Goal: Transaction & Acquisition: Subscribe to service/newsletter

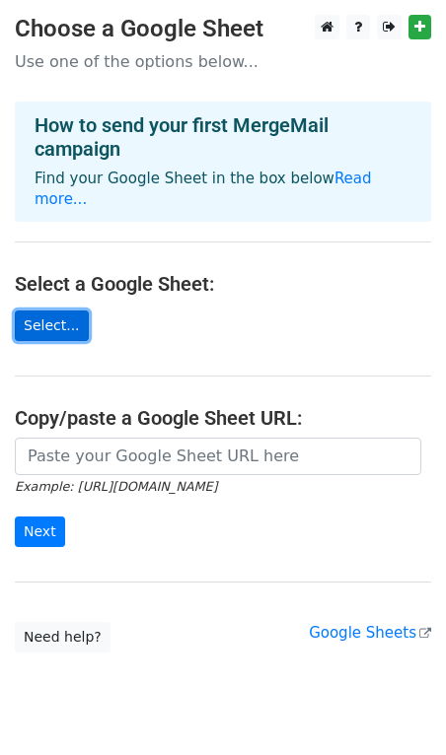
click at [72, 311] on link "Select..." at bounding box center [52, 326] width 74 height 31
click at [68, 311] on link "Select..." at bounding box center [52, 326] width 74 height 31
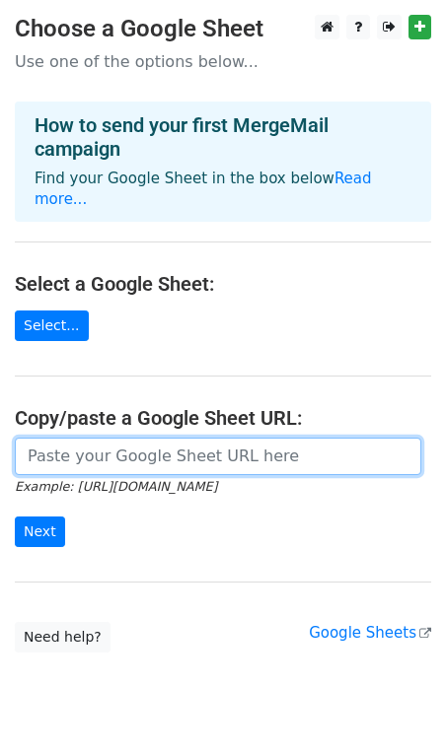
click at [191, 446] on input "url" at bounding box center [218, 456] width 406 height 37
paste input "https://docs.google.com/spreadsheets/d/1zDH6aNuJI8Z5D9pUb_PW5gaP2fowAYQG/edit?g…"
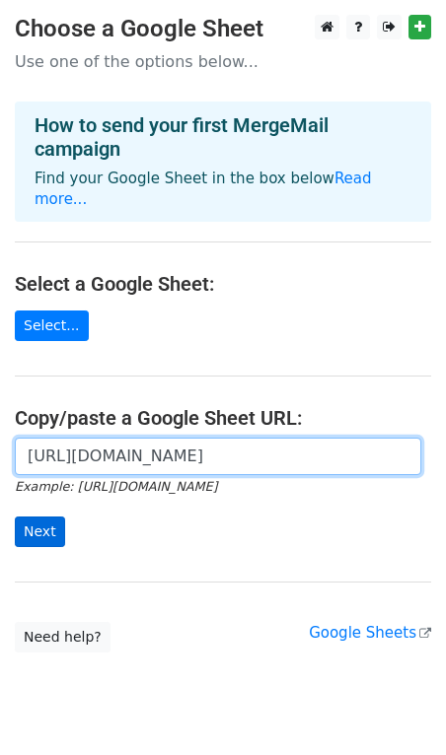
type input "https://docs.google.com/spreadsheets/d/1zDH6aNuJI8Z5D9pUb_PW5gaP2fowAYQG/edit?g…"
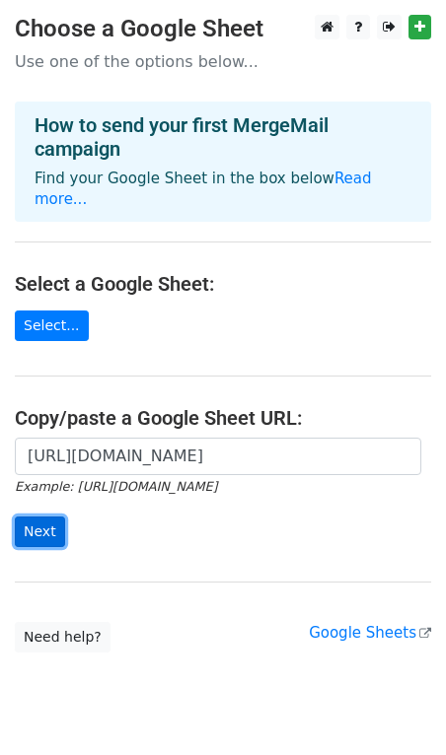
scroll to position [0, 0]
click at [51, 517] on input "Next" at bounding box center [40, 532] width 50 height 31
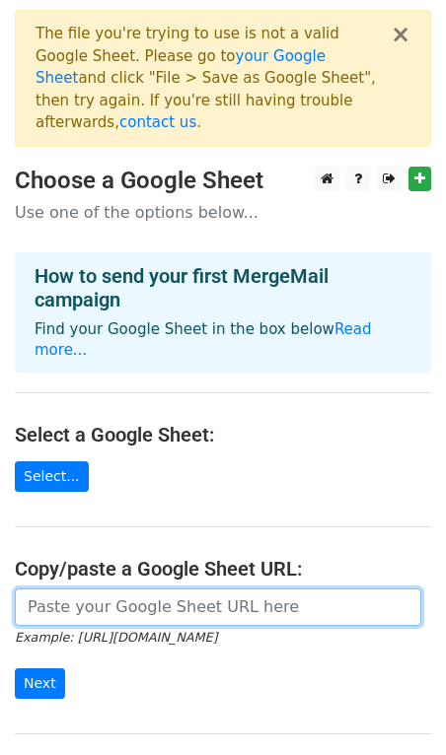
click at [99, 589] on input "url" at bounding box center [218, 607] width 406 height 37
paste input "[URL][DOMAIN_NAME]"
type input "[URL][DOMAIN_NAME]"
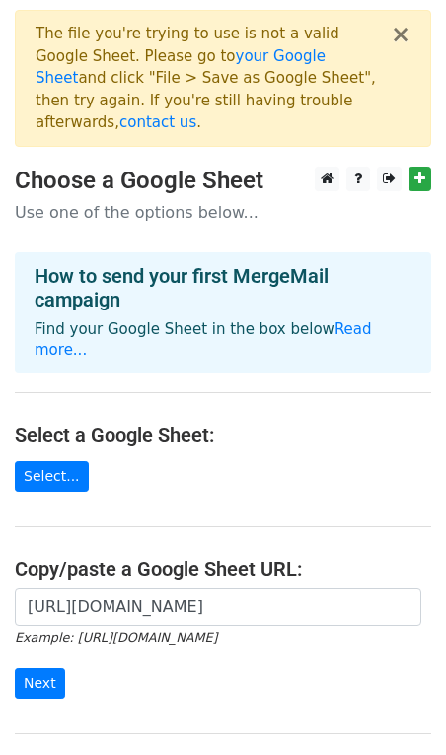
scroll to position [0, 0]
click at [227, 477] on main "× The file you're trying to use is not a valid Google Sheet. Please go to your …" at bounding box center [223, 407] width 446 height 795
click at [61, 669] on input "Next" at bounding box center [40, 684] width 50 height 31
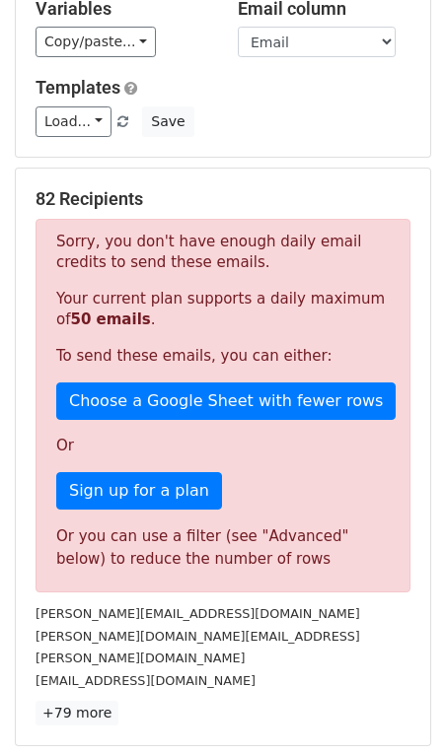
scroll to position [234, 0]
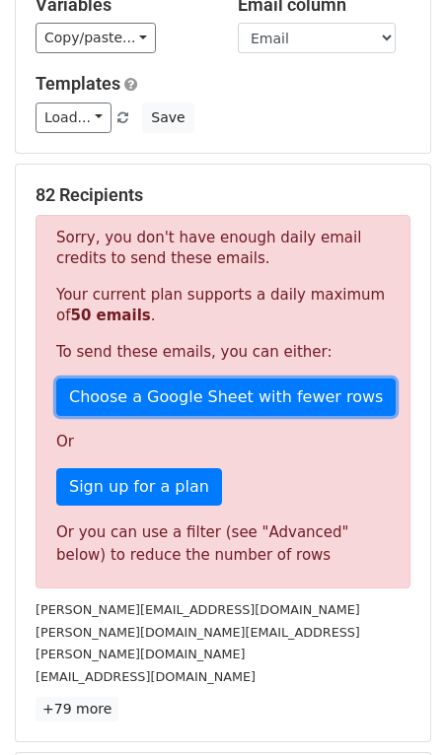
click at [190, 381] on link "Choose a Google Sheet with fewer rows" at bounding box center [225, 397] width 339 height 37
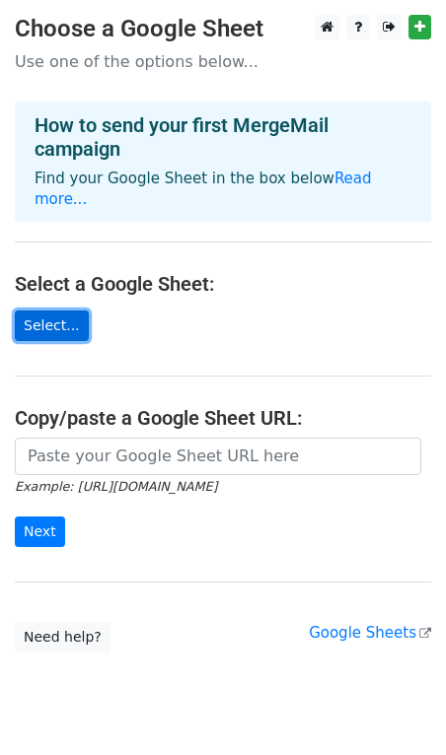
click at [67, 315] on link "Select..." at bounding box center [52, 326] width 74 height 31
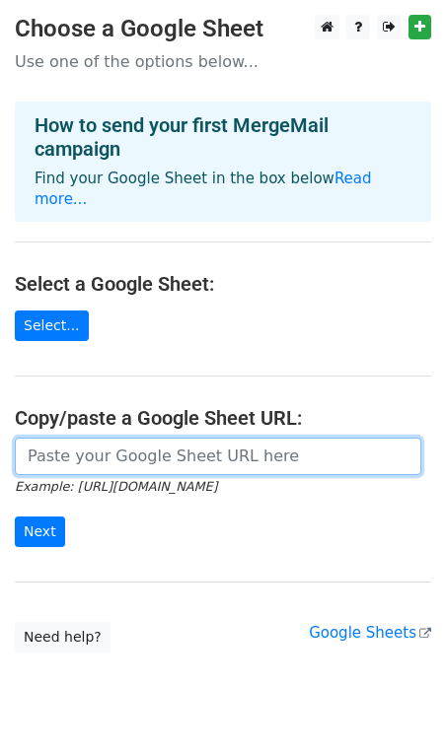
click at [142, 446] on input "url" at bounding box center [218, 456] width 406 height 37
paste input "[URL][DOMAIN_NAME]"
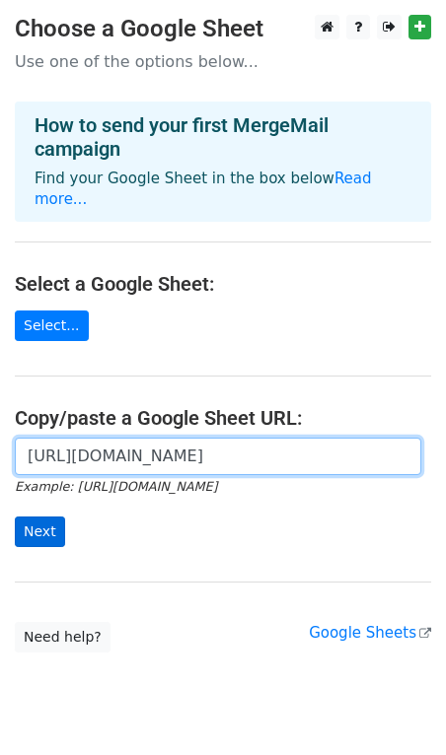
type input "https://docs.google.com/spreadsheets/d/149CxEIC6ZM9PqLybeawsOMjyVvuVK6fOd7ZcZTy…"
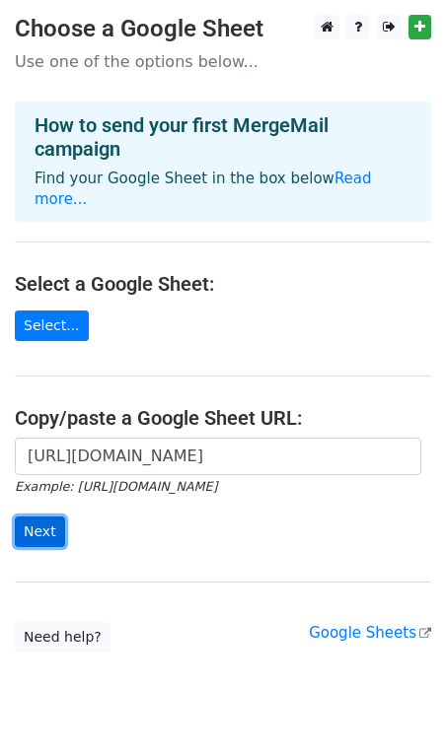
scroll to position [0, 0]
click at [50, 517] on input "Next" at bounding box center [40, 532] width 50 height 31
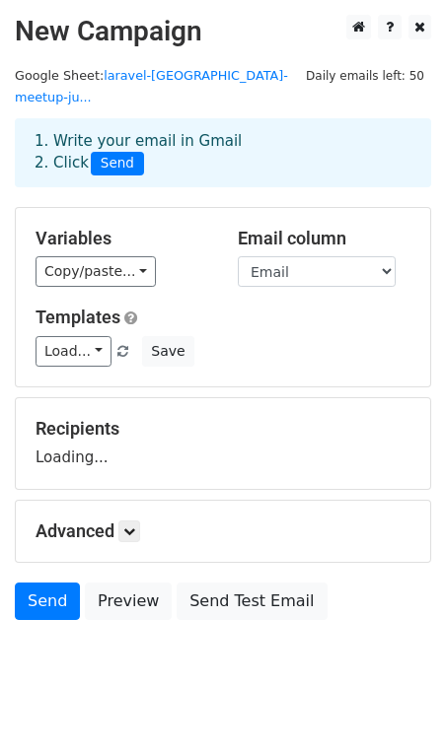
click at [123, 267] on div "Variables Copy/paste... {{Name}} {{Email}} Email column Name Email Templates Lo…" at bounding box center [223, 297] width 414 height 178
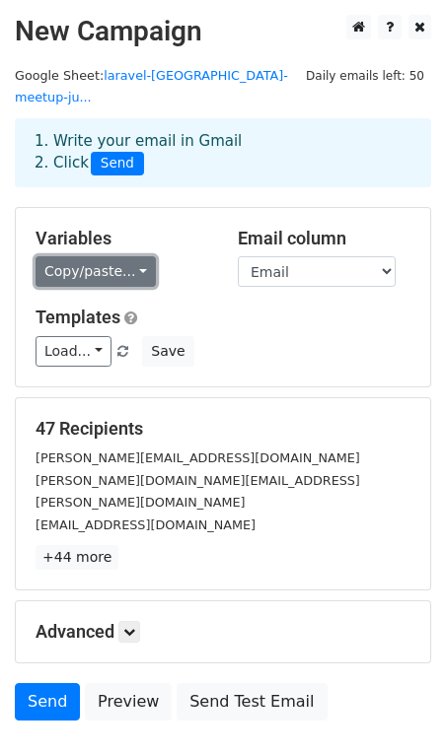
click at [115, 256] on link "Copy/paste..." at bounding box center [96, 271] width 120 height 31
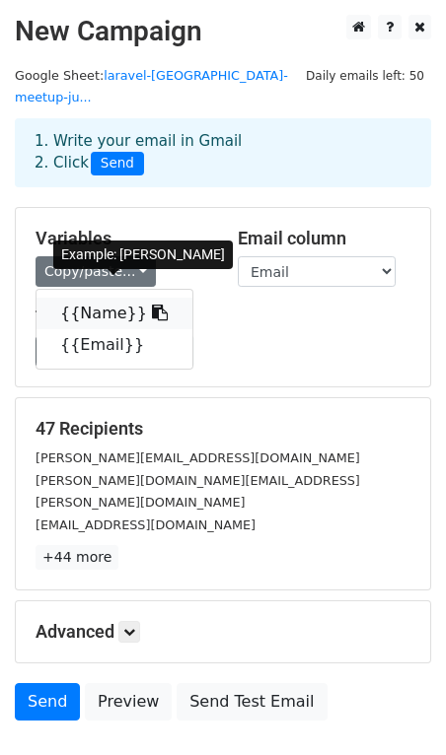
click at [116, 298] on link "{{Name}}" at bounding box center [114, 314] width 156 height 32
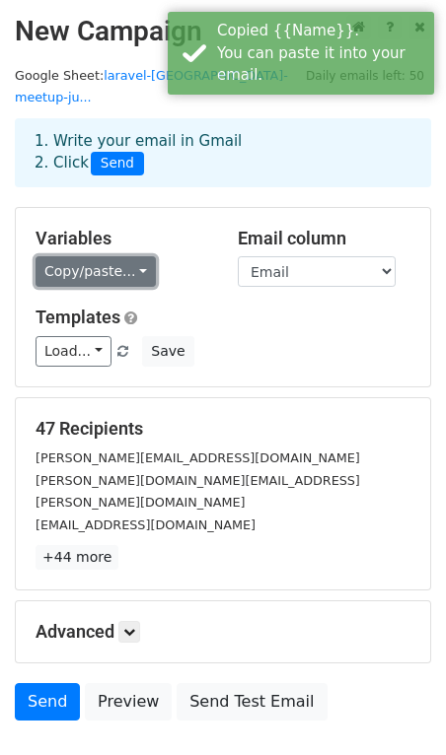
click at [100, 256] on link "Copy/paste..." at bounding box center [96, 271] width 120 height 31
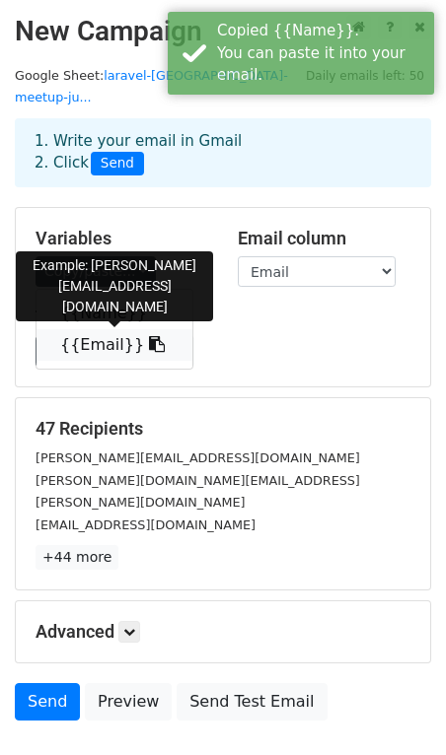
click at [90, 329] on link "{{Email}}" at bounding box center [114, 345] width 156 height 32
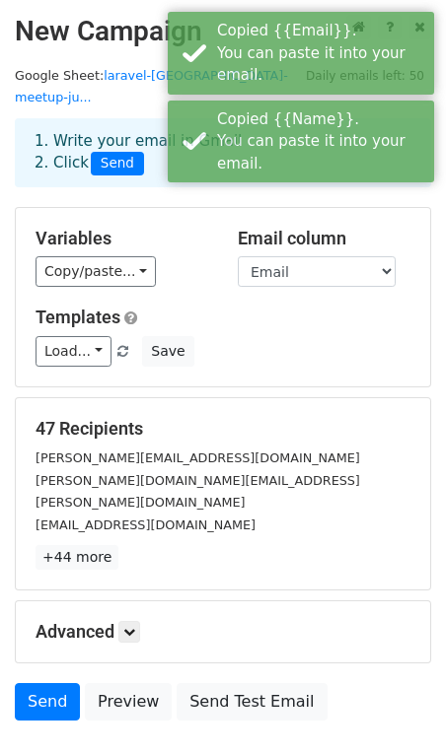
click at [191, 257] on div "Copy/paste... {{Name}} {{Email}}" at bounding box center [122, 271] width 173 height 31
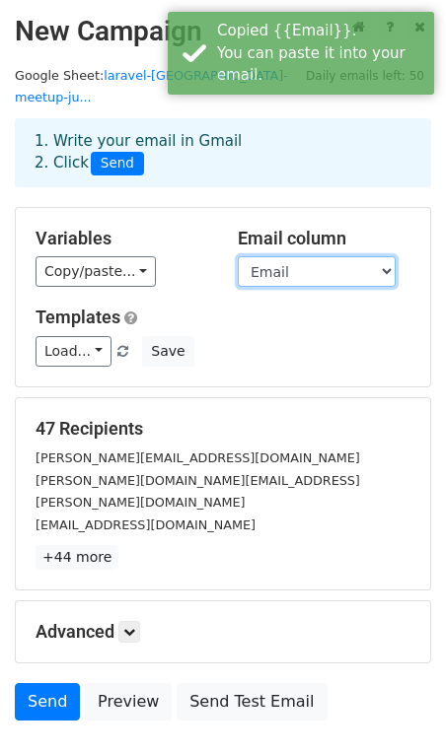
click at [259, 256] on select "Name Email" at bounding box center [317, 271] width 158 height 31
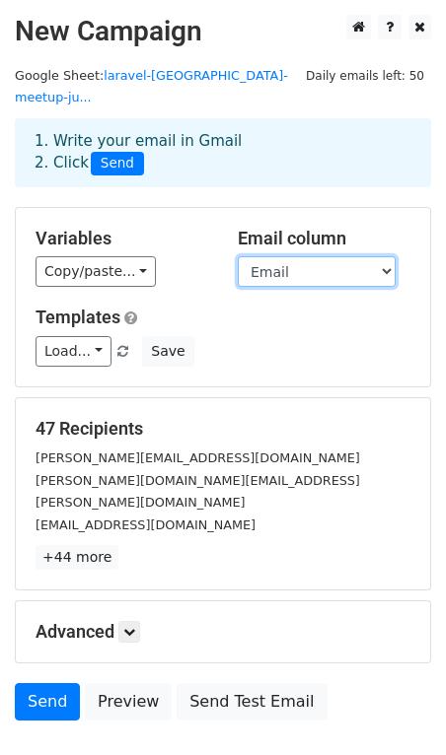
click at [267, 256] on select "Name Email" at bounding box center [317, 271] width 158 height 31
click at [238, 256] on select "Name Email" at bounding box center [317, 271] width 158 height 31
click at [267, 256] on select "Name Email" at bounding box center [317, 271] width 158 height 31
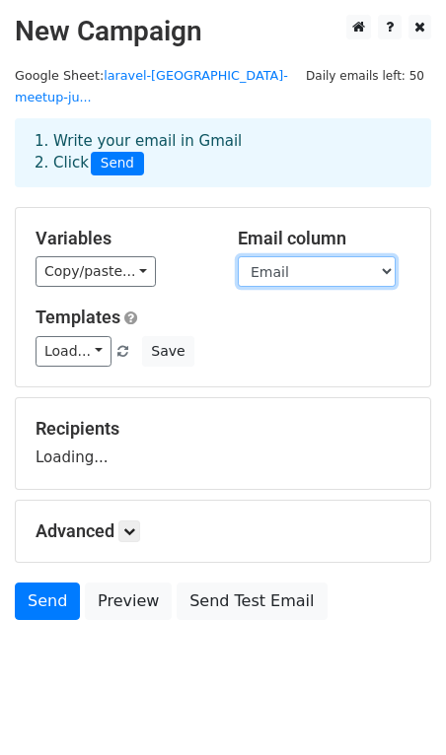
click at [238, 256] on select "Name Email" at bounding box center [317, 271] width 158 height 31
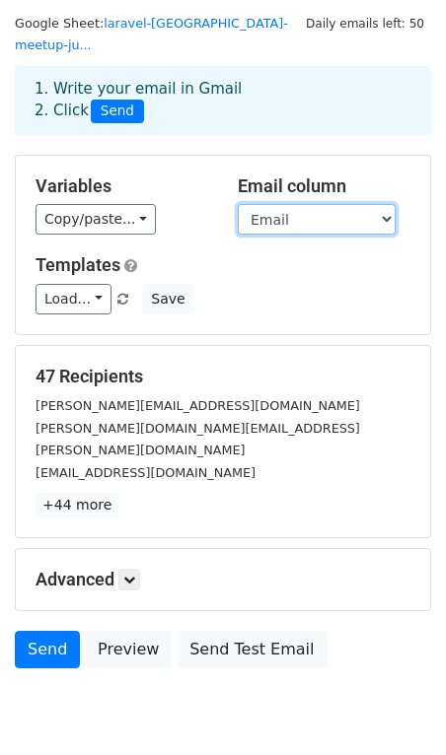
scroll to position [89, 0]
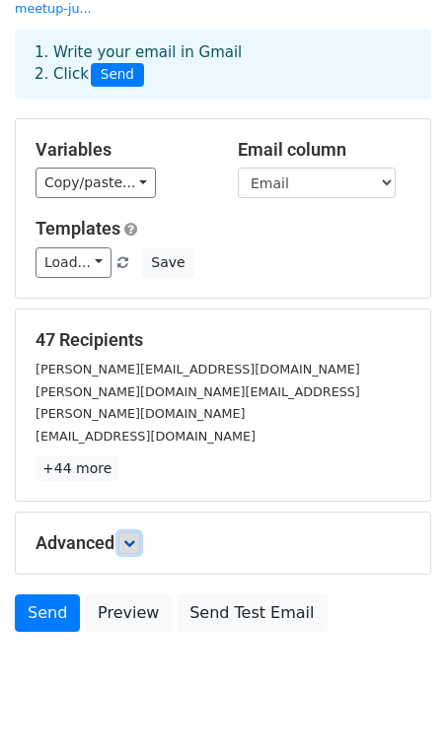
click at [130, 537] on icon at bounding box center [129, 543] width 12 height 12
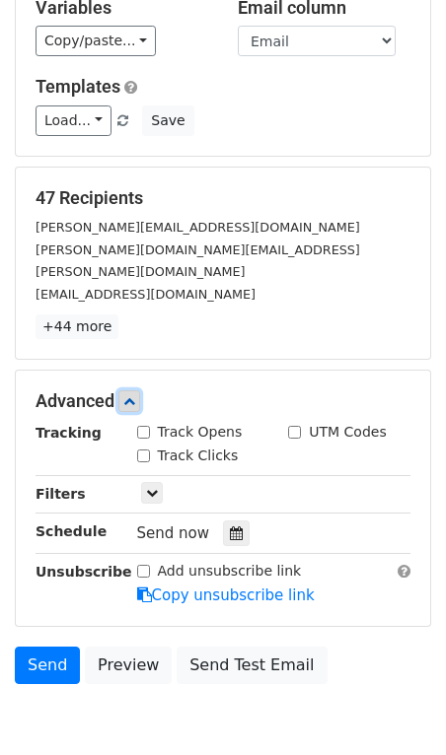
scroll to position [233, 0]
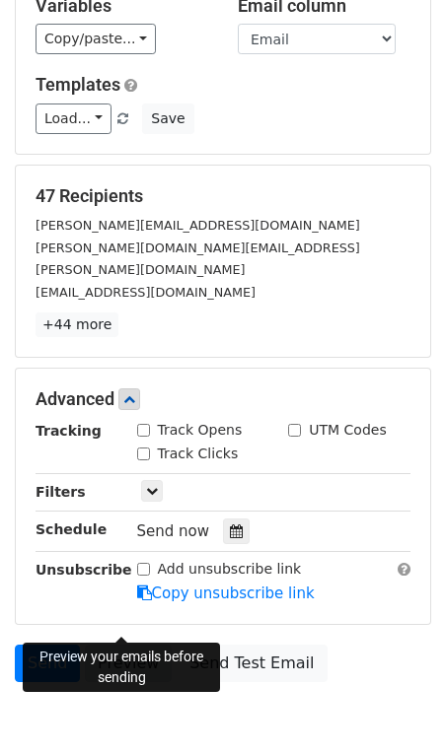
click at [139, 645] on link "Preview" at bounding box center [128, 663] width 87 height 37
click at [90, 104] on link "Load..." at bounding box center [74, 119] width 76 height 31
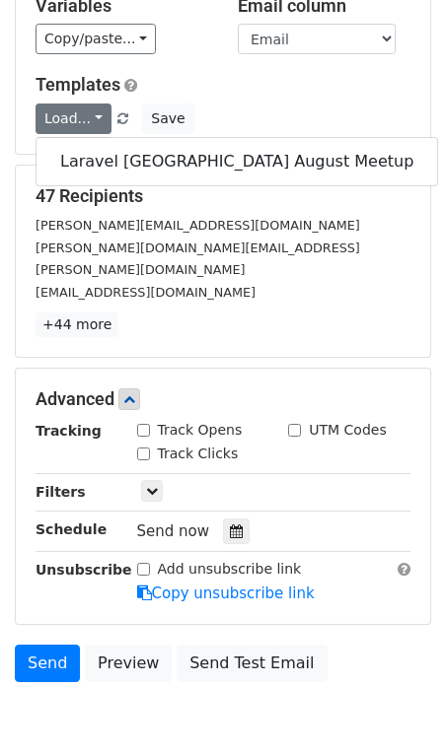
click at [95, 137] on div "Laravel [GEOGRAPHIC_DATA] August Meetup" at bounding box center [237, 161] width 402 height 49
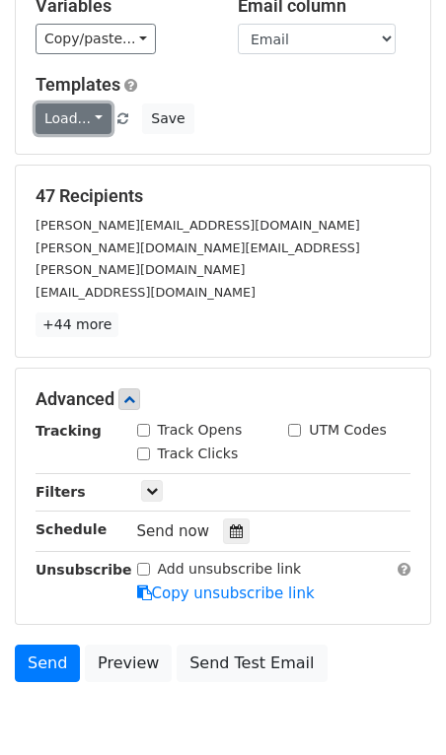
click at [82, 107] on link "Load..." at bounding box center [74, 119] width 76 height 31
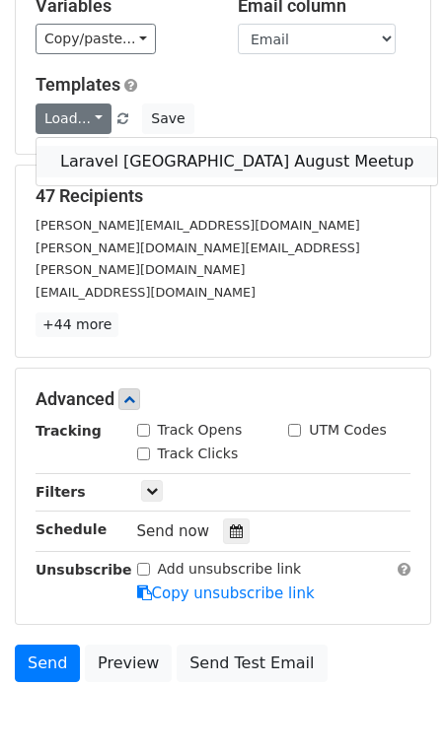
click at [91, 146] on link "Laravel Ahmedabad August Meetup" at bounding box center [236, 162] width 400 height 32
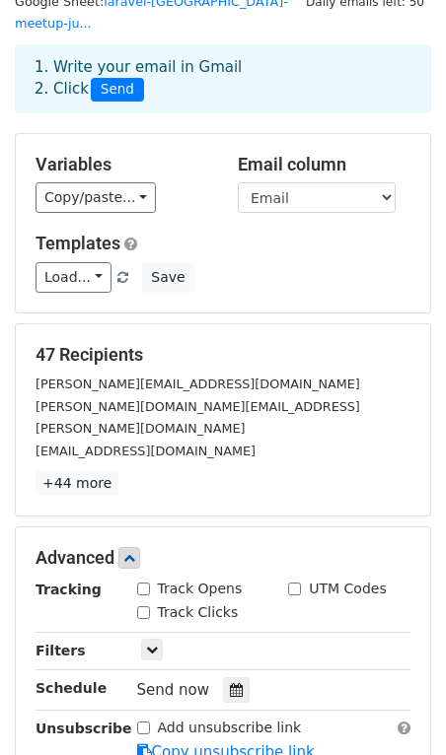
scroll to position [0, 0]
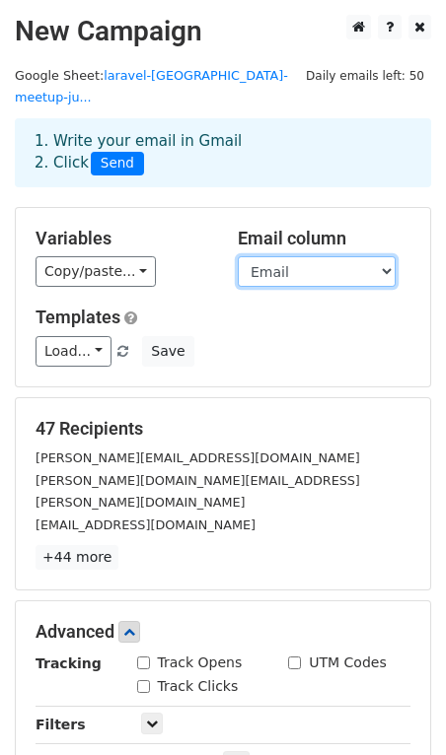
click at [276, 256] on select "Name Email" at bounding box center [317, 271] width 158 height 31
click at [238, 256] on select "Name Email" at bounding box center [317, 271] width 158 height 31
click at [278, 256] on select "Name Email" at bounding box center [317, 271] width 158 height 31
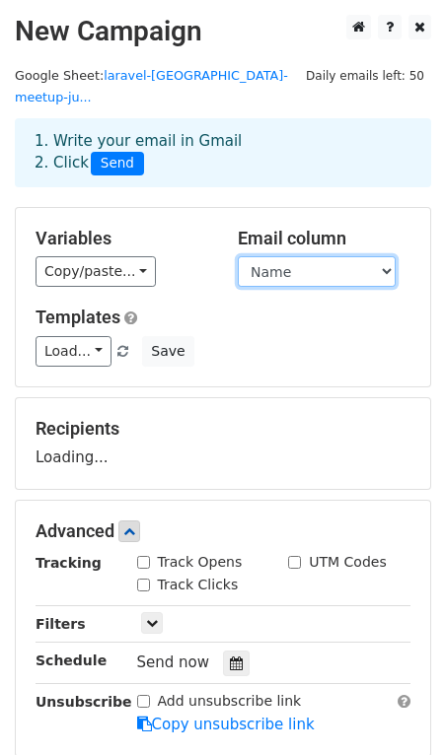
select select "Email"
click at [238, 256] on select "Name Email" at bounding box center [317, 271] width 158 height 31
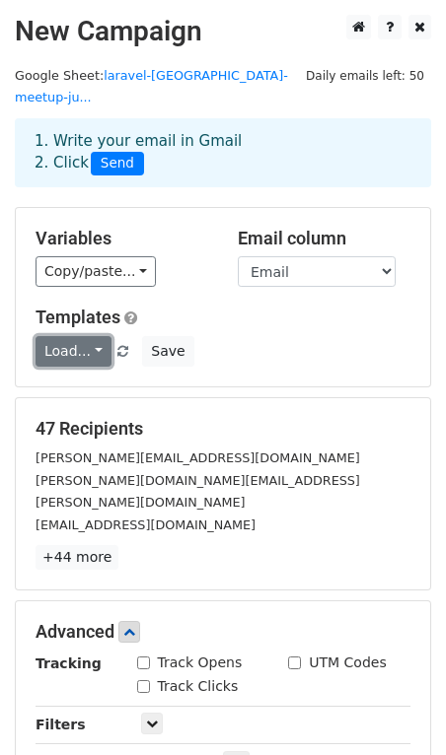
click at [80, 336] on link "Load..." at bounding box center [74, 351] width 76 height 31
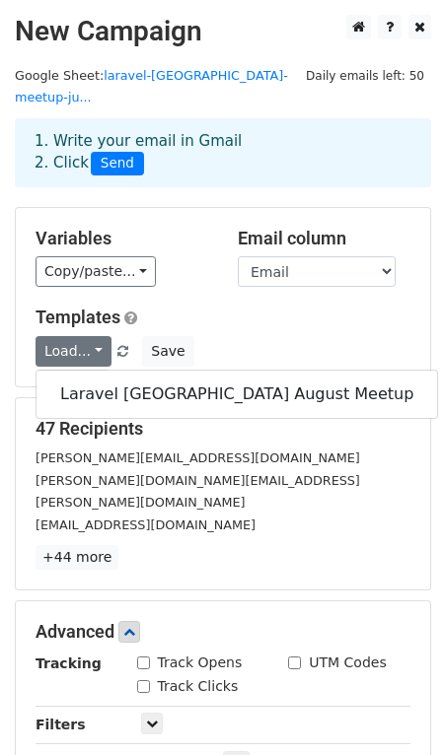
click at [191, 307] on h5 "Templates" at bounding box center [223, 318] width 375 height 22
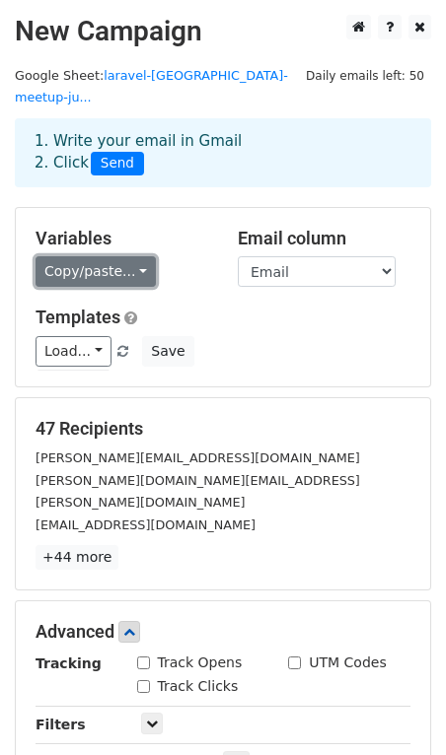
click at [127, 256] on link "Copy/paste..." at bounding box center [96, 271] width 120 height 31
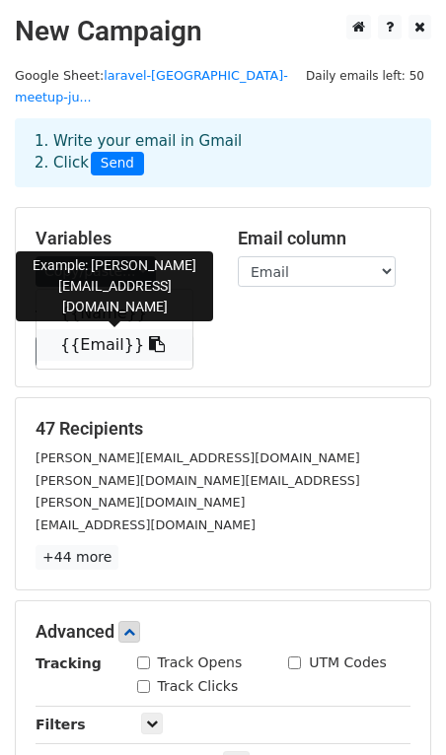
click at [110, 329] on link "{{Email}}" at bounding box center [114, 345] width 156 height 32
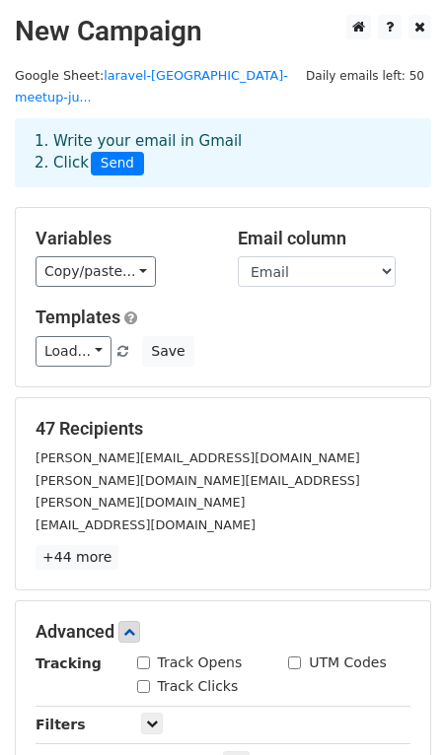
click at [105, 228] on h5 "Variables" at bounding box center [122, 239] width 173 height 22
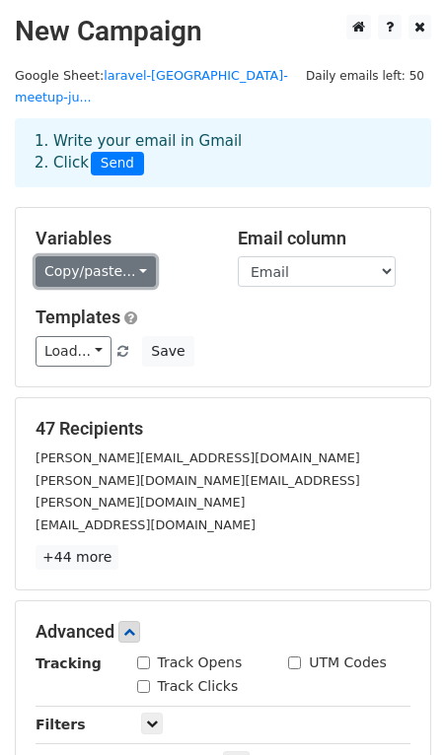
click at [99, 256] on link "Copy/paste..." at bounding box center [96, 271] width 120 height 31
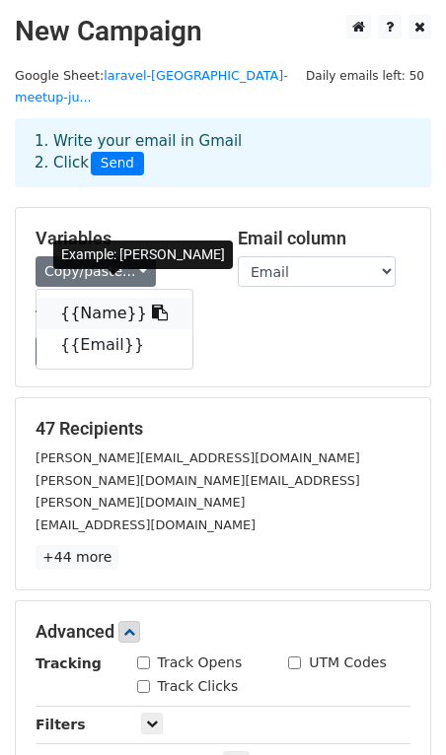
click at [97, 298] on link "{{Name}}" at bounding box center [114, 314] width 156 height 32
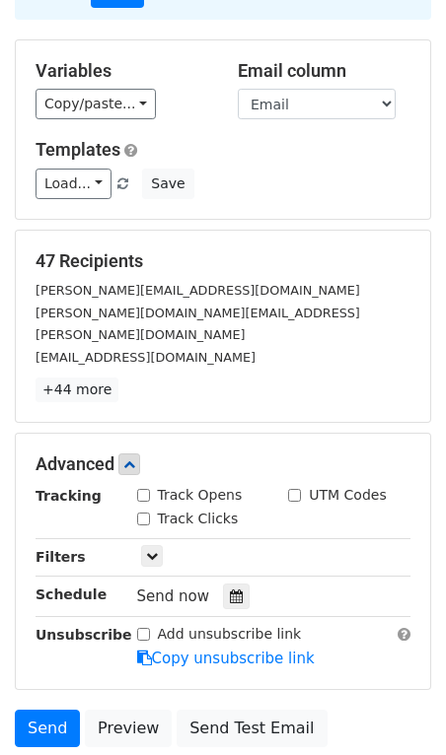
scroll to position [282, 0]
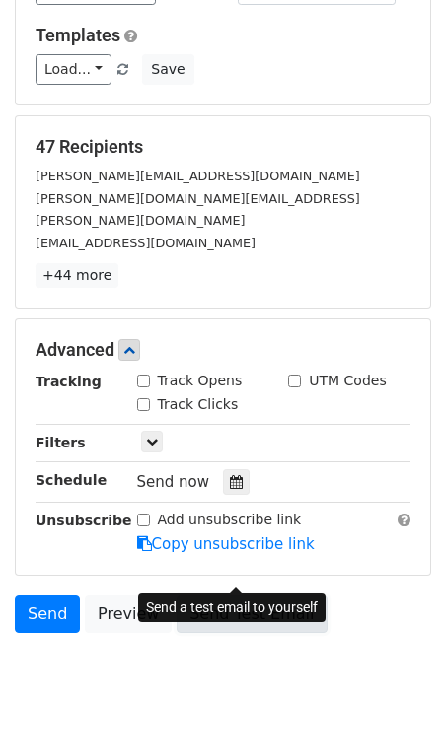
click at [198, 596] on link "Send Test Email" at bounding box center [252, 614] width 150 height 37
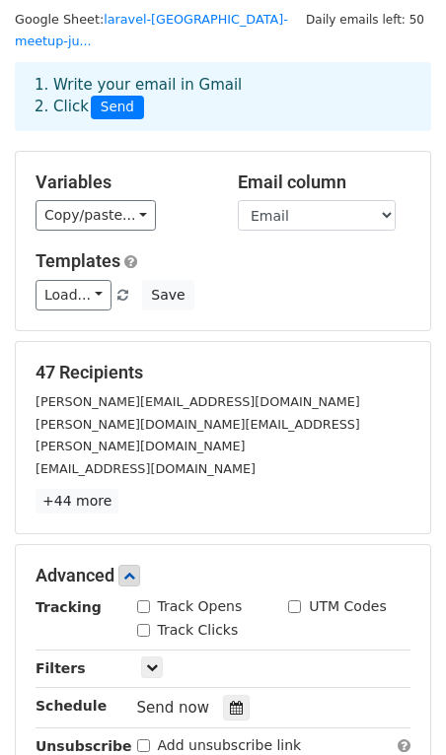
scroll to position [0, 0]
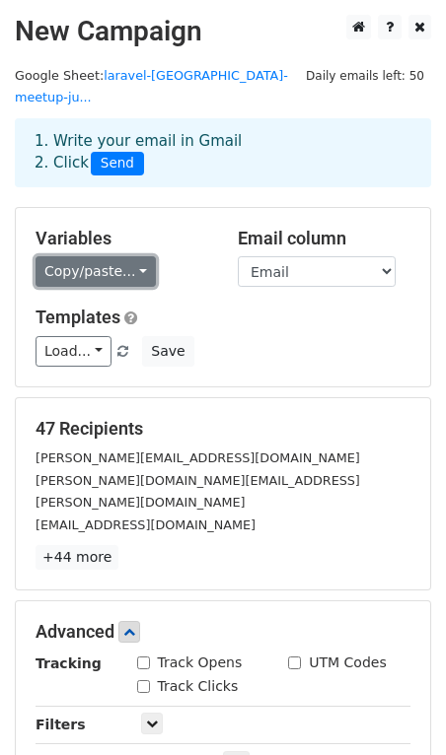
click at [127, 256] on link "Copy/paste..." at bounding box center [96, 271] width 120 height 31
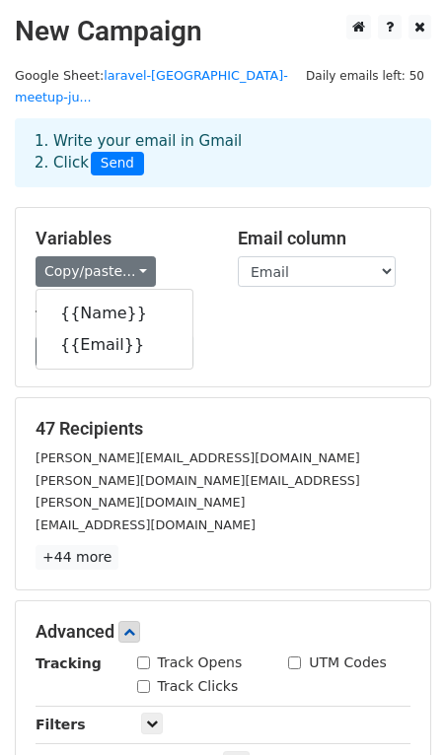
click at [164, 228] on h5 "Variables" at bounding box center [122, 239] width 173 height 22
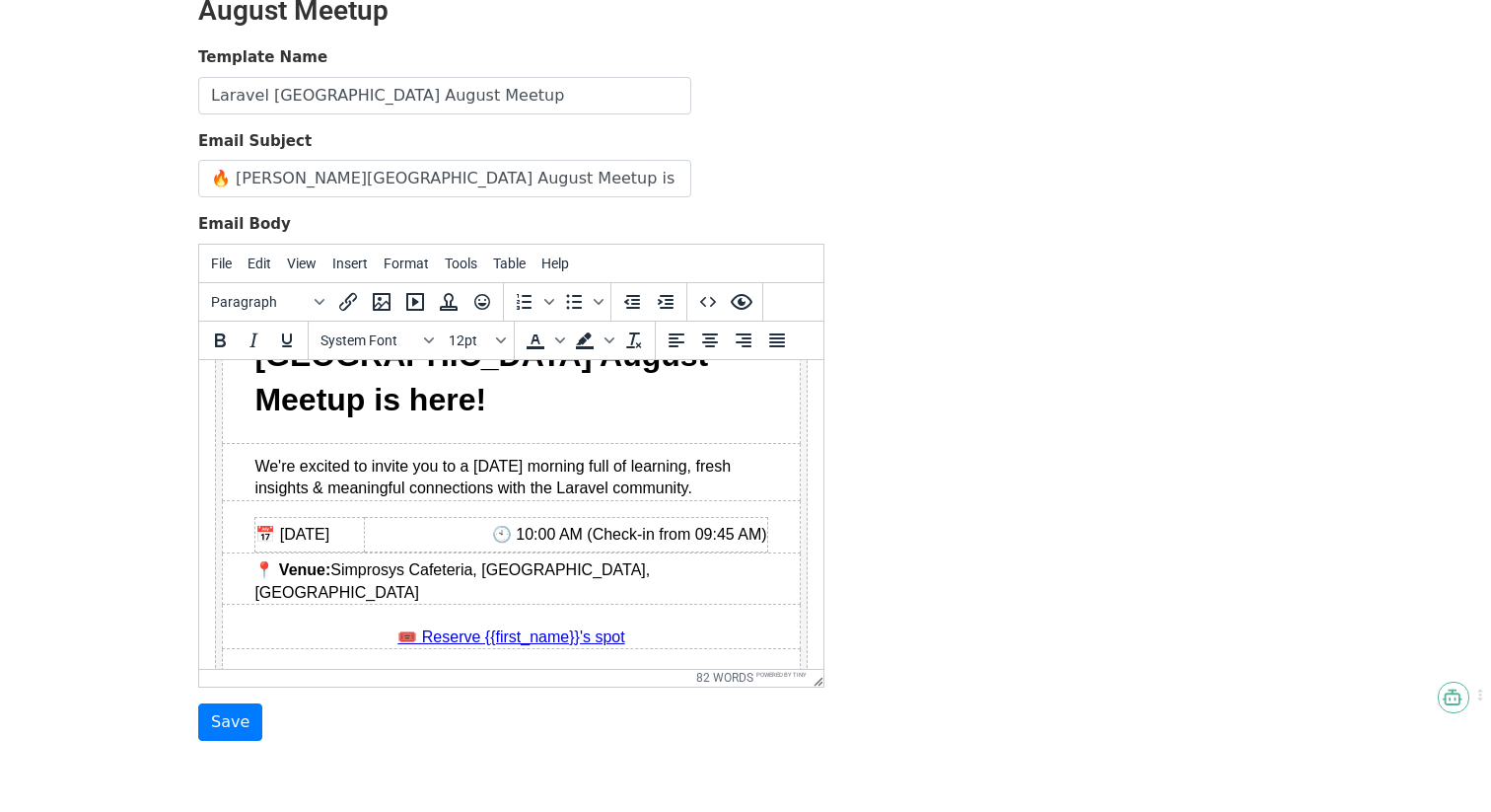
scroll to position [185, 0]
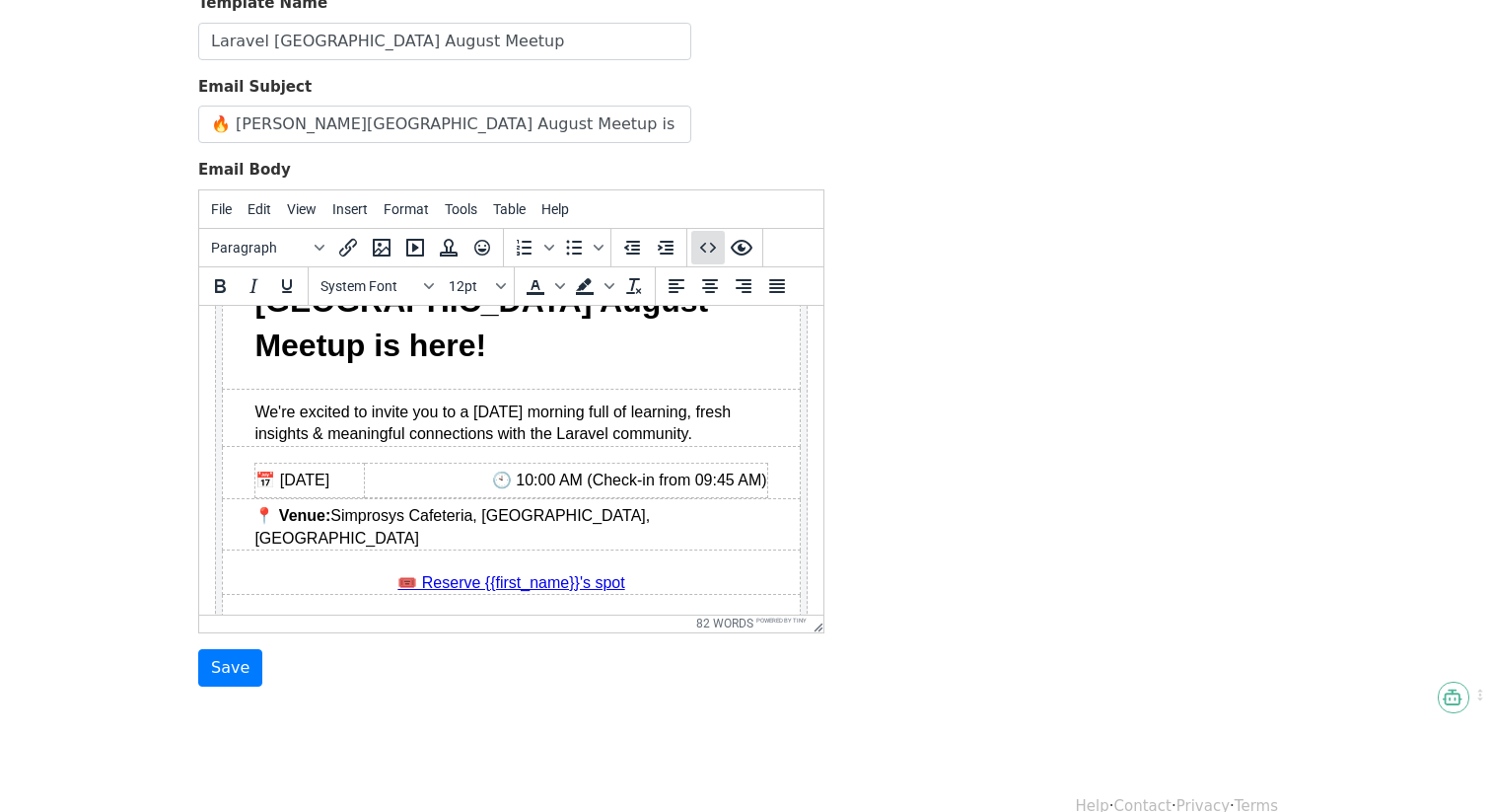
click at [704, 236] on icon "Source code" at bounding box center [708, 248] width 24 height 24
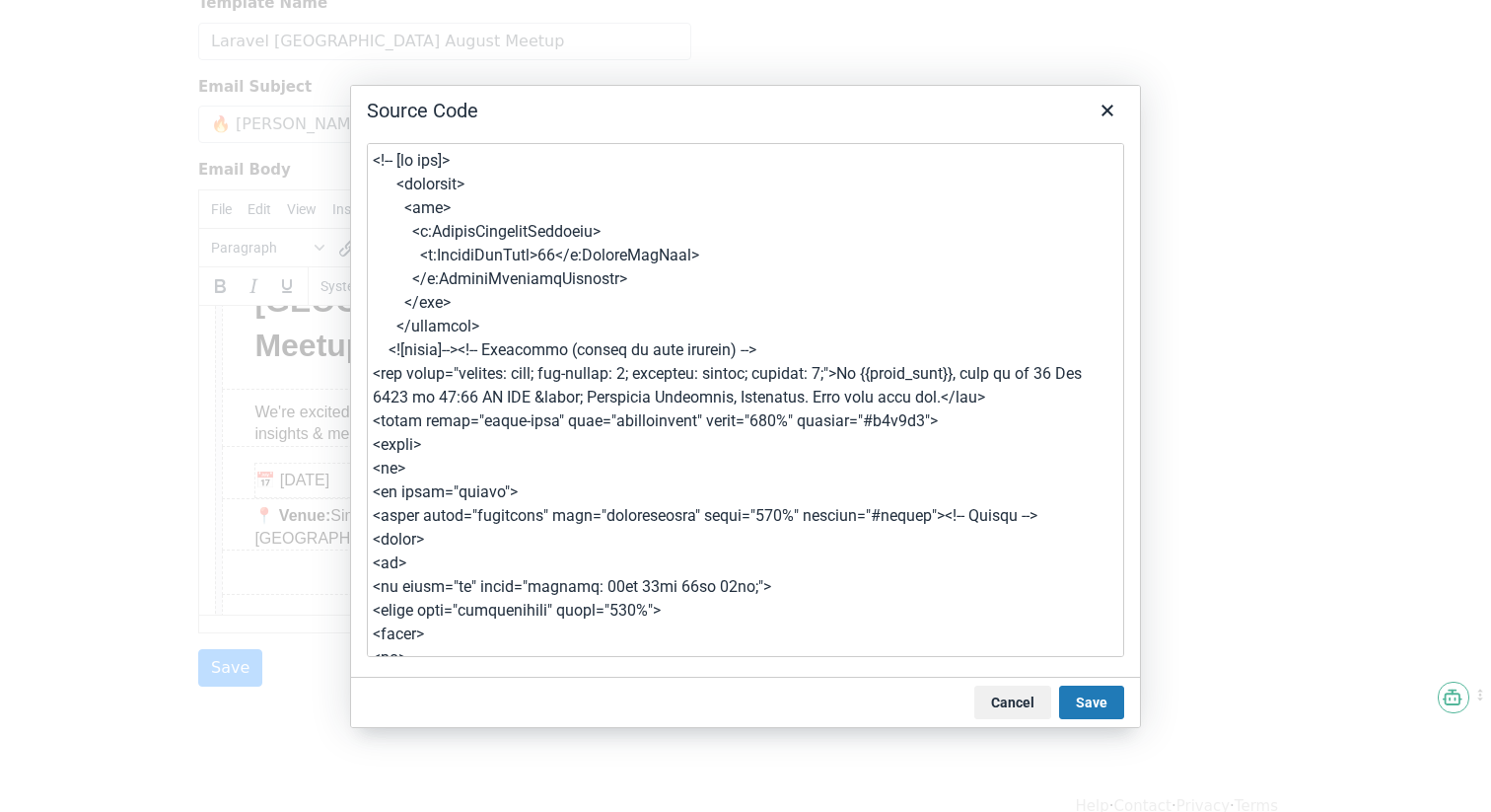
click at [752, 391] on textarea at bounding box center [745, 400] width 757 height 514
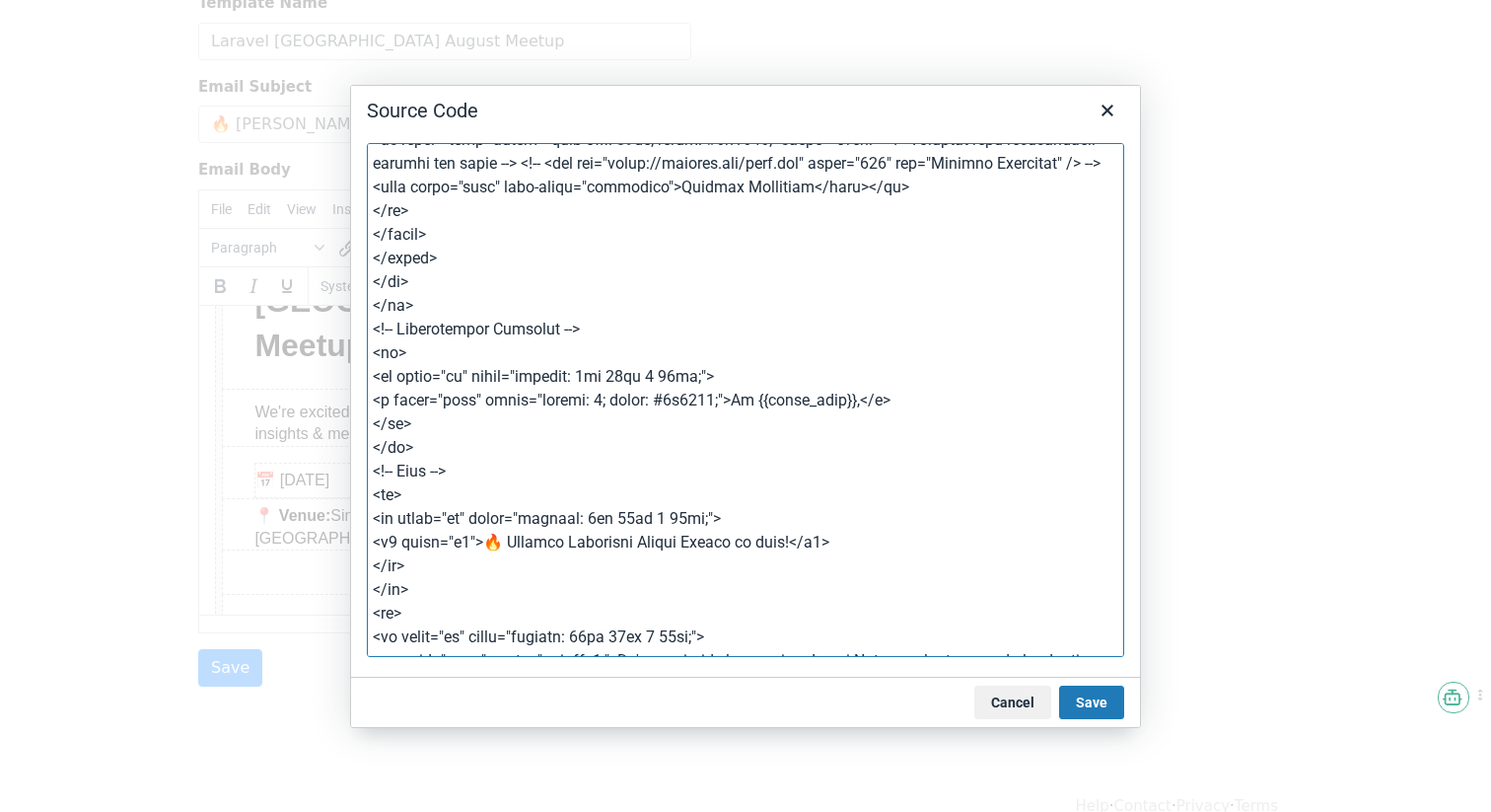
click at [800, 394] on textarea at bounding box center [745, 400] width 757 height 514
paste textarea "N"
type textarea "<!-- [if mso]> <noscript> <xml> <o:OfficeDocumentSettings> <o:PixelsPerInch>96<…"
click at [1100, 709] on button "Save" at bounding box center [1091, 702] width 65 height 34
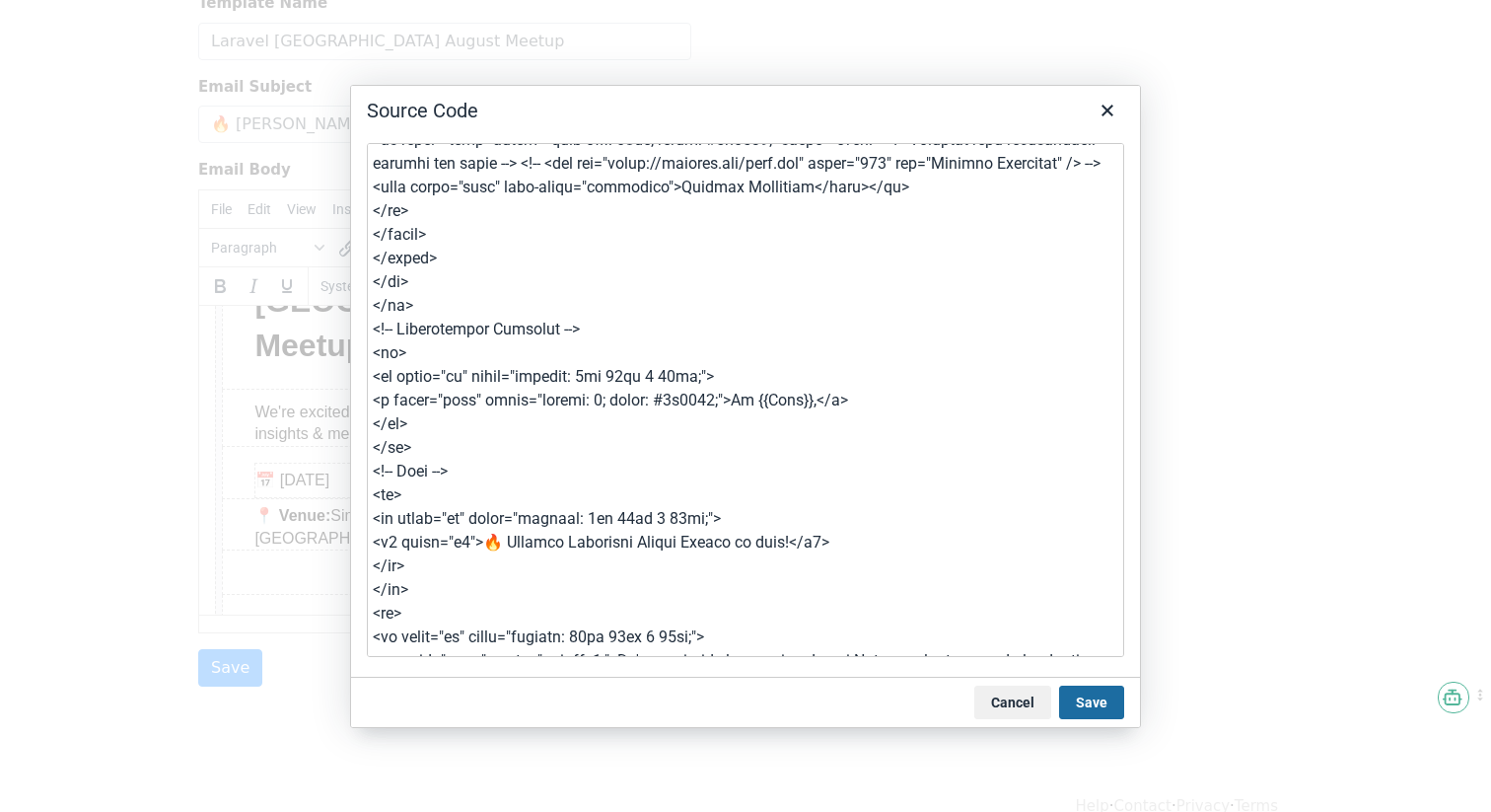
scroll to position [206, 0]
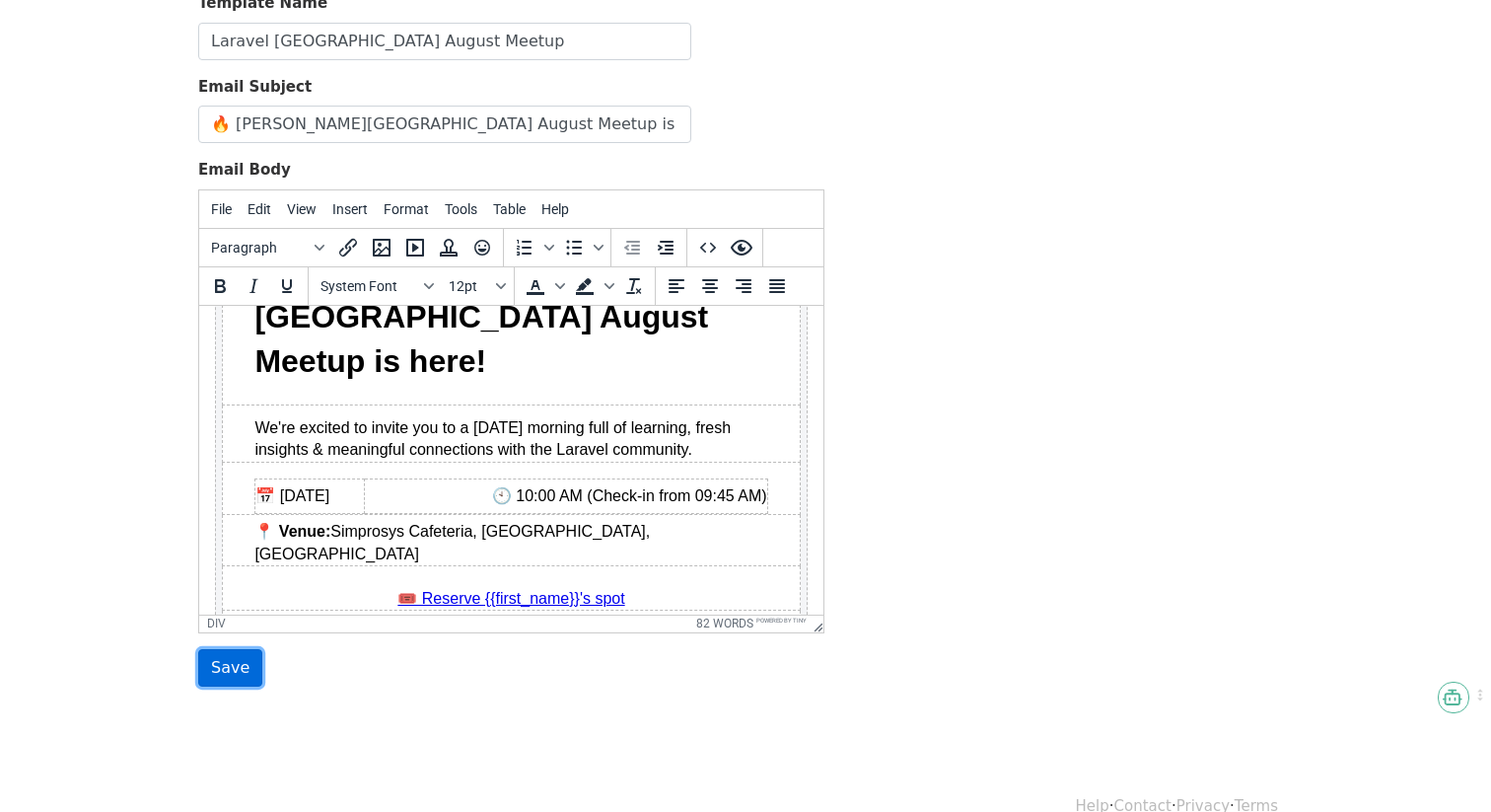
click at [249, 649] on input "Save" at bounding box center [230, 667] width 64 height 37
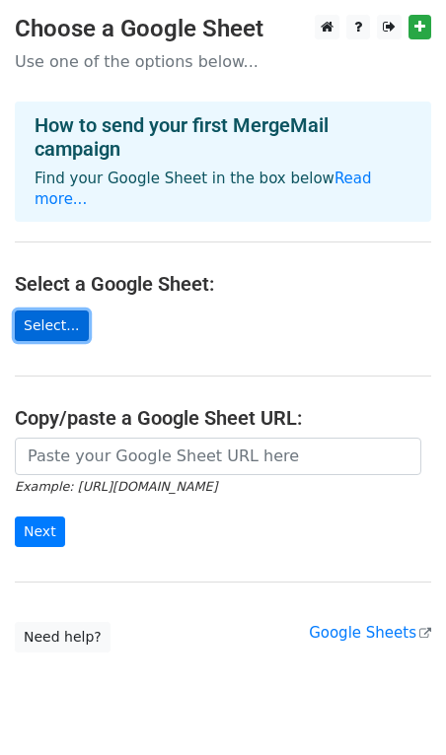
click at [60, 311] on link "Select..." at bounding box center [52, 326] width 74 height 31
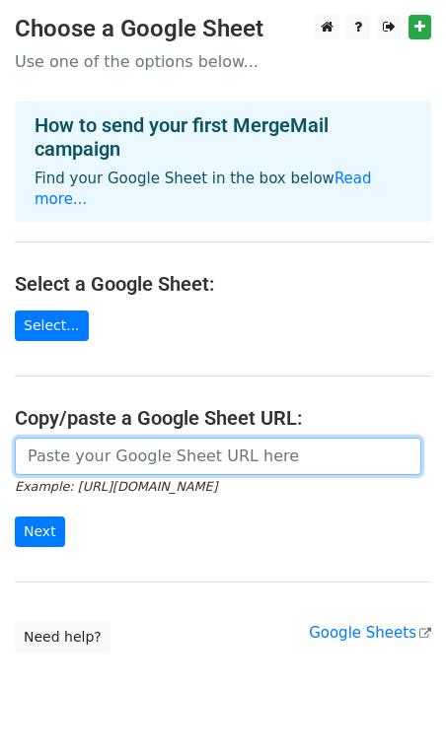
click at [95, 444] on input "url" at bounding box center [218, 456] width 406 height 37
paste input "[URL][DOMAIN_NAME]"
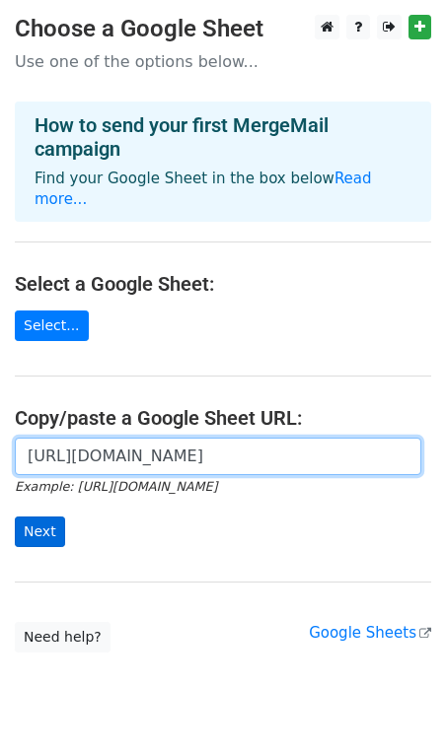
type input "[URL][DOMAIN_NAME]"
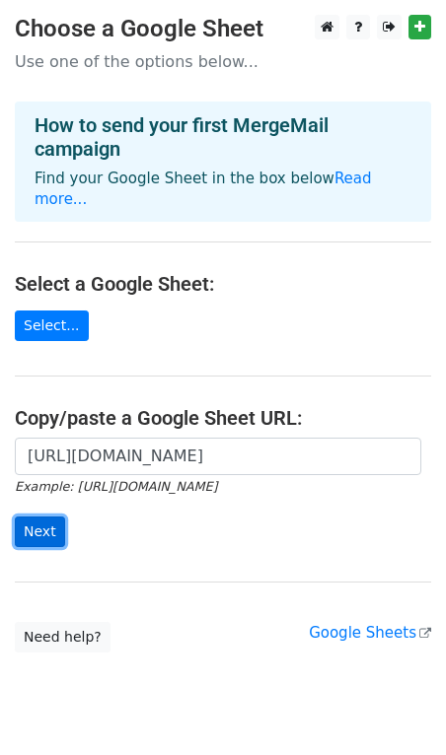
click at [41, 517] on input "Next" at bounding box center [40, 532] width 50 height 31
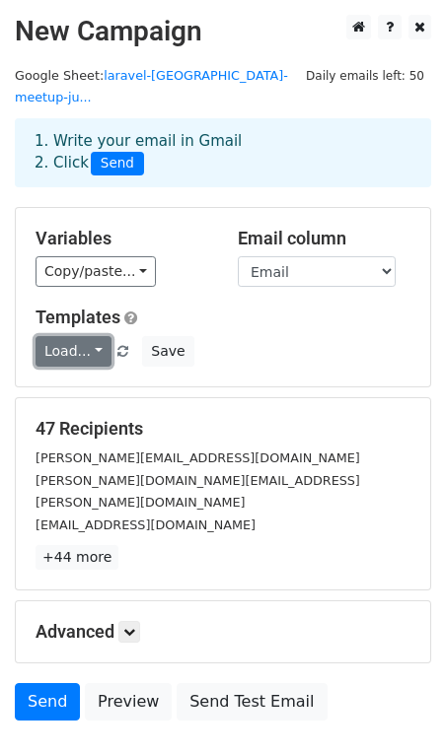
click at [69, 336] on link "Load..." at bounding box center [74, 351] width 76 height 31
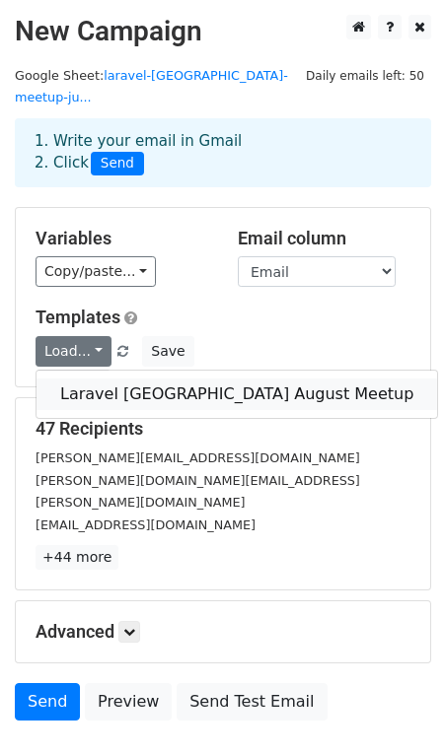
click at [70, 379] on link "Laravel Ahmedabad August Meetup" at bounding box center [236, 395] width 400 height 32
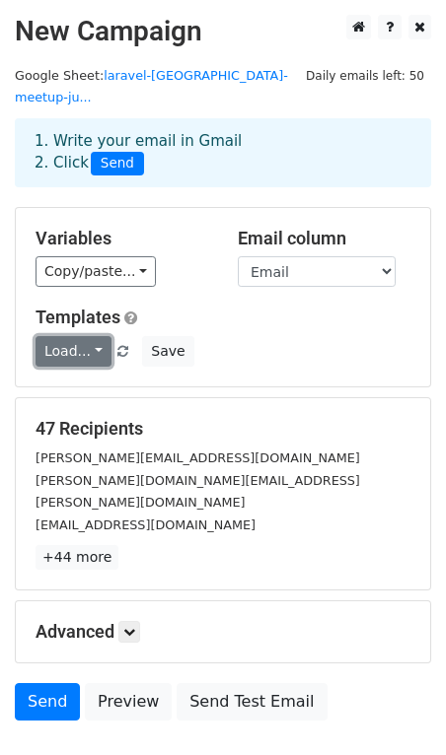
click at [79, 336] on link "Load..." at bounding box center [74, 351] width 76 height 31
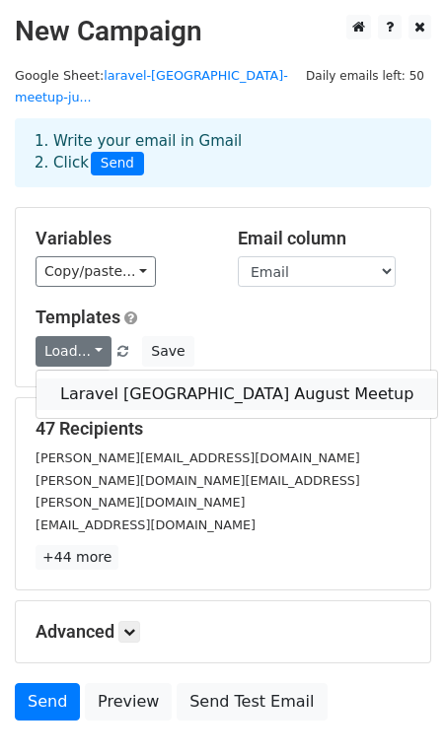
click at [80, 379] on link "Laravel Ahmedabad August Meetup" at bounding box center [236, 395] width 400 height 32
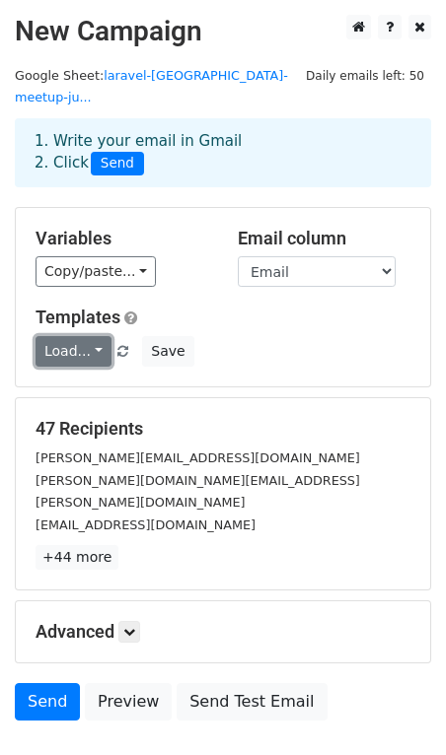
click at [52, 336] on link "Load..." at bounding box center [74, 351] width 76 height 31
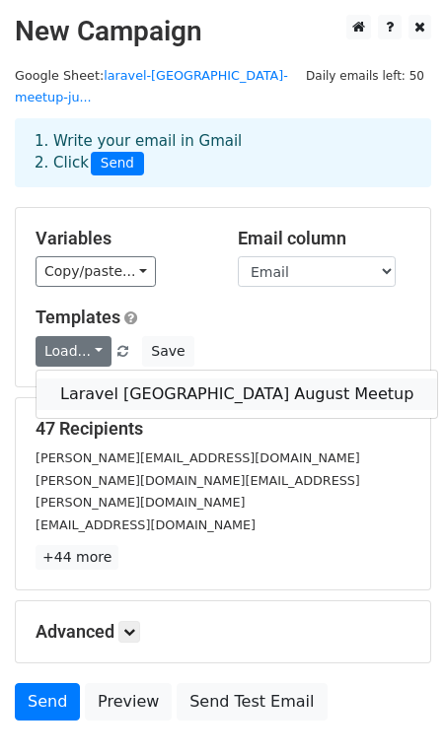
click at [104, 379] on link "Laravel Ahmedabad August Meetup" at bounding box center [236, 395] width 400 height 32
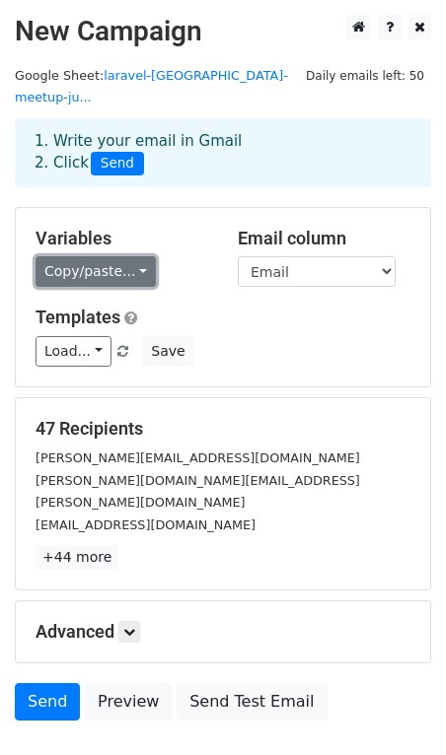
click at [102, 256] on link "Copy/paste..." at bounding box center [96, 271] width 120 height 31
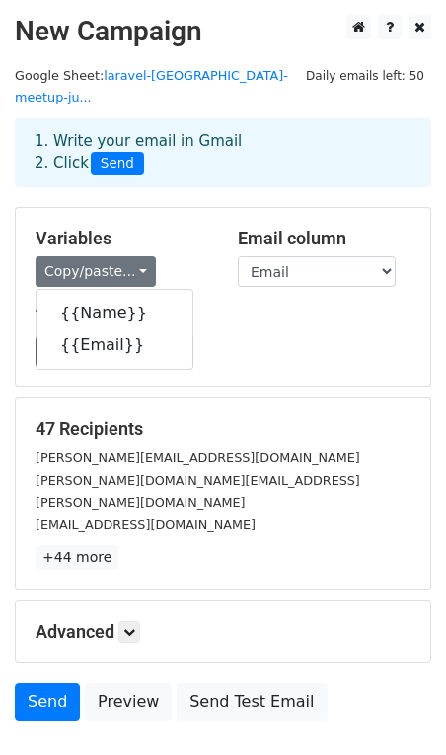
click at [291, 336] on div "Load... Laravel Ahmedabad August Meetup Save" at bounding box center [223, 351] width 404 height 31
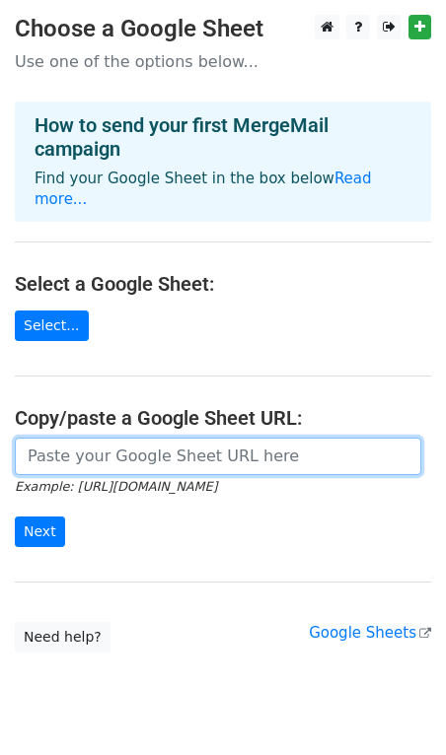
click at [108, 438] on input "url" at bounding box center [218, 456] width 406 height 37
paste input "https://docs.google.com/spreadsheets/d/149CxEIC6ZM9PqLybeawsOMjyVvuVK6fOd7ZcZTy…"
type input "https://docs.google.com/spreadsheets/d/149CxEIC6ZM9PqLybeawsOMjyVvuVK6fOd7ZcZTy…"
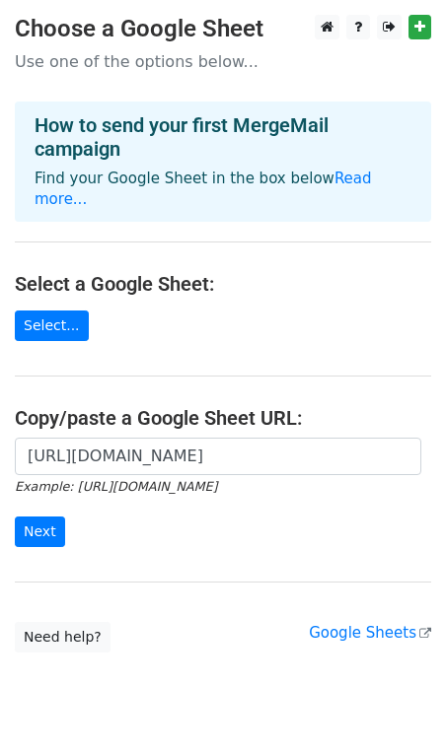
scroll to position [0, 0]
click at [198, 342] on main "Choose a Google Sheet Use one of the options below... How to send your first Me…" at bounding box center [223, 334] width 446 height 638
click at [54, 517] on input "Next" at bounding box center [40, 532] width 50 height 31
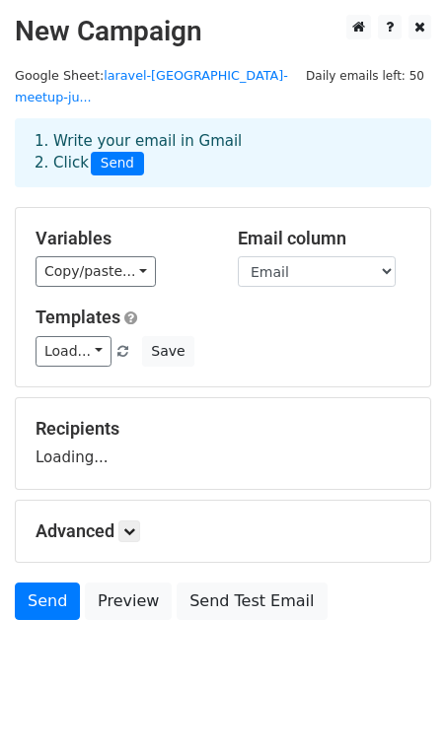
click at [117, 233] on div "Variables Copy/paste... {{Name}} {{Email}}" at bounding box center [122, 258] width 202 height 60
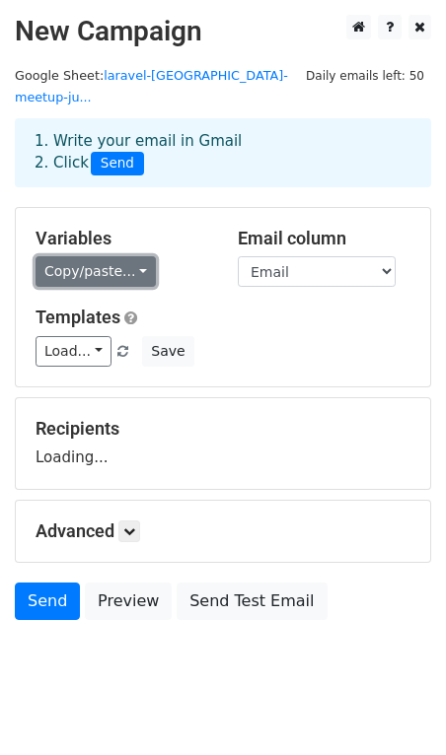
click at [110, 256] on link "Copy/paste..." at bounding box center [96, 271] width 120 height 31
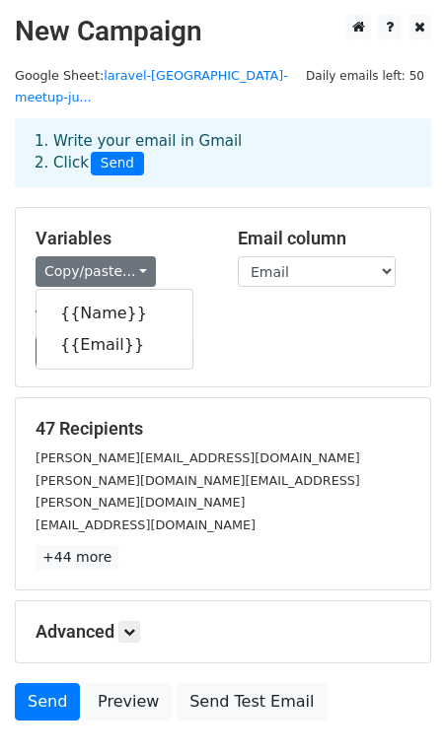
click at [178, 256] on div "Copy/paste... {{Name}} {{Email}}" at bounding box center [122, 271] width 173 height 31
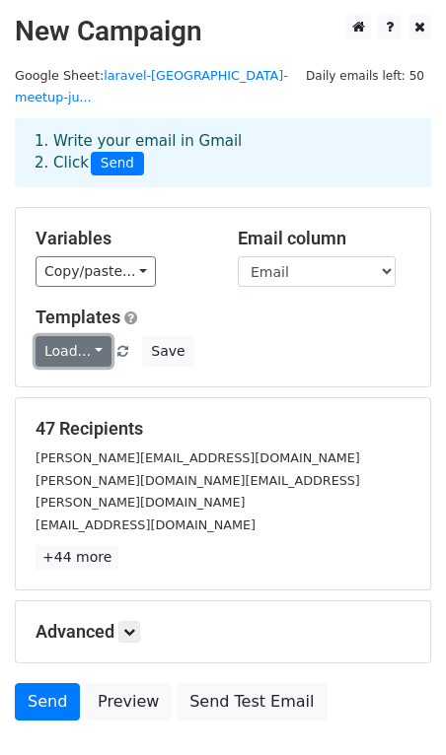
click at [77, 336] on link "Load..." at bounding box center [74, 351] width 76 height 31
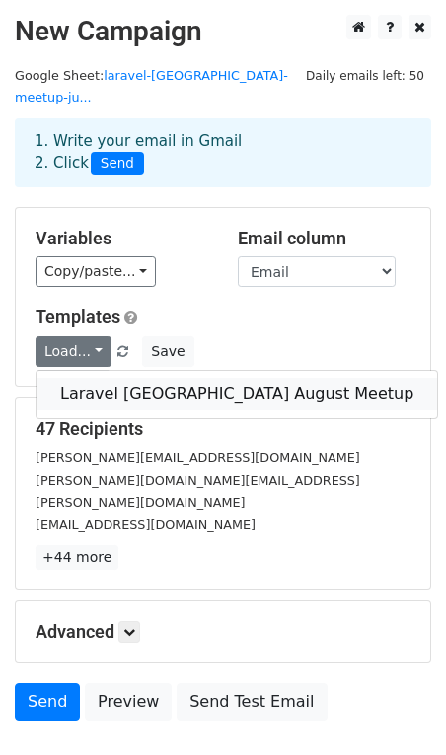
click at [80, 379] on link "Laravel [GEOGRAPHIC_DATA] August Meetup" at bounding box center [236, 395] width 400 height 32
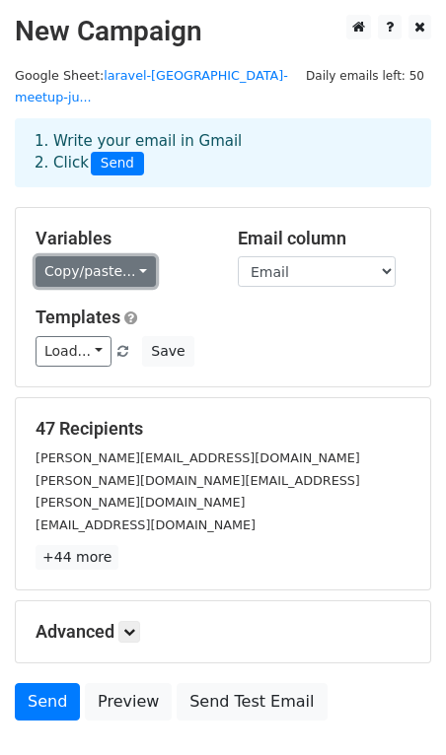
click at [69, 256] on link "Copy/paste..." at bounding box center [96, 271] width 120 height 31
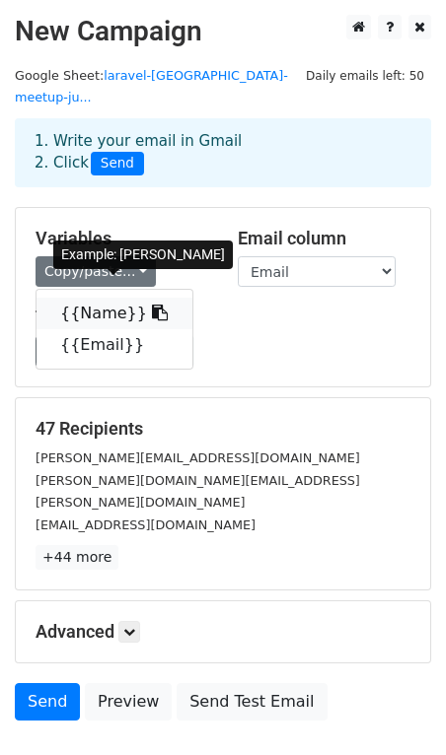
click at [78, 298] on link "{{Name}}" at bounding box center [114, 314] width 156 height 32
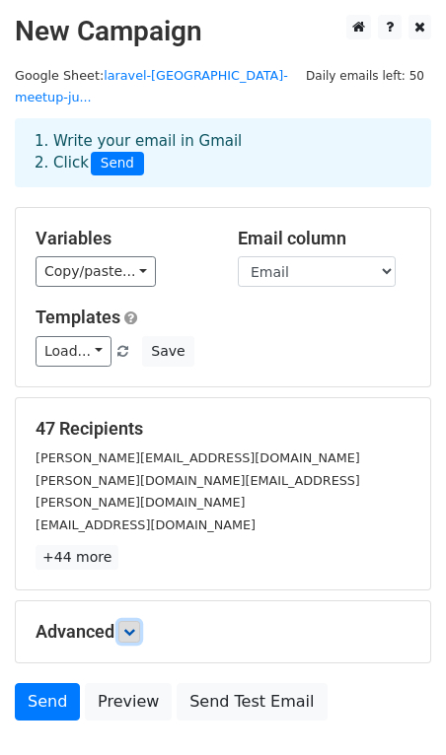
click at [130, 626] on icon at bounding box center [129, 632] width 12 height 12
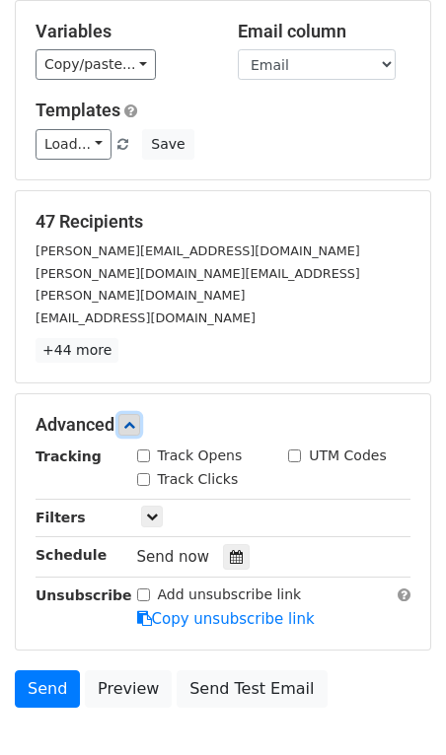
scroll to position [211, 0]
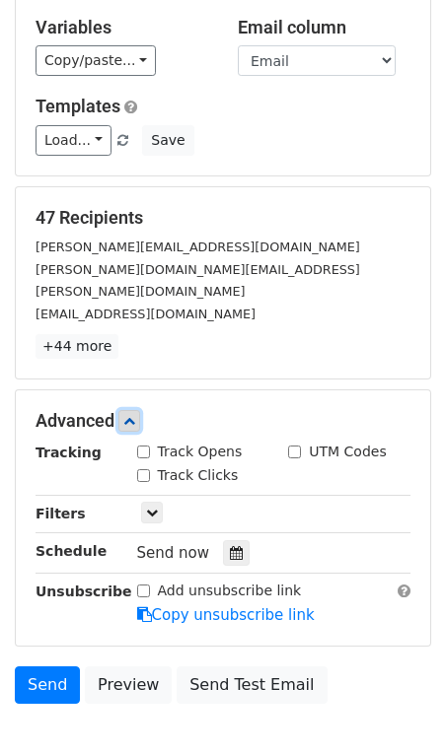
click at [135, 415] on icon at bounding box center [129, 421] width 12 height 12
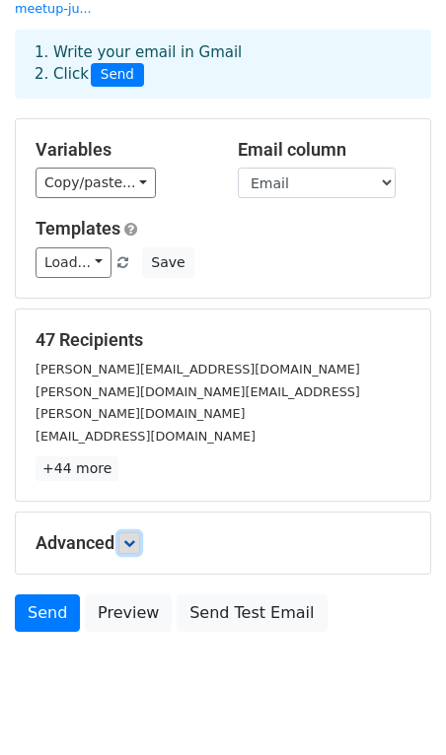
scroll to position [0, 0]
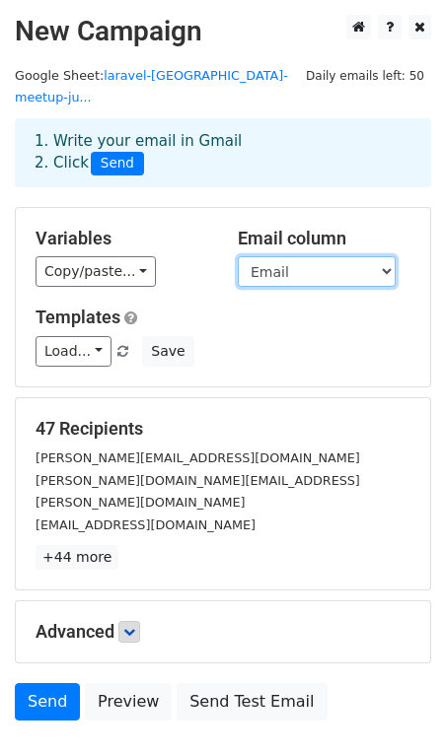
click at [288, 256] on select "Name Email" at bounding box center [317, 271] width 158 height 31
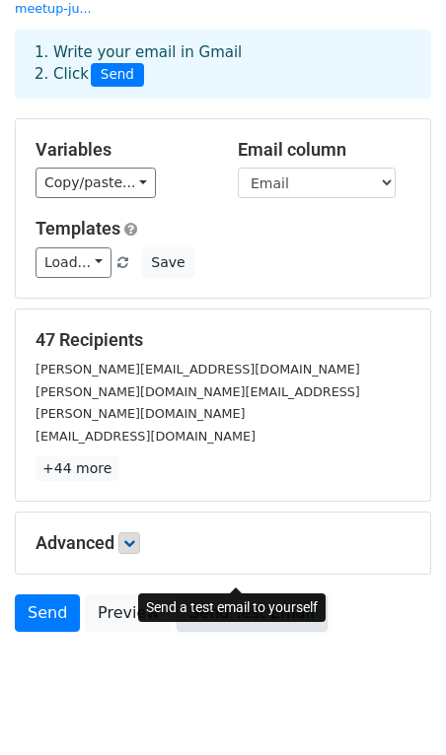
click at [216, 595] on link "Send Test Email" at bounding box center [252, 613] width 150 height 37
click at [239, 595] on link "Send Test Email" at bounding box center [252, 613] width 150 height 37
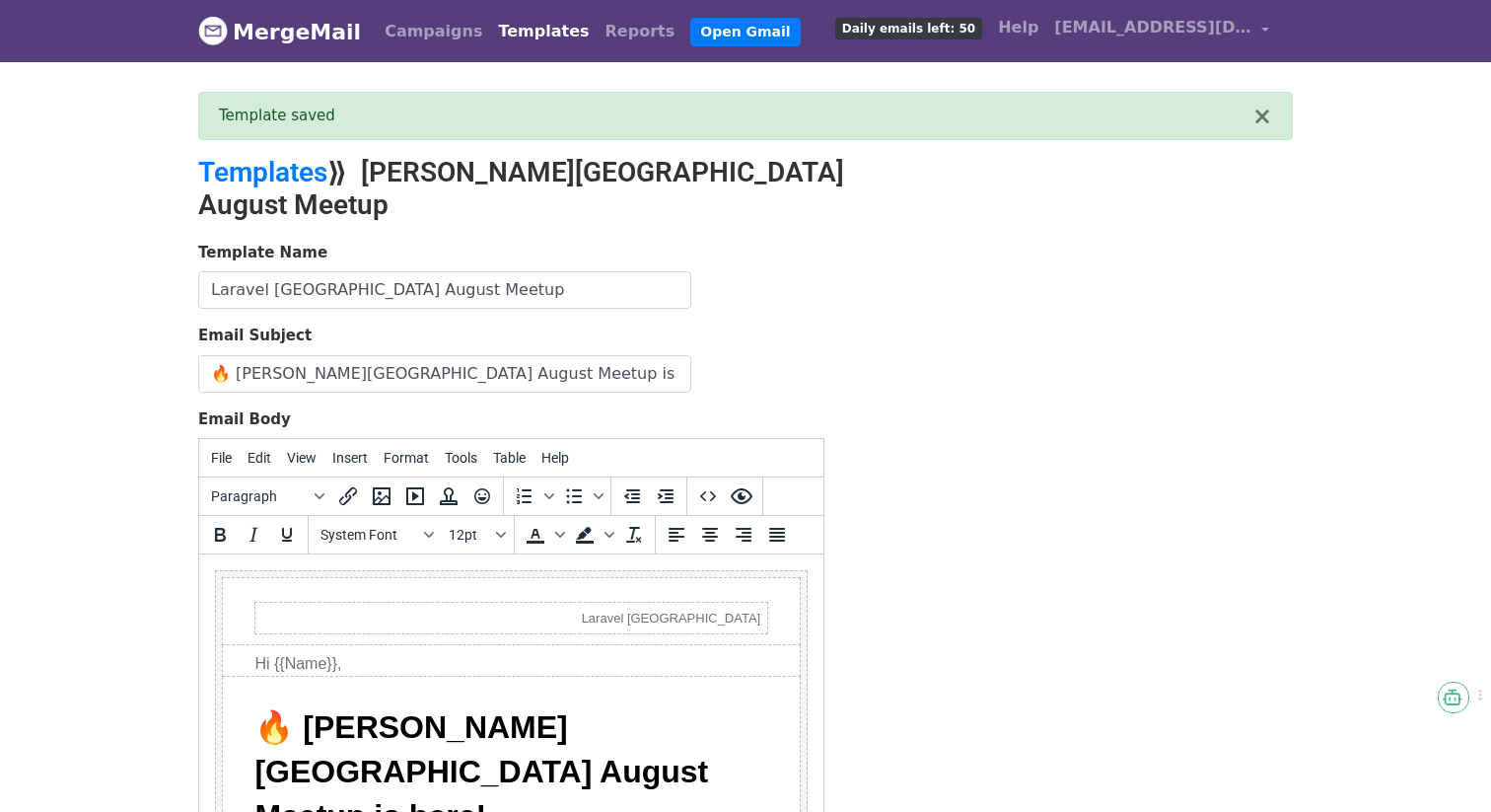
scroll to position [27, 0]
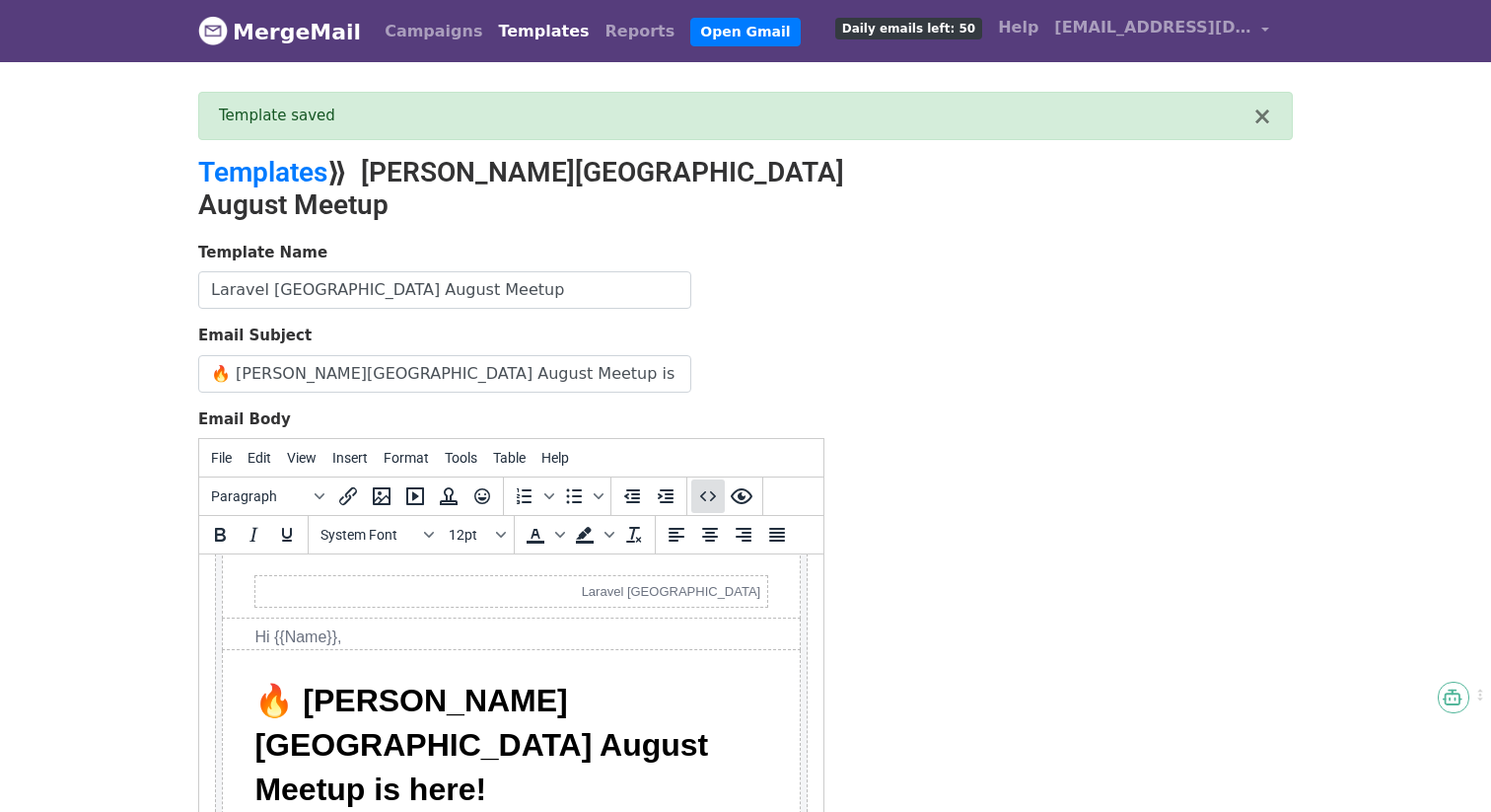
click at [713, 491] on icon "Source code" at bounding box center [708, 496] width 16 height 10
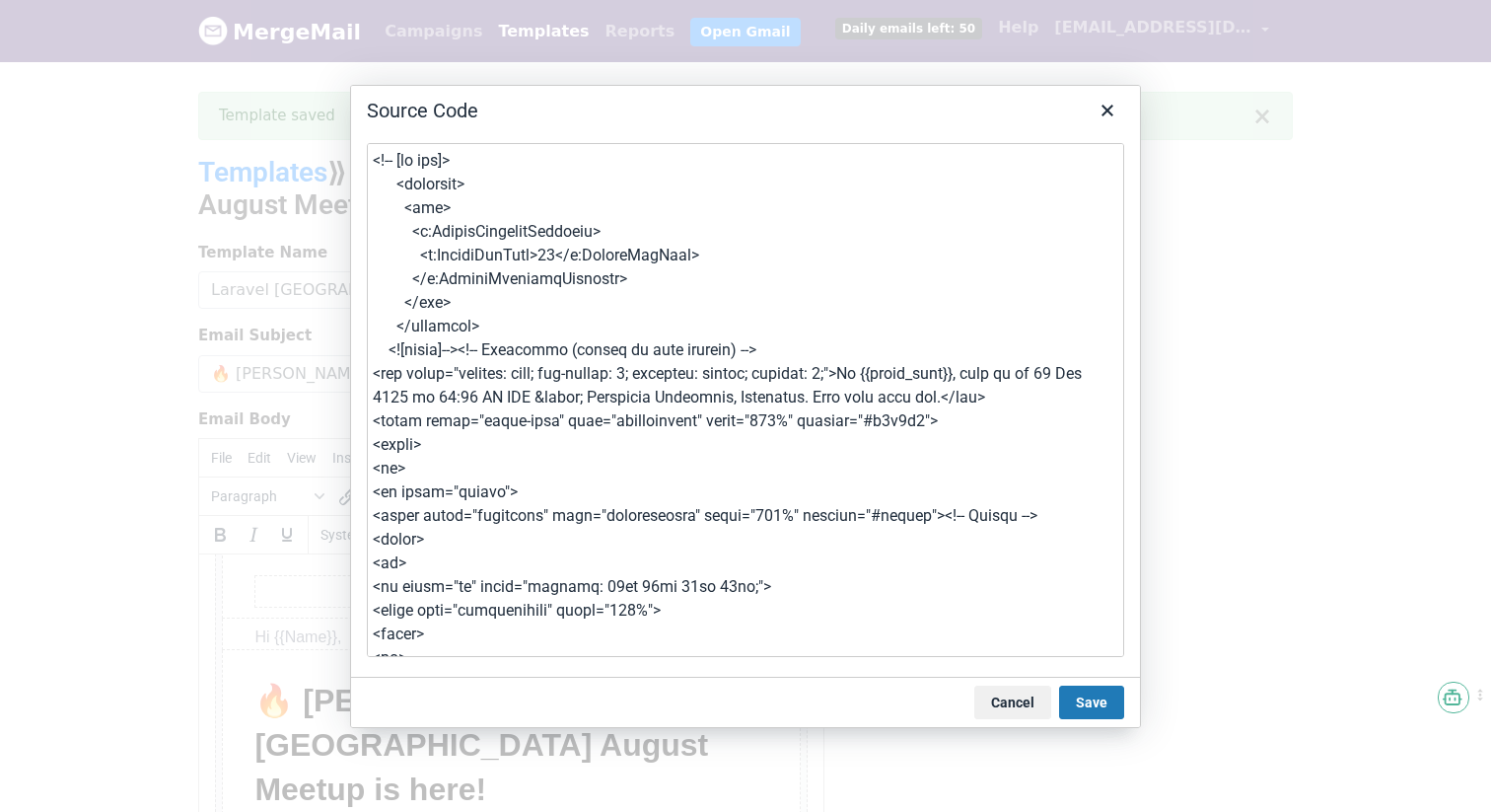
click at [709, 394] on textarea at bounding box center [745, 400] width 757 height 514
click at [946, 367] on textarea at bounding box center [745, 400] width 757 height 514
click at [942, 368] on textarea at bounding box center [745, 400] width 757 height 514
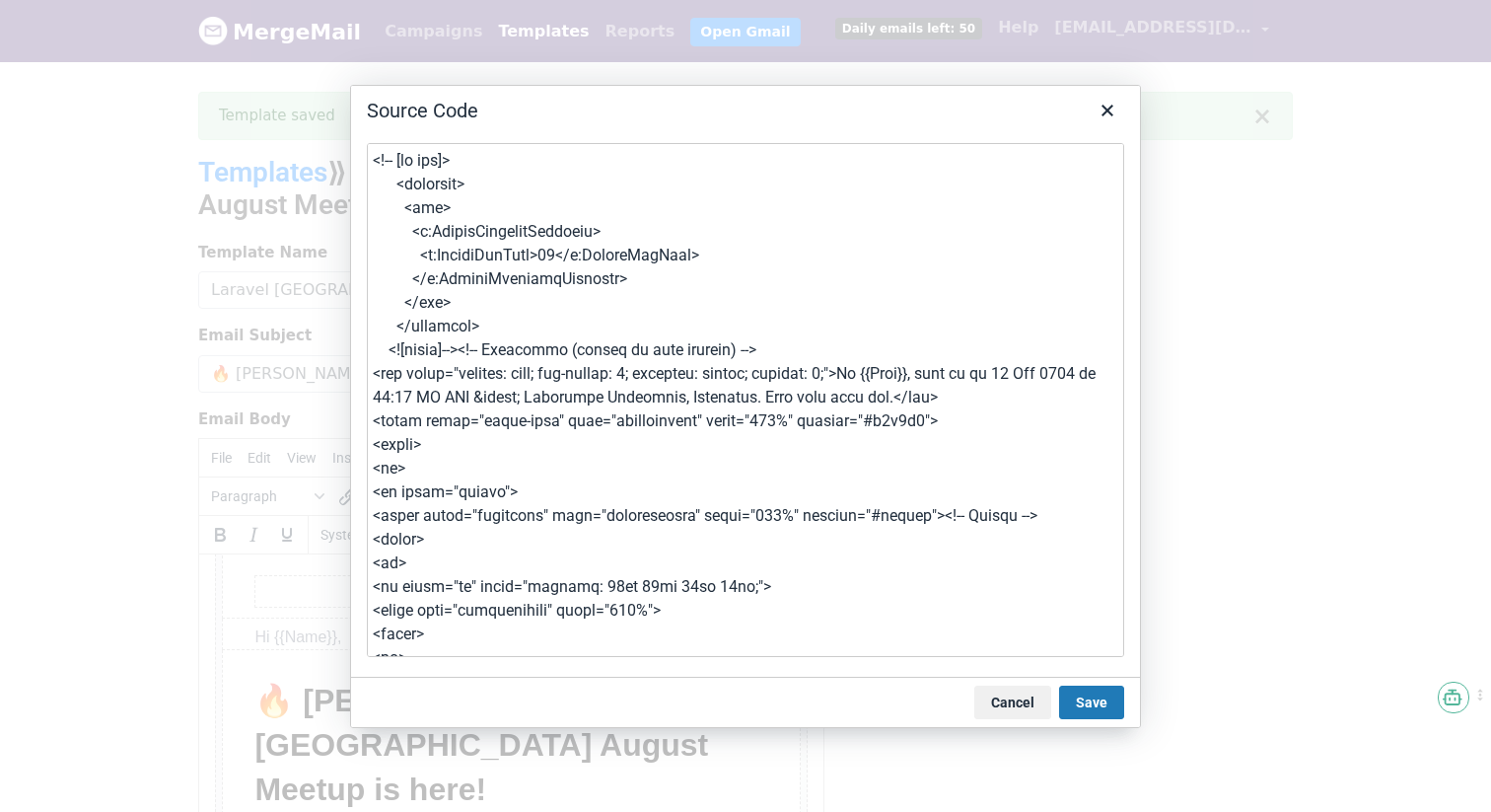
scroll to position [1606, 0]
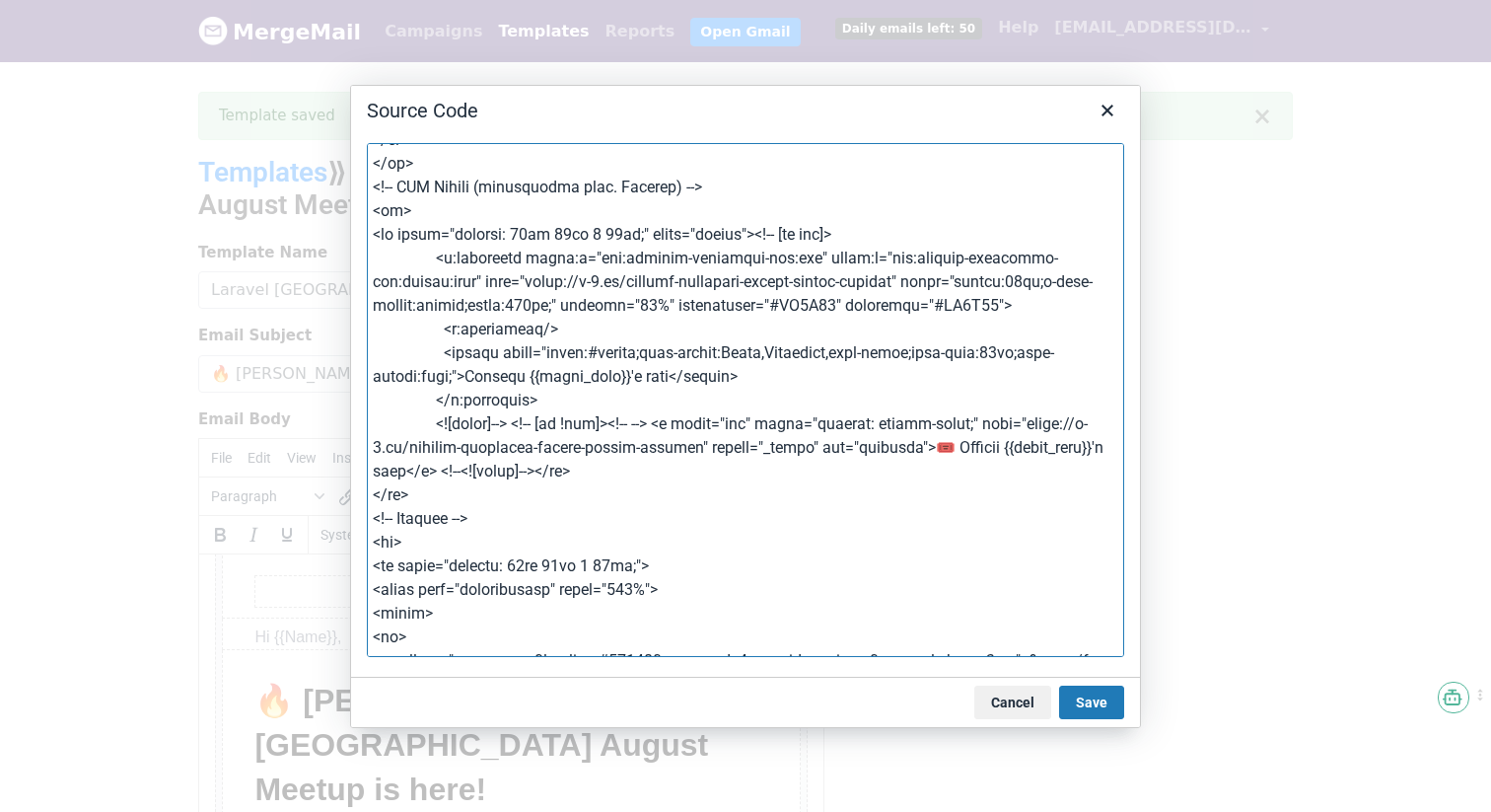
click at [571, 400] on textarea at bounding box center [745, 400] width 757 height 514
paste textarea "{{Name}}"
click at [487, 507] on textarea at bounding box center [745, 400] width 757 height 514
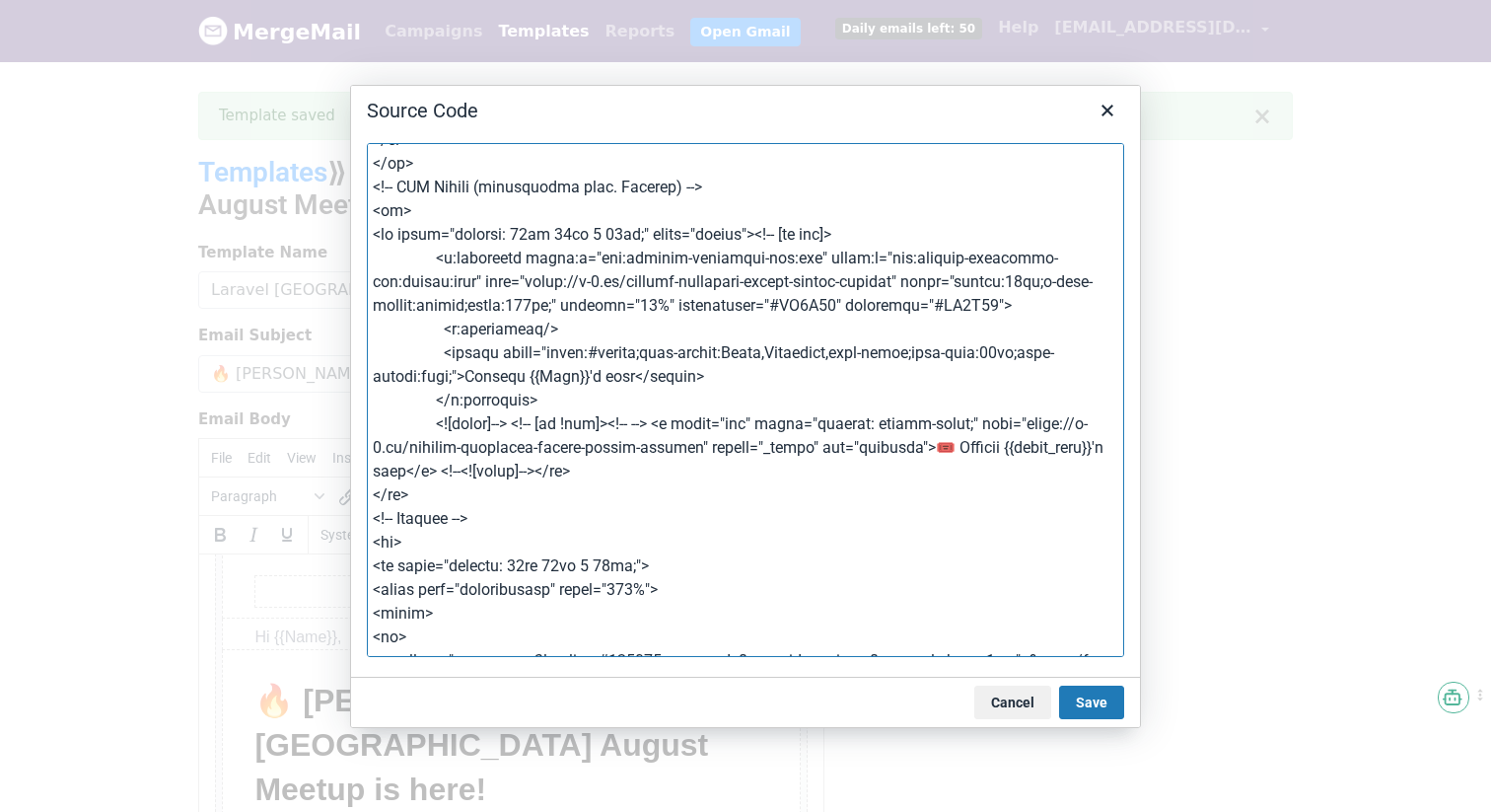
click at [486, 494] on textarea at bounding box center [745, 400] width 757 height 514
paste textarea "{{Name}}"
type textarea "<!-- [if mso]> <noscript> <xml> <o:OfficeDocumentSettings> <o:PixelsPerInch>96<…"
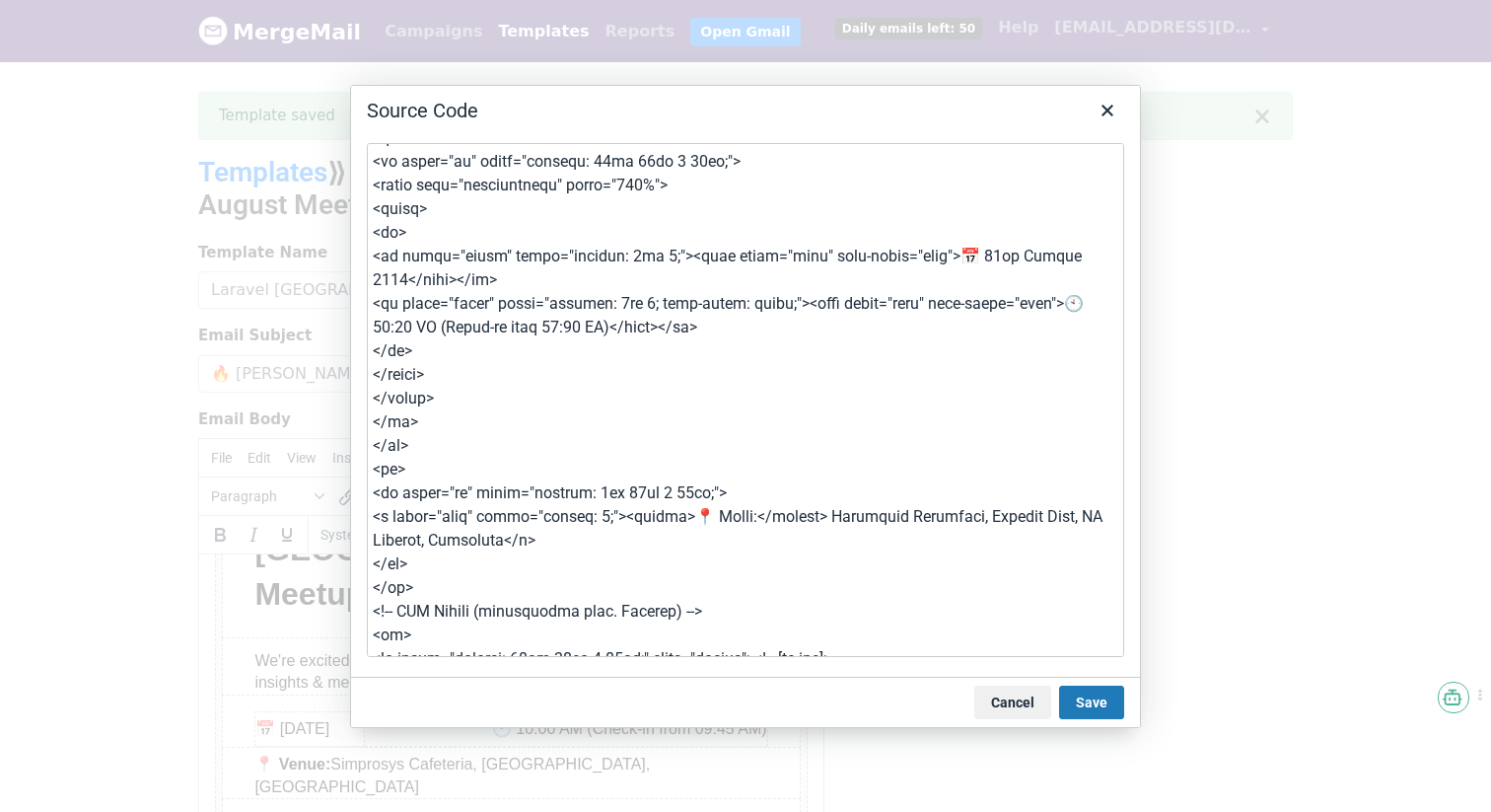
scroll to position [703, 0]
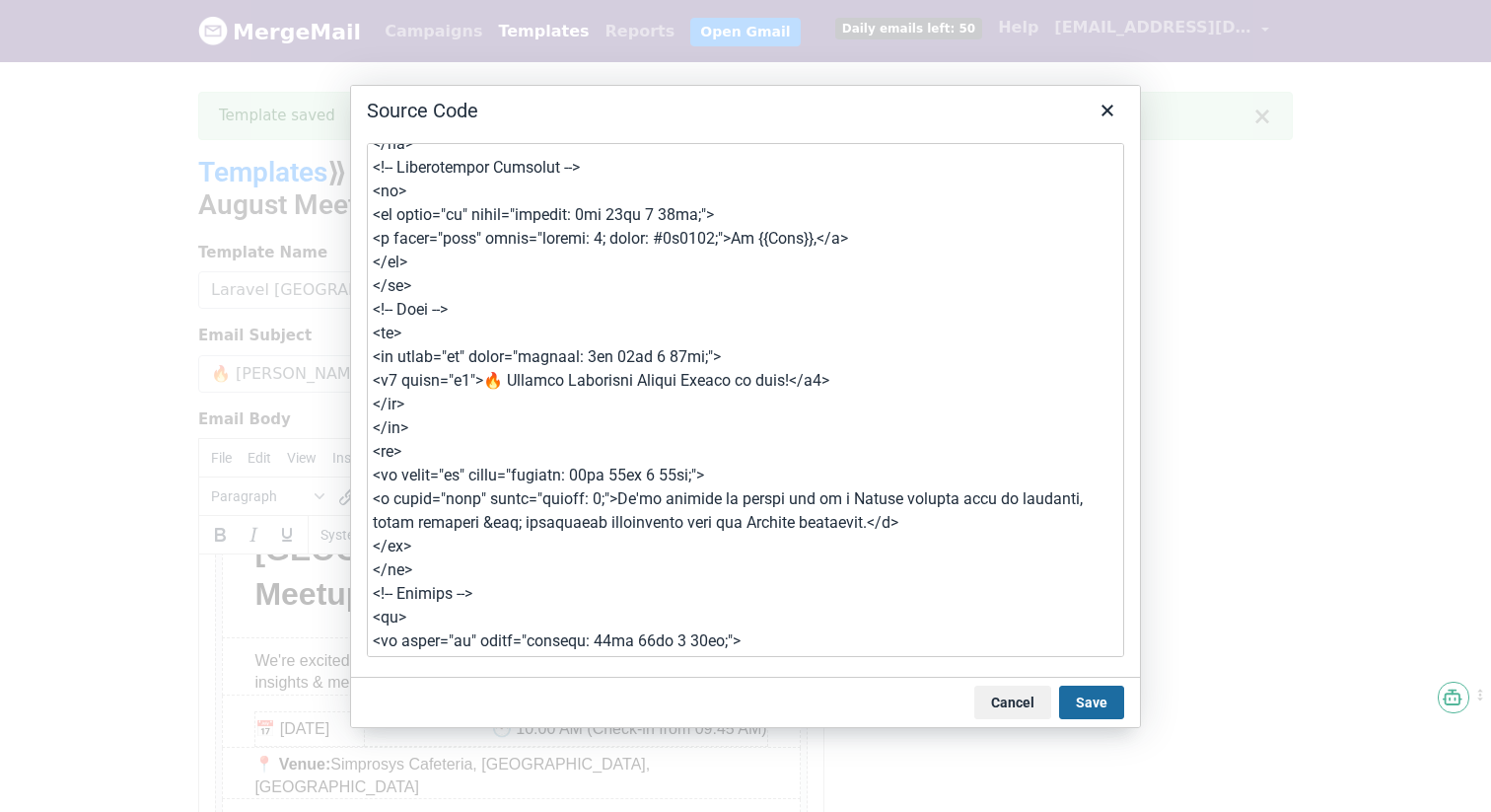
click at [1087, 701] on button "Save" at bounding box center [1091, 702] width 65 height 34
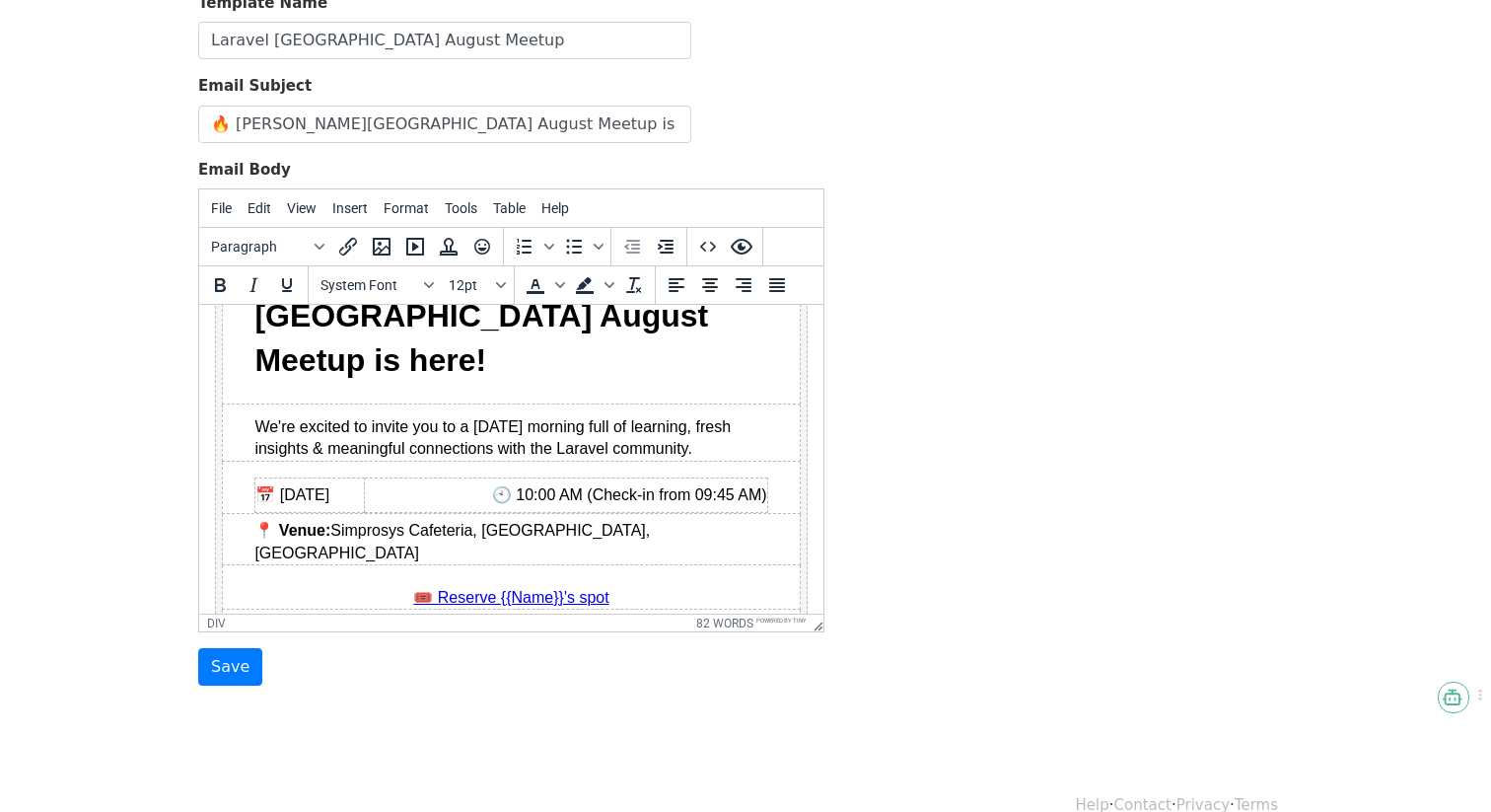
scroll to position [0, 0]
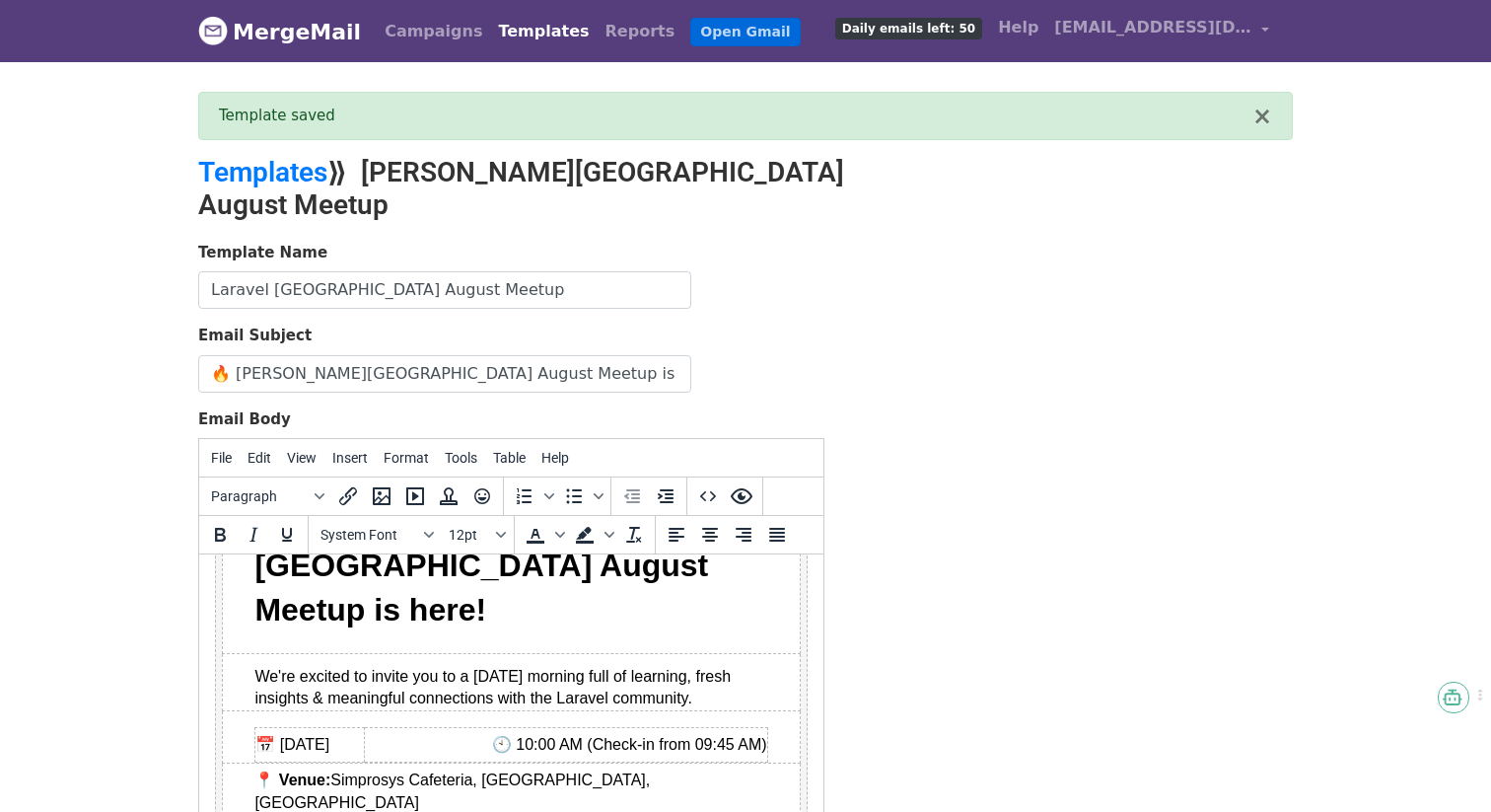
click at [690, 38] on link "Open Gmail" at bounding box center [744, 32] width 109 height 29
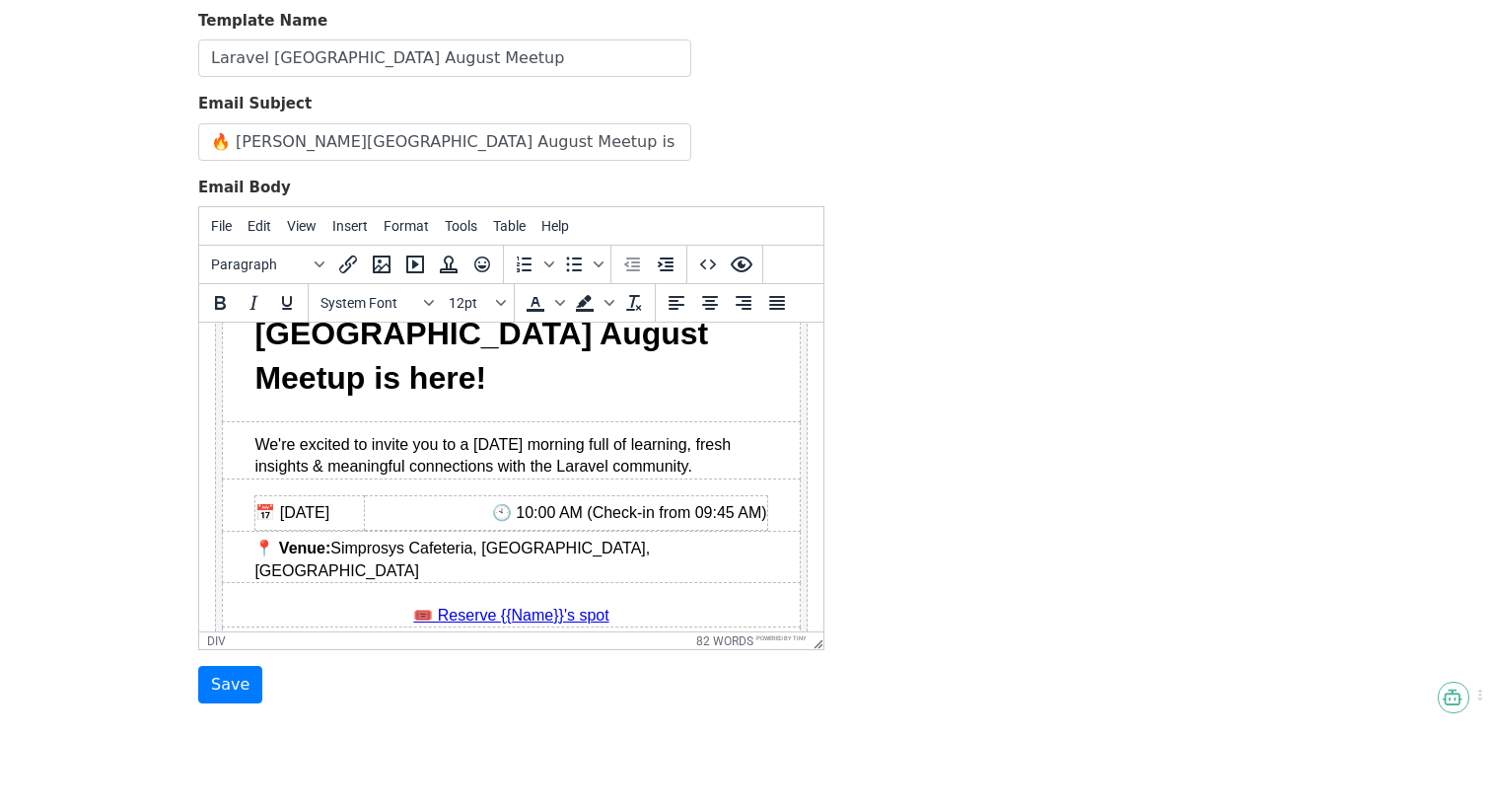
scroll to position [249, 0]
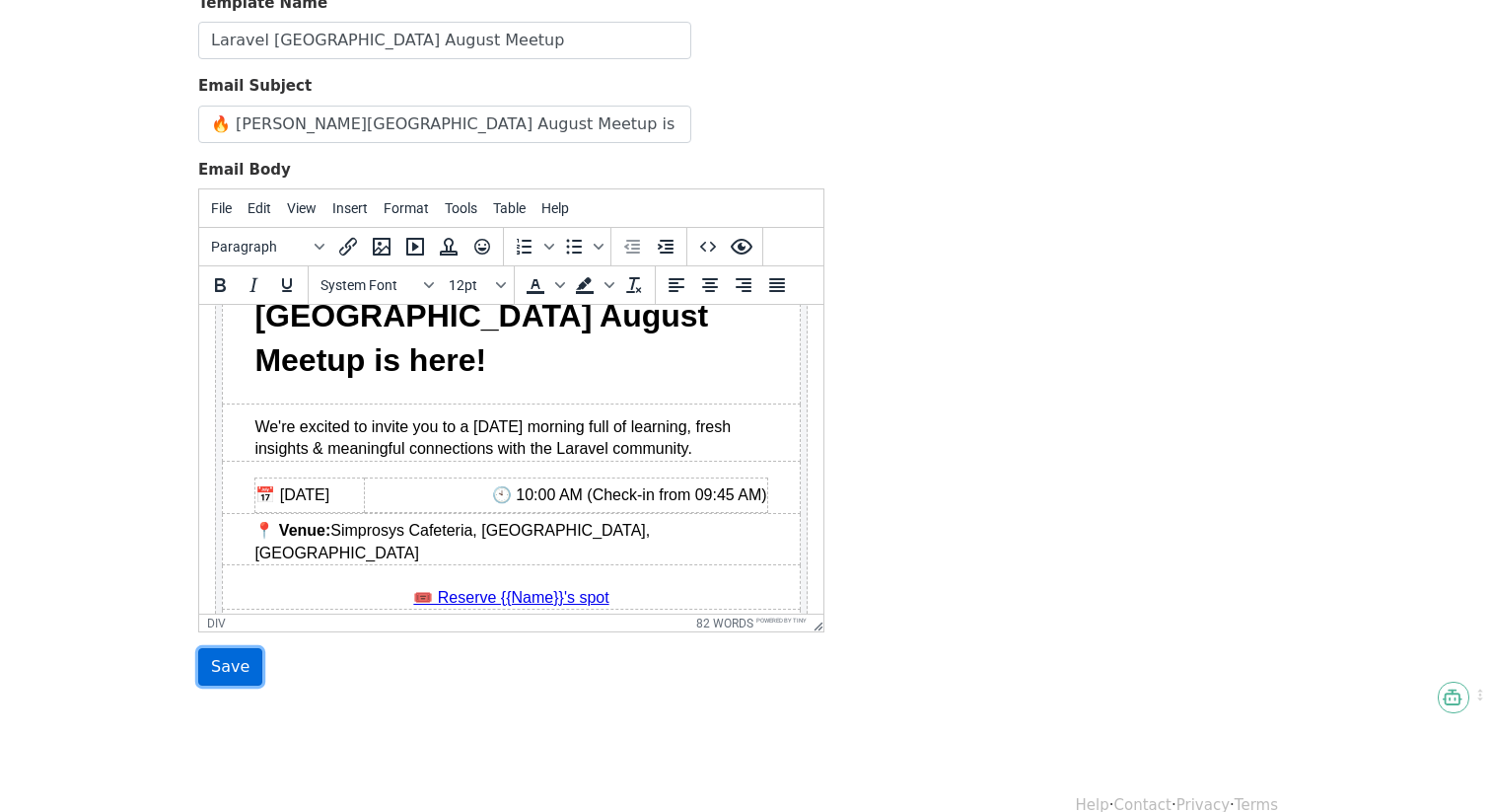
click at [240, 648] on input "Save" at bounding box center [230, 666] width 64 height 37
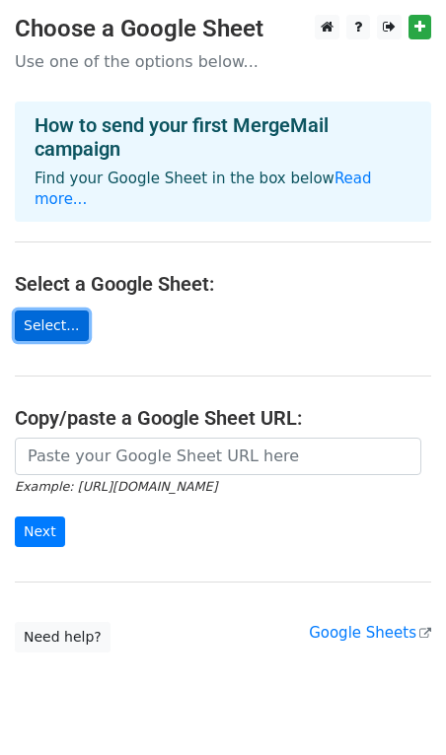
click at [55, 311] on link "Select..." at bounding box center [52, 326] width 74 height 31
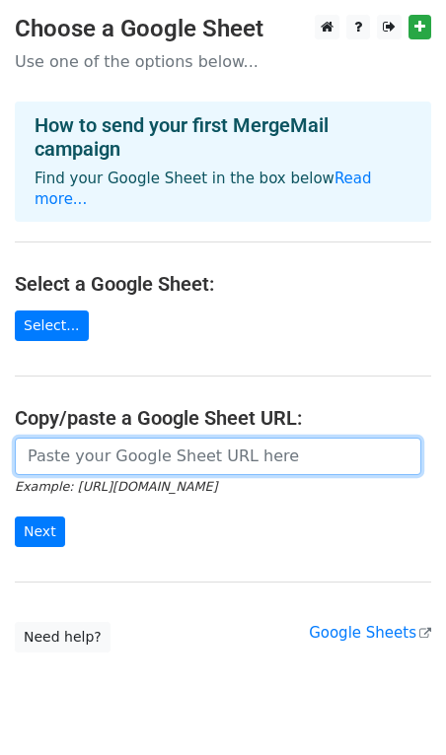
click at [141, 438] on input "url" at bounding box center [218, 456] width 406 height 37
paste input "[URL][DOMAIN_NAME]"
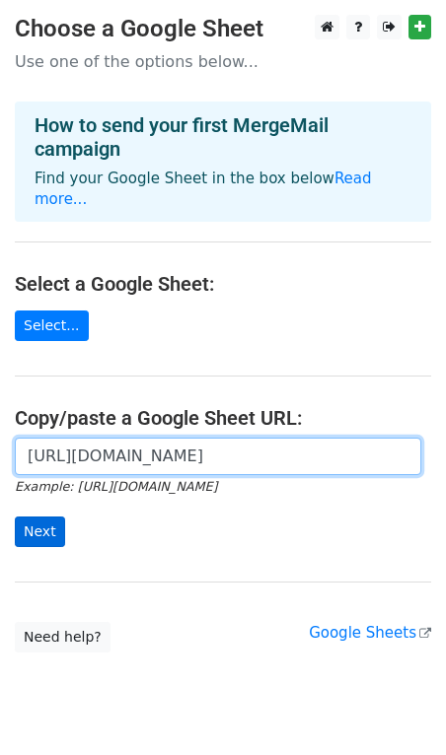
type input "[URL][DOMAIN_NAME]"
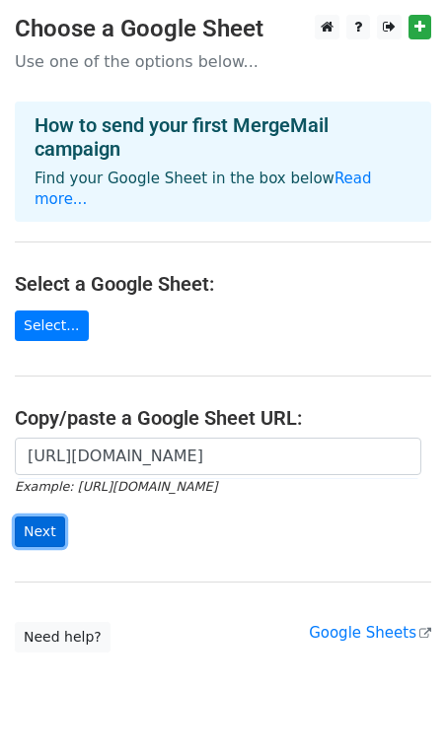
scroll to position [0, 0]
click at [46, 517] on input "Next" at bounding box center [40, 532] width 50 height 31
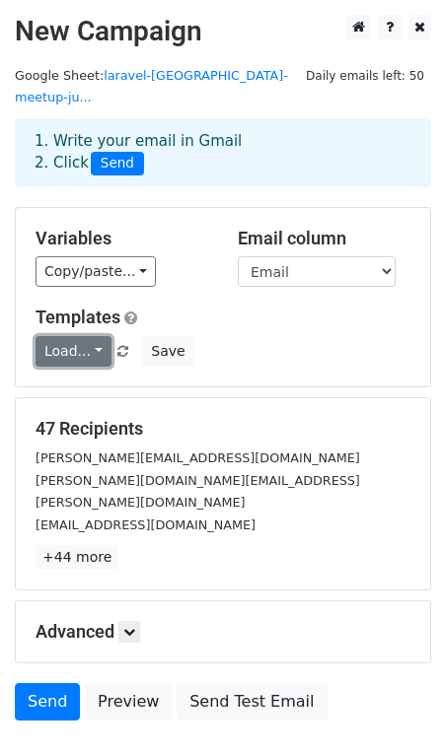
click at [82, 336] on link "Load..." at bounding box center [74, 351] width 76 height 31
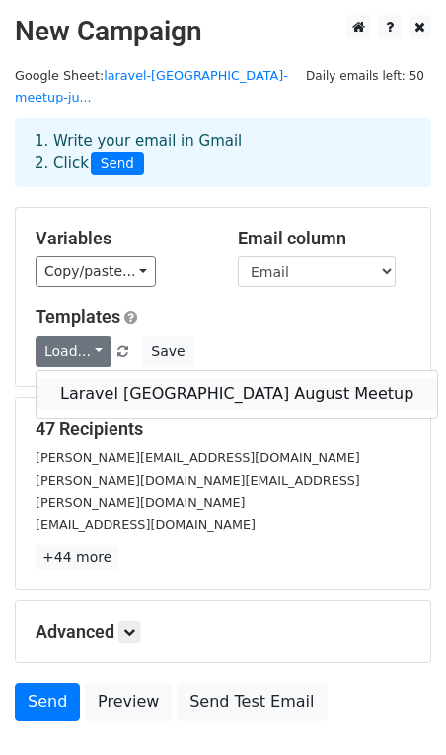
click at [88, 379] on link "Laravel [GEOGRAPHIC_DATA] August Meetup" at bounding box center [236, 395] width 400 height 32
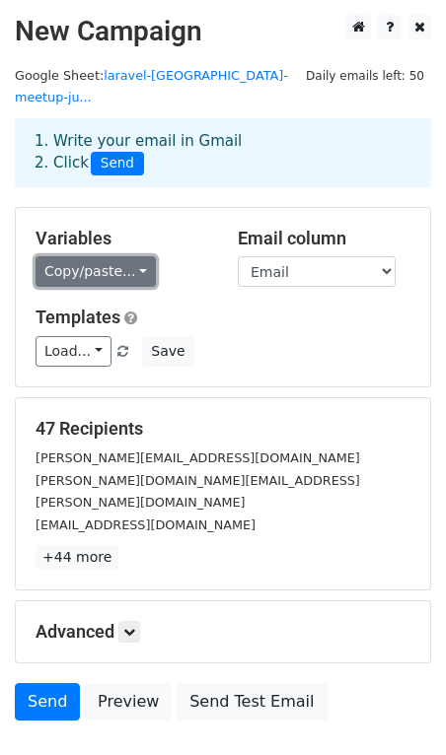
click at [82, 256] on link "Copy/paste..." at bounding box center [96, 271] width 120 height 31
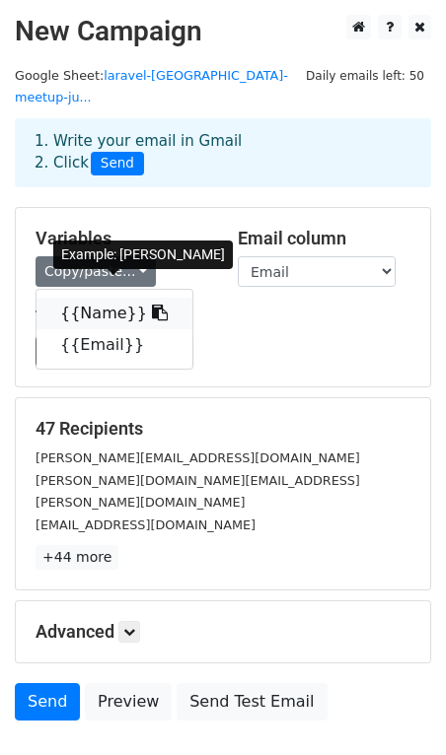
click at [86, 298] on link "{{Name}}" at bounding box center [114, 314] width 156 height 32
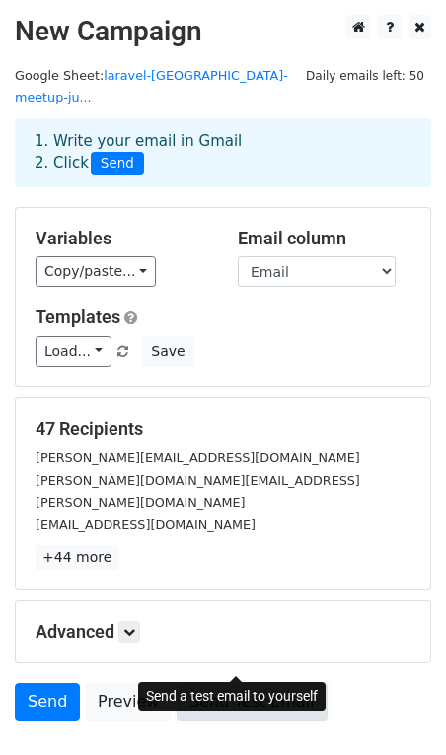
click at [253, 683] on link "Send Test Email" at bounding box center [252, 701] width 150 height 37
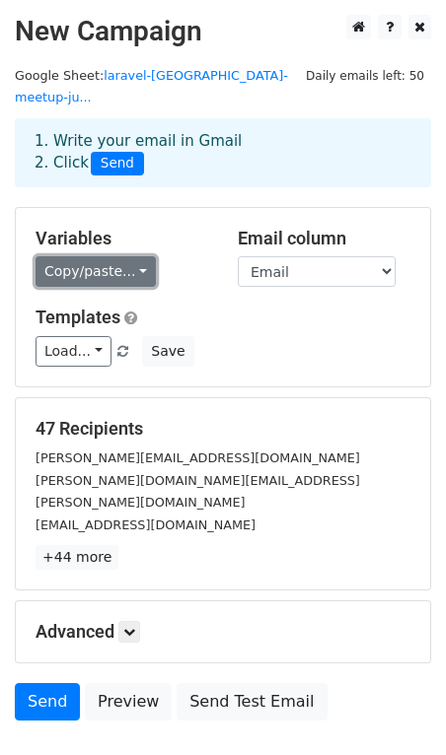
click at [84, 264] on link "Copy/paste..." at bounding box center [96, 271] width 120 height 31
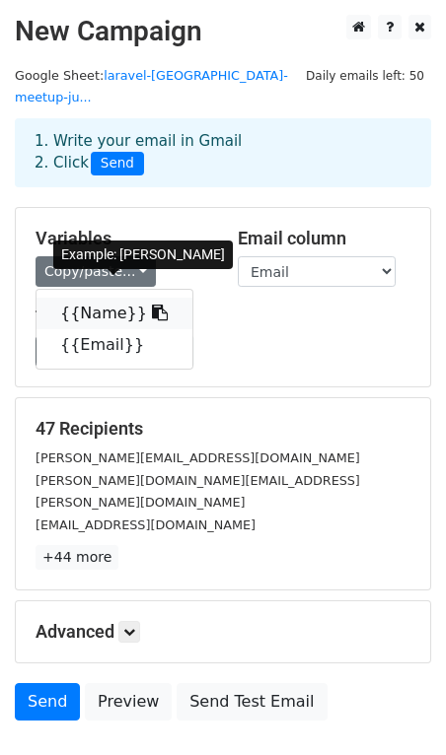
click at [84, 298] on link "{{Name}}" at bounding box center [114, 314] width 156 height 32
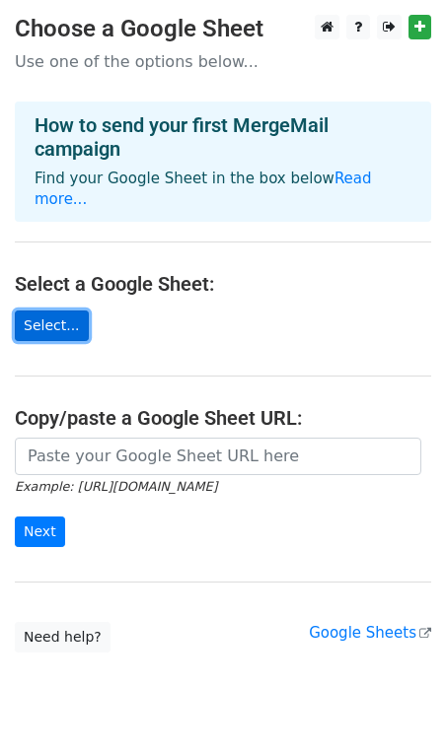
click at [77, 312] on link "Select..." at bounding box center [52, 326] width 74 height 31
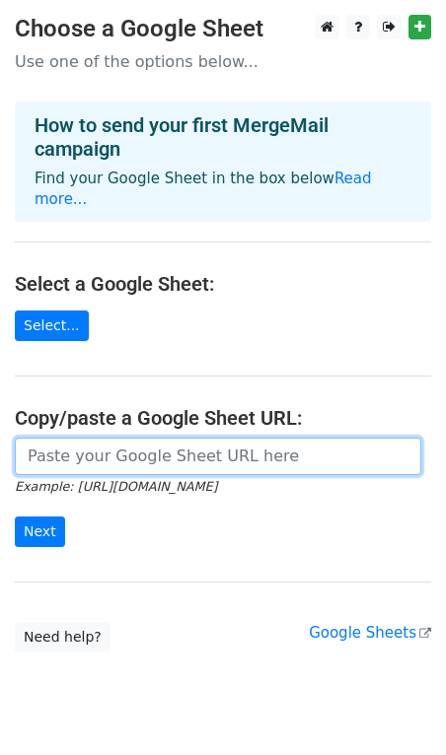
click at [132, 445] on input "url" at bounding box center [218, 456] width 406 height 37
paste input "[URL][DOMAIN_NAME]"
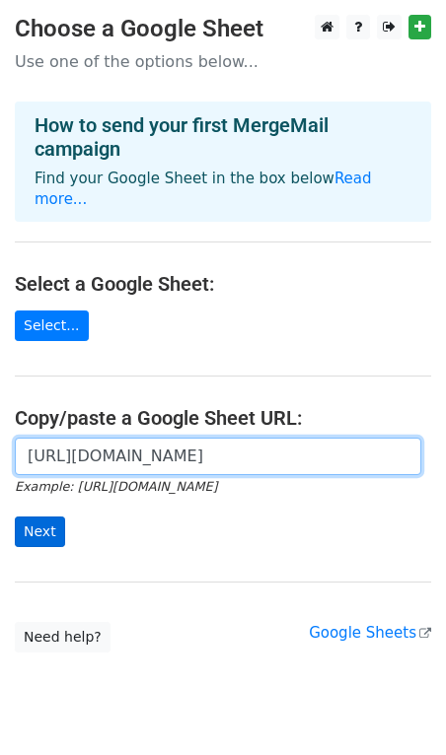
type input "[URL][DOMAIN_NAME]"
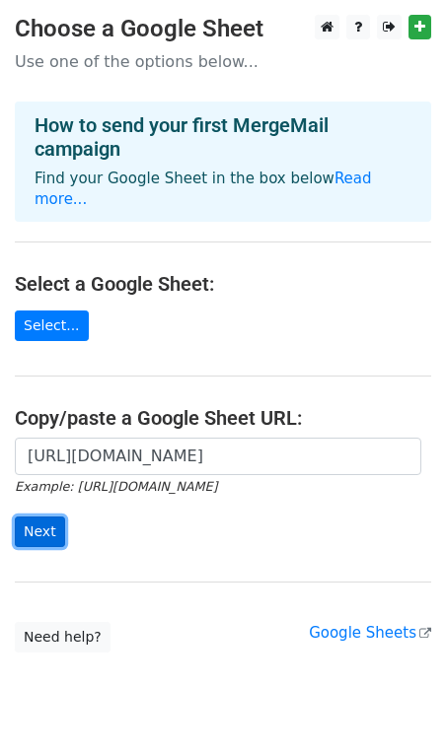
scroll to position [0, 0]
click at [50, 517] on input "Next" at bounding box center [40, 532] width 50 height 31
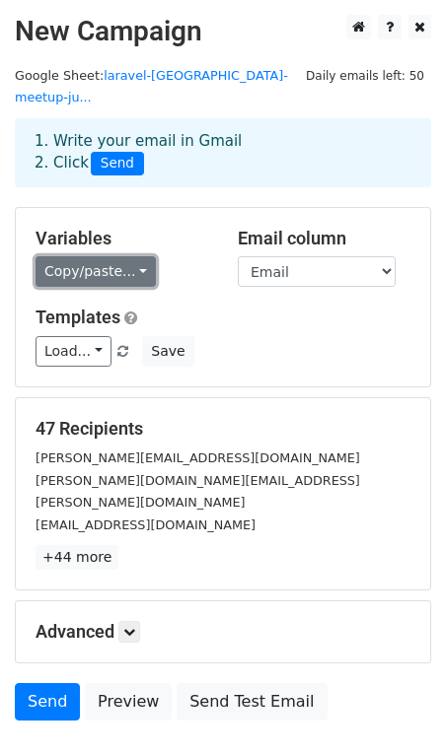
click at [117, 256] on link "Copy/paste..." at bounding box center [96, 271] width 120 height 31
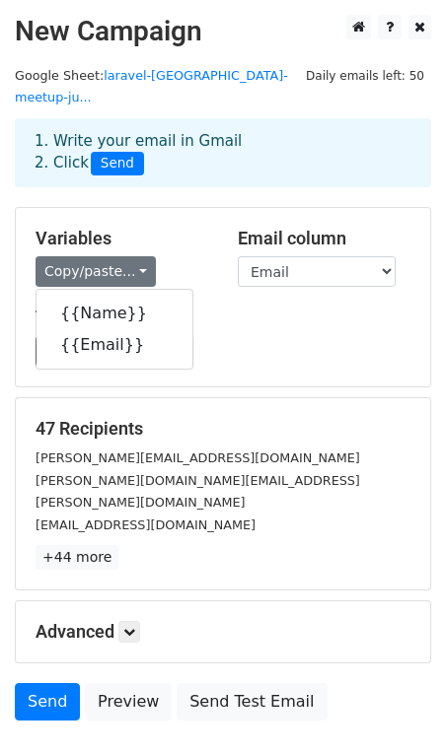
click at [230, 278] on div "Variables Copy/paste... {{Name}} {{Email}} Email column Name Email Templates Lo…" at bounding box center [223, 297] width 414 height 178
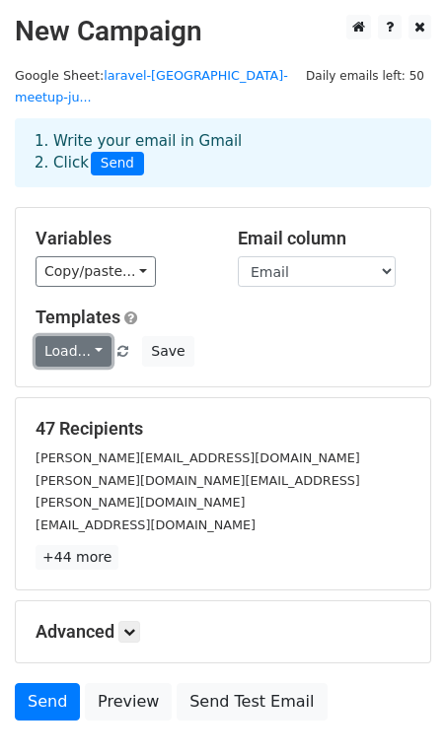
click at [96, 338] on link "Load..." at bounding box center [74, 351] width 76 height 31
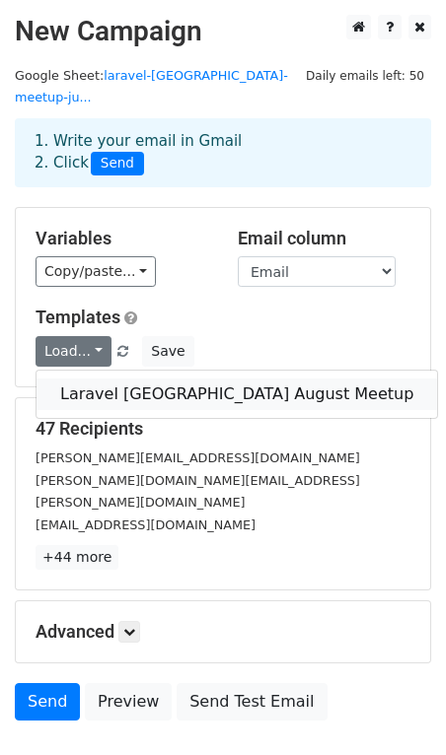
click at [95, 379] on link "Laravel [GEOGRAPHIC_DATA] August Meetup" at bounding box center [236, 395] width 400 height 32
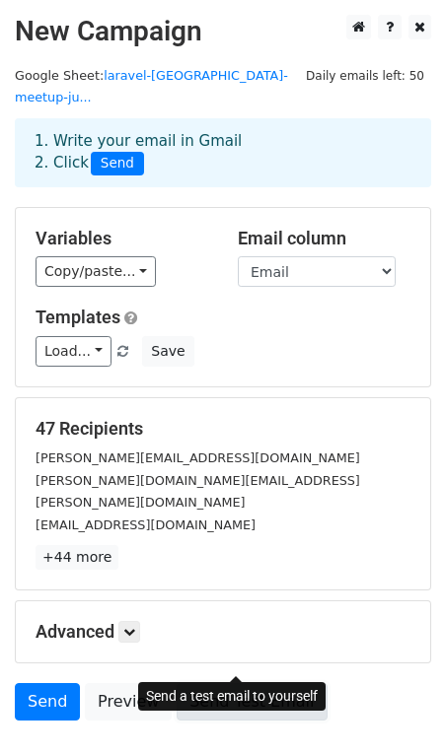
click at [249, 683] on link "Send Test Email" at bounding box center [252, 701] width 150 height 37
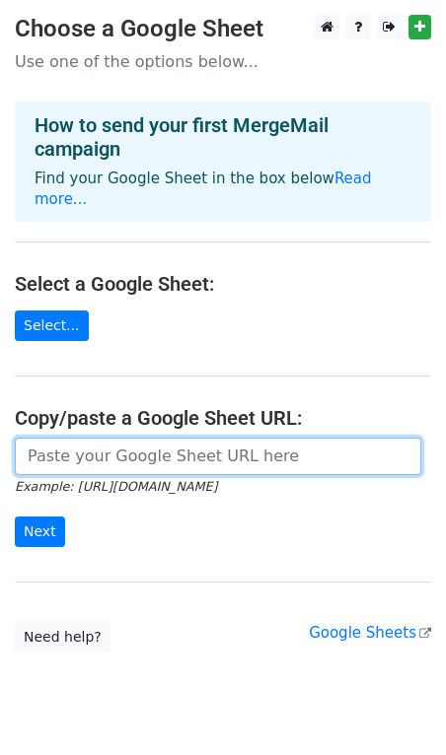
click at [162, 443] on input "url" at bounding box center [218, 456] width 406 height 37
paste input "https://docs.google.com/spreadsheets/d/149CxEIC6ZM9PqLybeawsOMjyVvuVK6fOd7ZcZTy…"
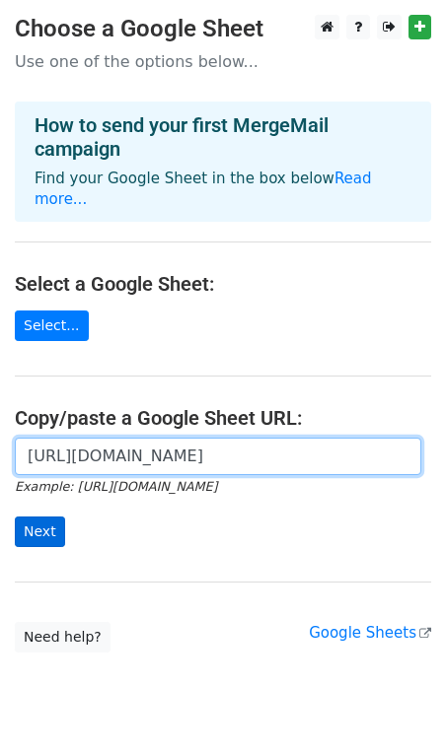
type input "https://docs.google.com/spreadsheets/d/149CxEIC6ZM9PqLybeawsOMjyVvuVK6fOd7ZcZTy…"
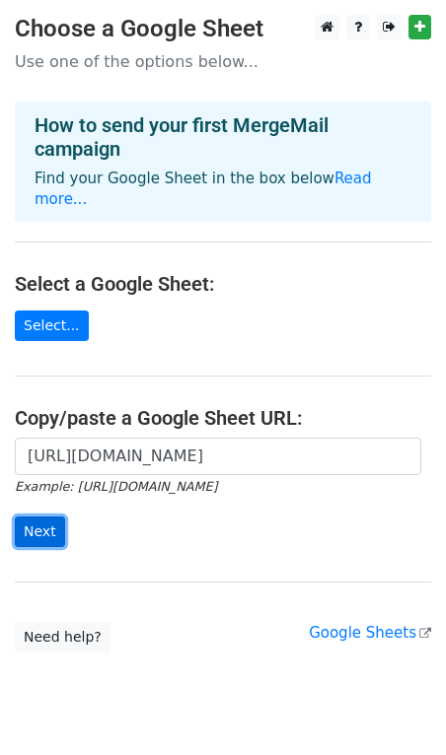
scroll to position [0, 0]
click at [42, 517] on input "Next" at bounding box center [40, 532] width 50 height 31
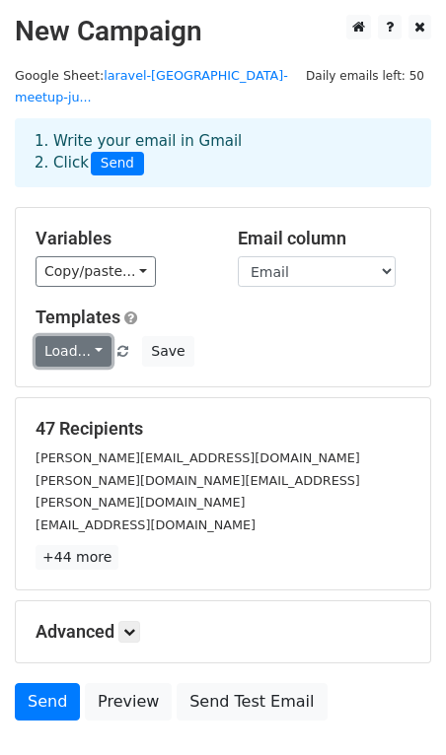
click at [74, 336] on link "Load..." at bounding box center [74, 351] width 76 height 31
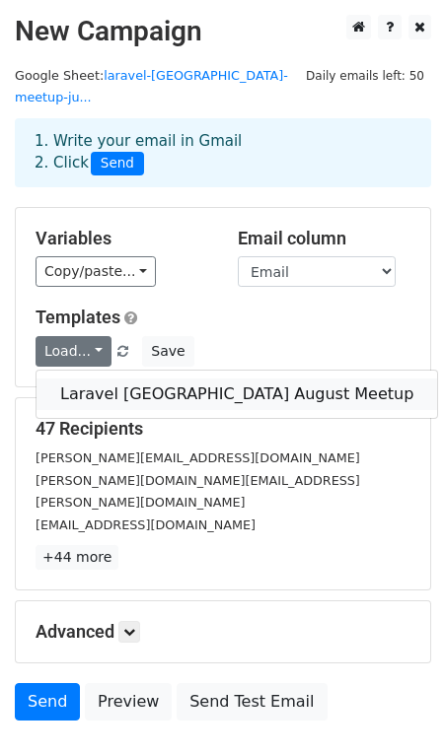
click at [82, 379] on link "Laravel [GEOGRAPHIC_DATA] August Meetup" at bounding box center [236, 395] width 400 height 32
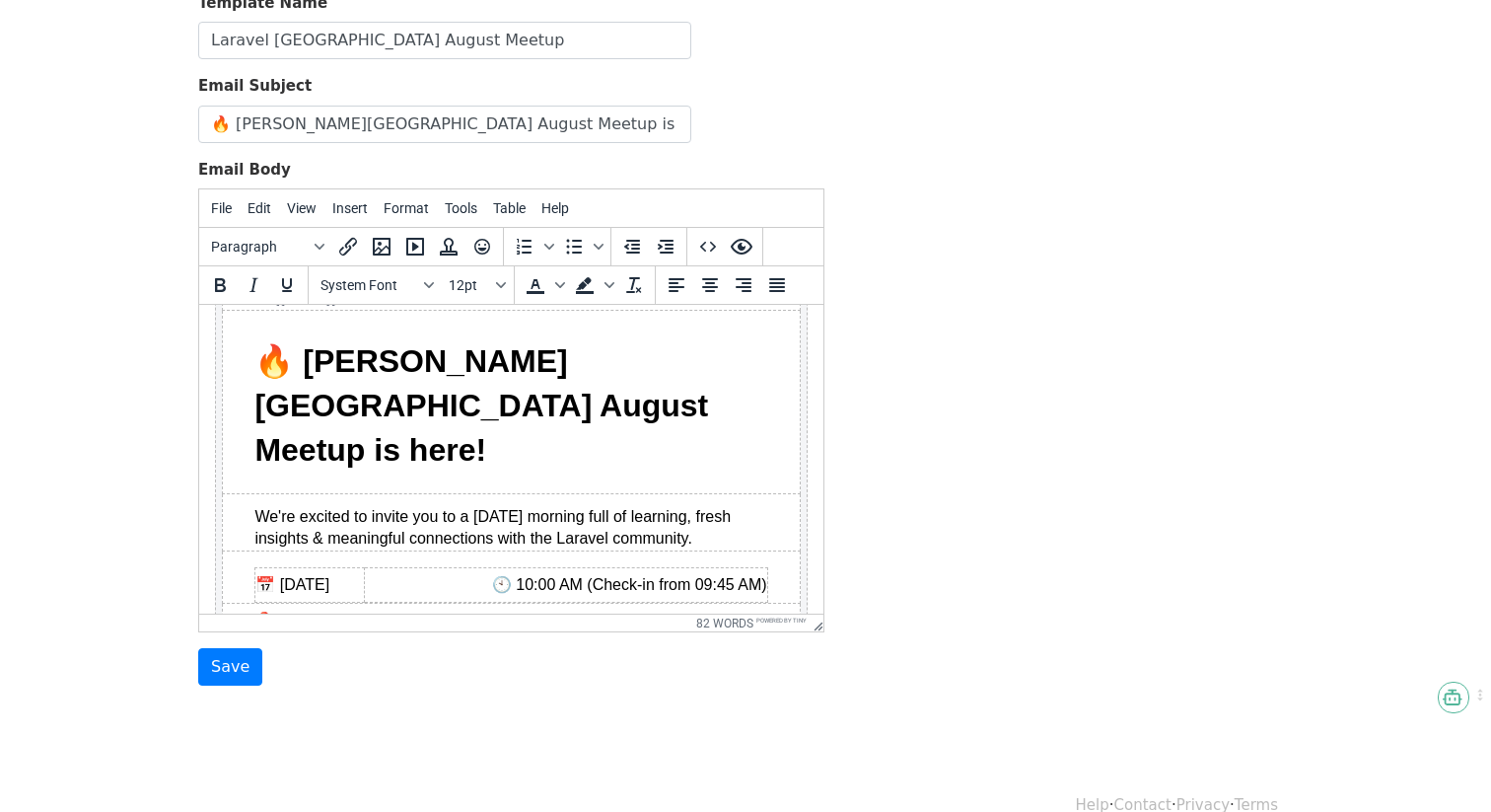
scroll to position [222, 0]
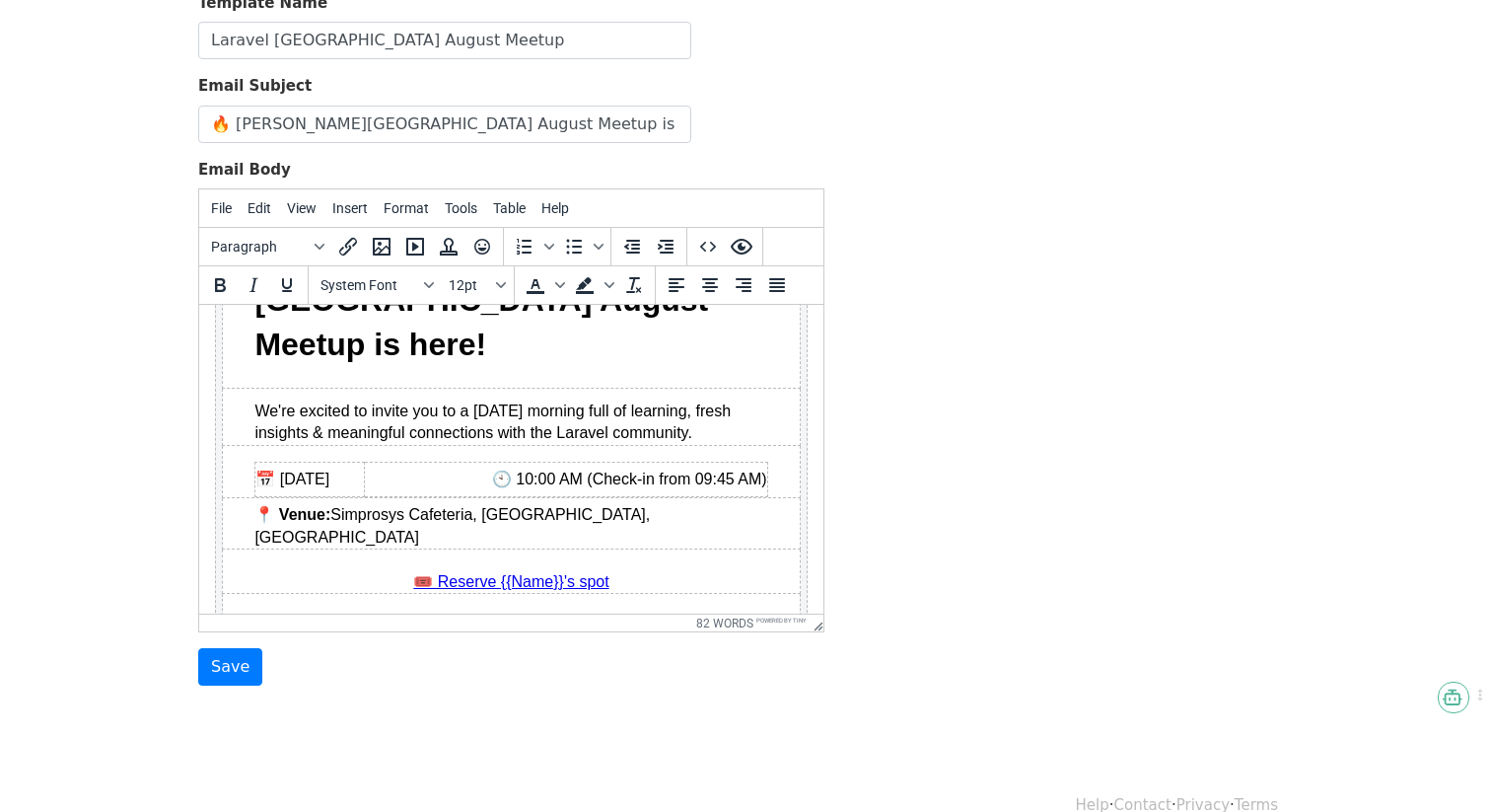
click at [535, 571] on link "🎟️ Reserve {{Name}}'s spot" at bounding box center [510, 582] width 195 height 22
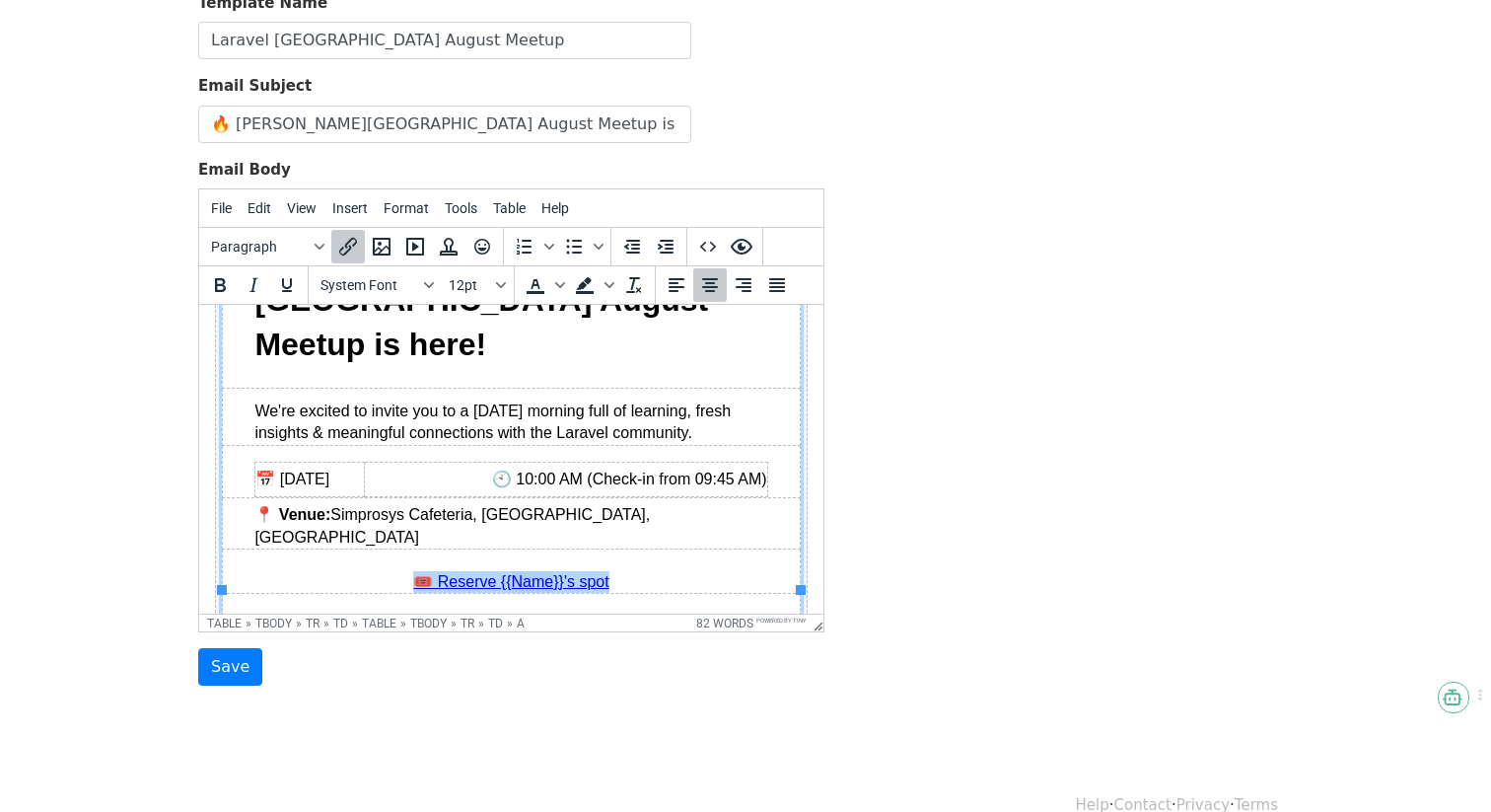
click at [535, 571] on link "🎟️ Reserve {{Name}}'s spot" at bounding box center [510, 582] width 195 height 22
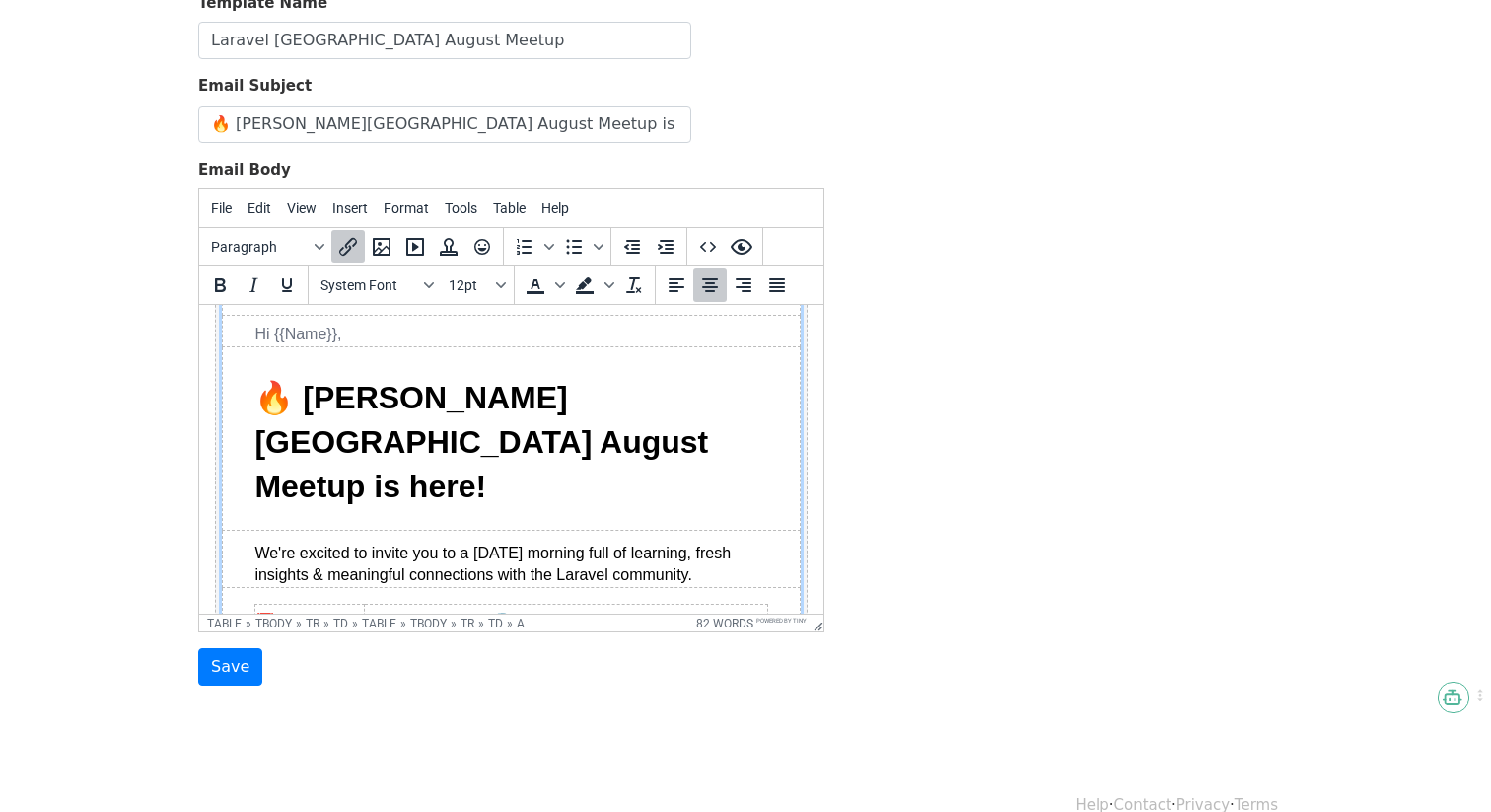
scroll to position [0, 0]
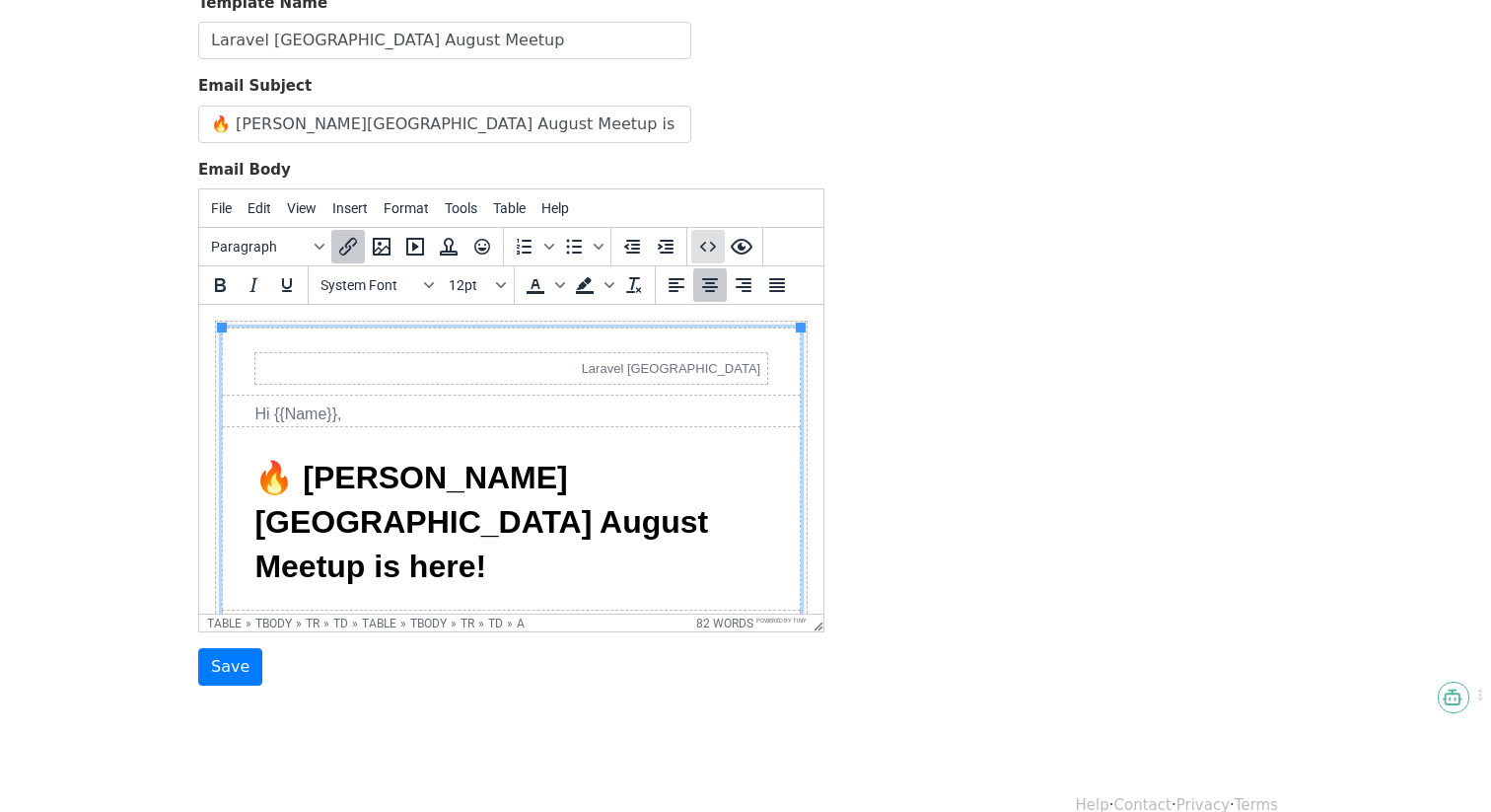
click at [701, 235] on icon "Source code" at bounding box center [708, 247] width 24 height 24
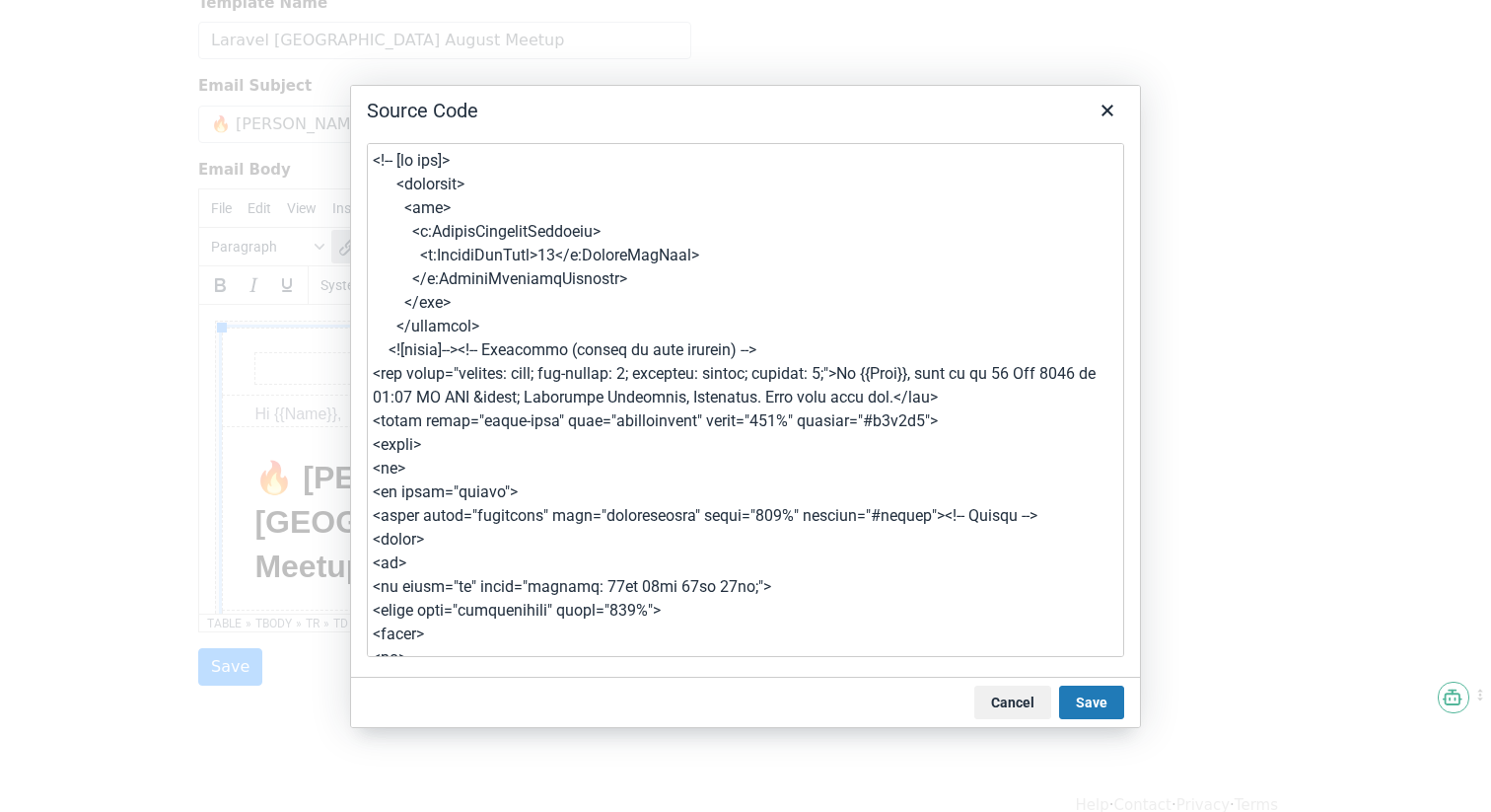
click at [701, 210] on textarea at bounding box center [745, 400] width 757 height 514
click at [864, 314] on textarea at bounding box center [745, 400] width 757 height 514
paste textarea "DOCTYPE html> <html lang="en" xmlns:v="urn:schemas-microsoft-com:vml" xmlns:o="…"
type textarea "<!DOCTYPE html> <html lang="en" xmlns:v="urn:schemas-microsoft-com:vml" xmlns:o…"
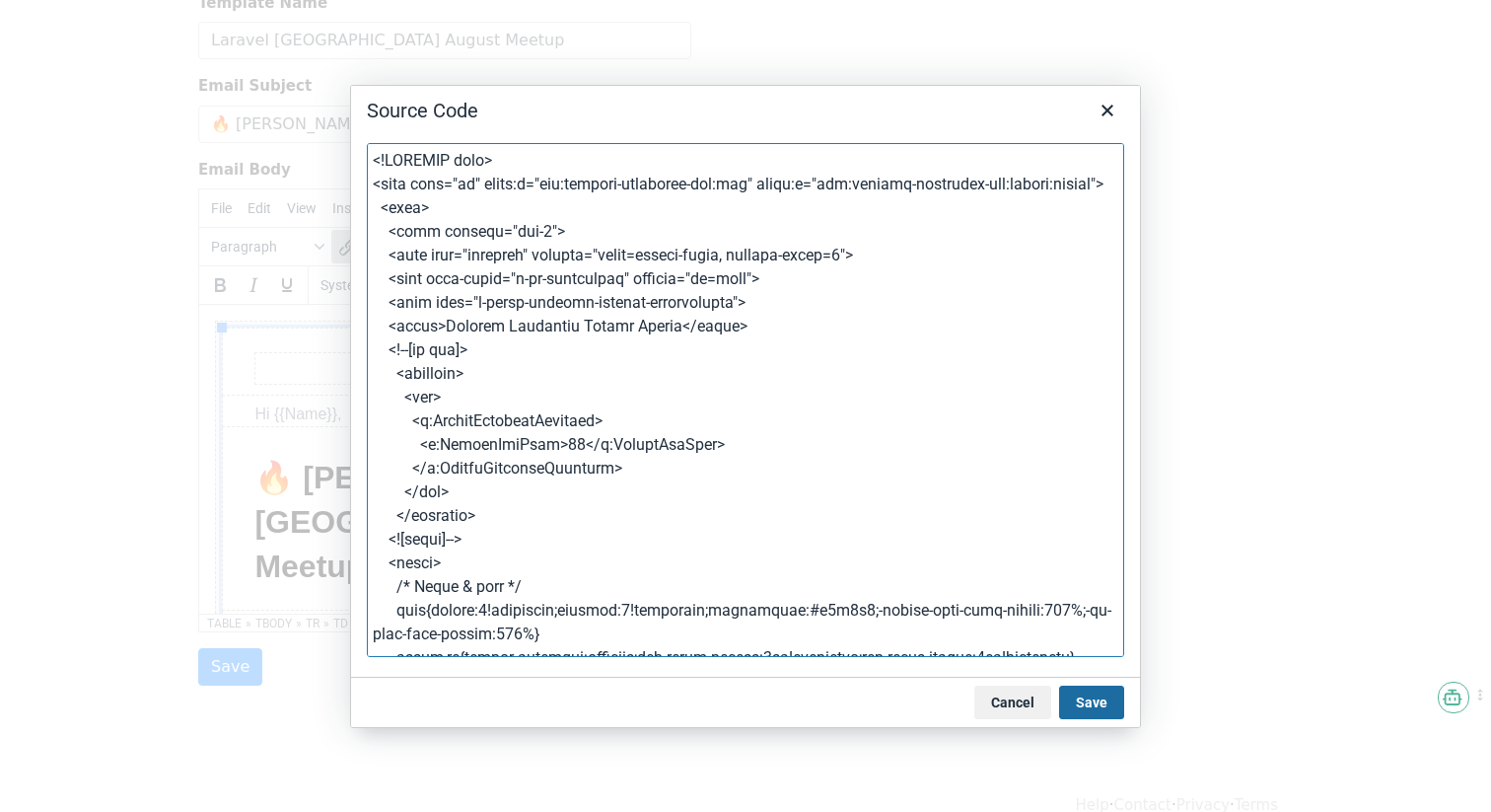
click at [1103, 693] on button "Save" at bounding box center [1091, 702] width 65 height 34
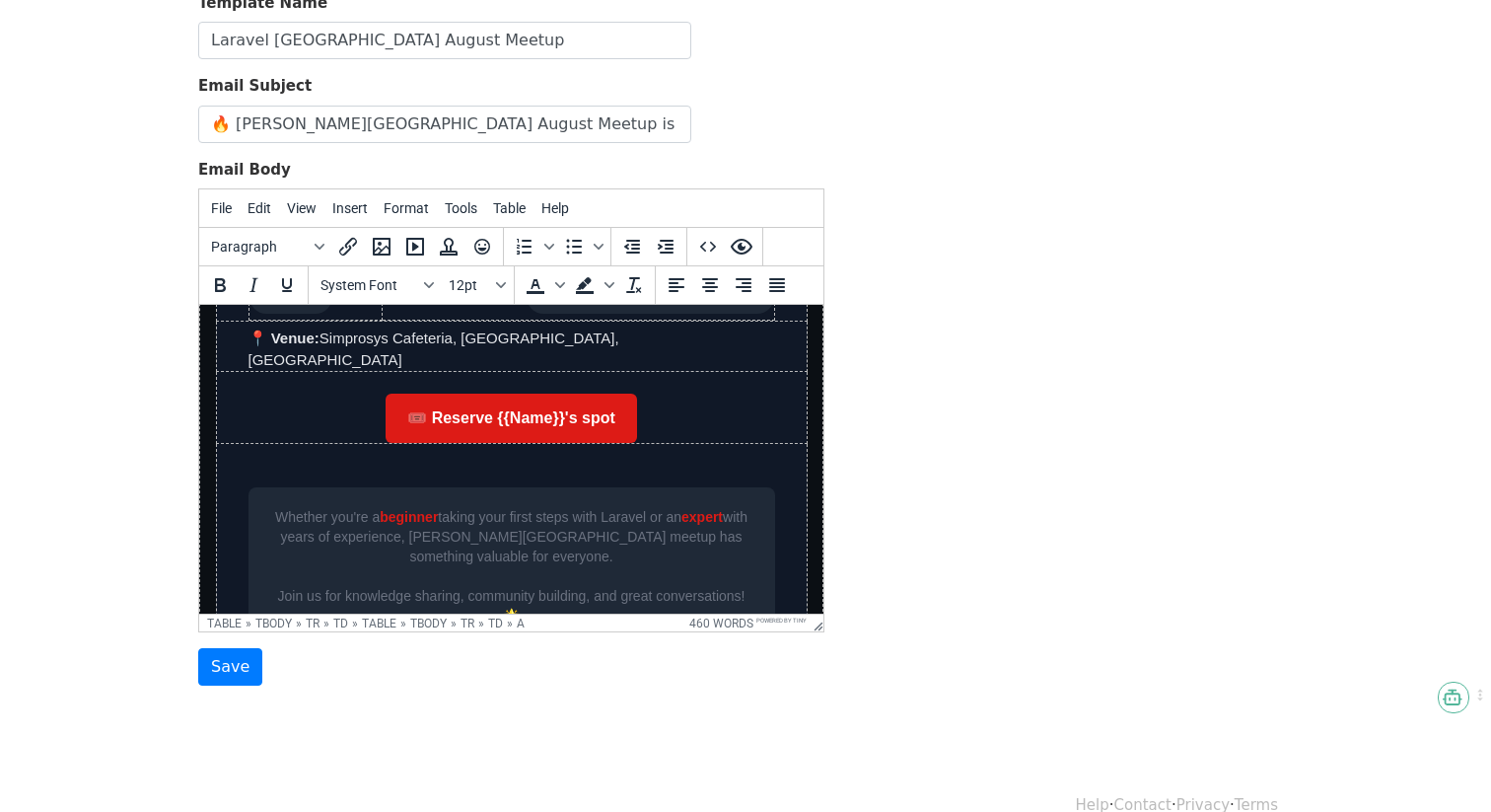
scroll to position [780, 0]
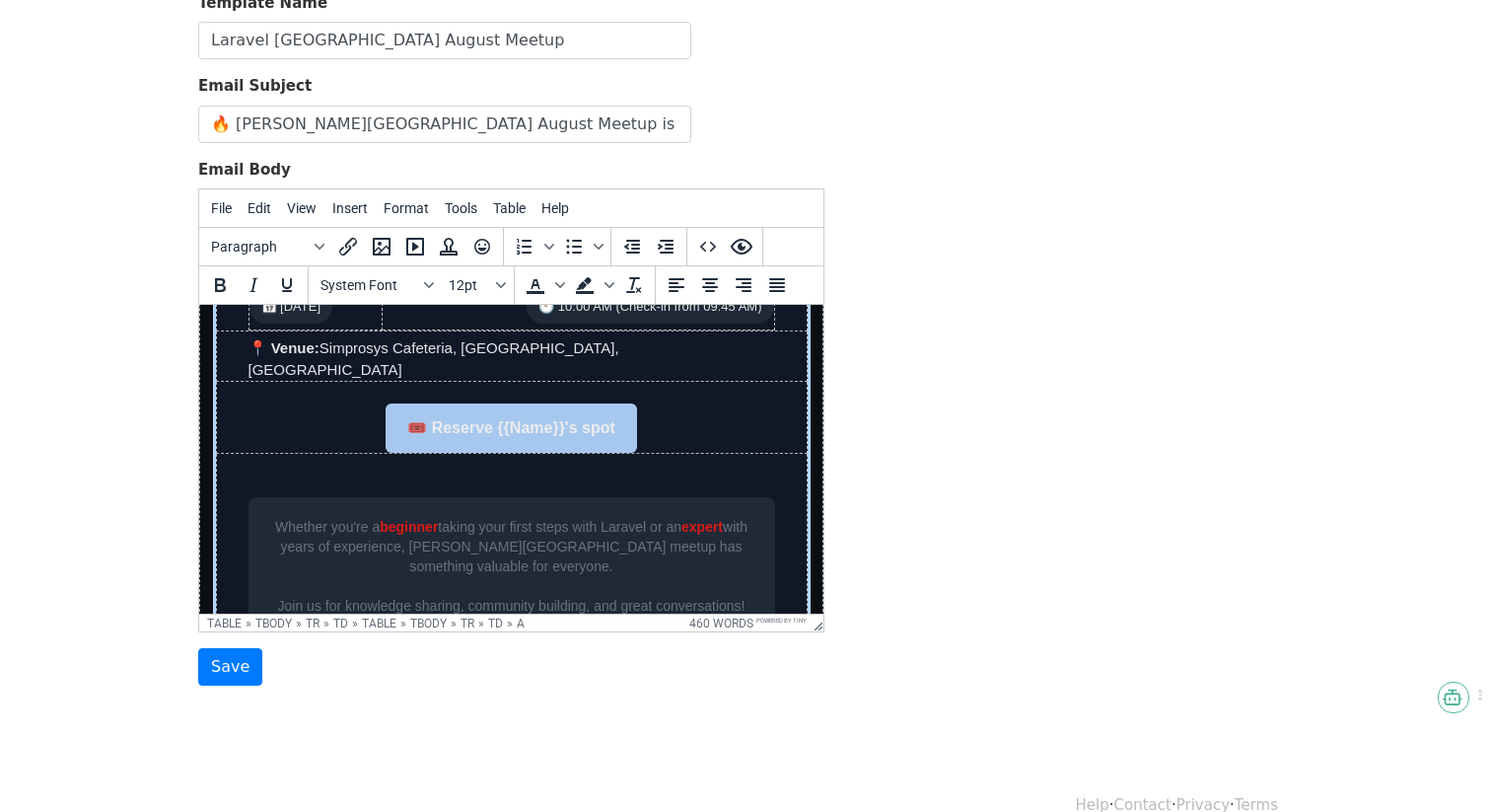
click at [531, 403] on link "🎟️ Reserve {{Name}}'s spot" at bounding box center [511, 427] width 251 height 49
click at [505, 403] on link "🎟️ Reserve your spot" at bounding box center [510, 427] width 205 height 49
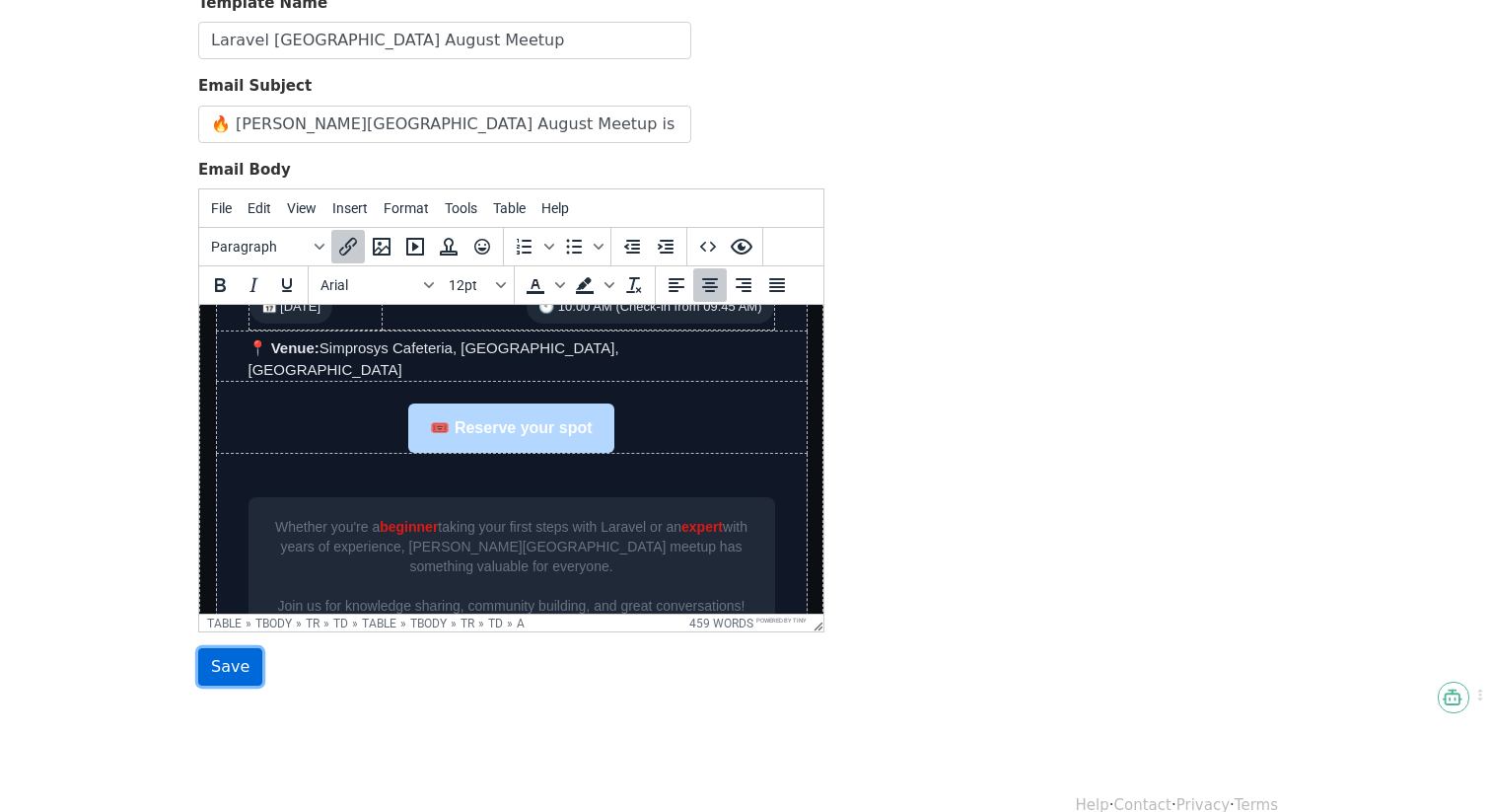
click at [238, 648] on input "Save" at bounding box center [230, 666] width 64 height 37
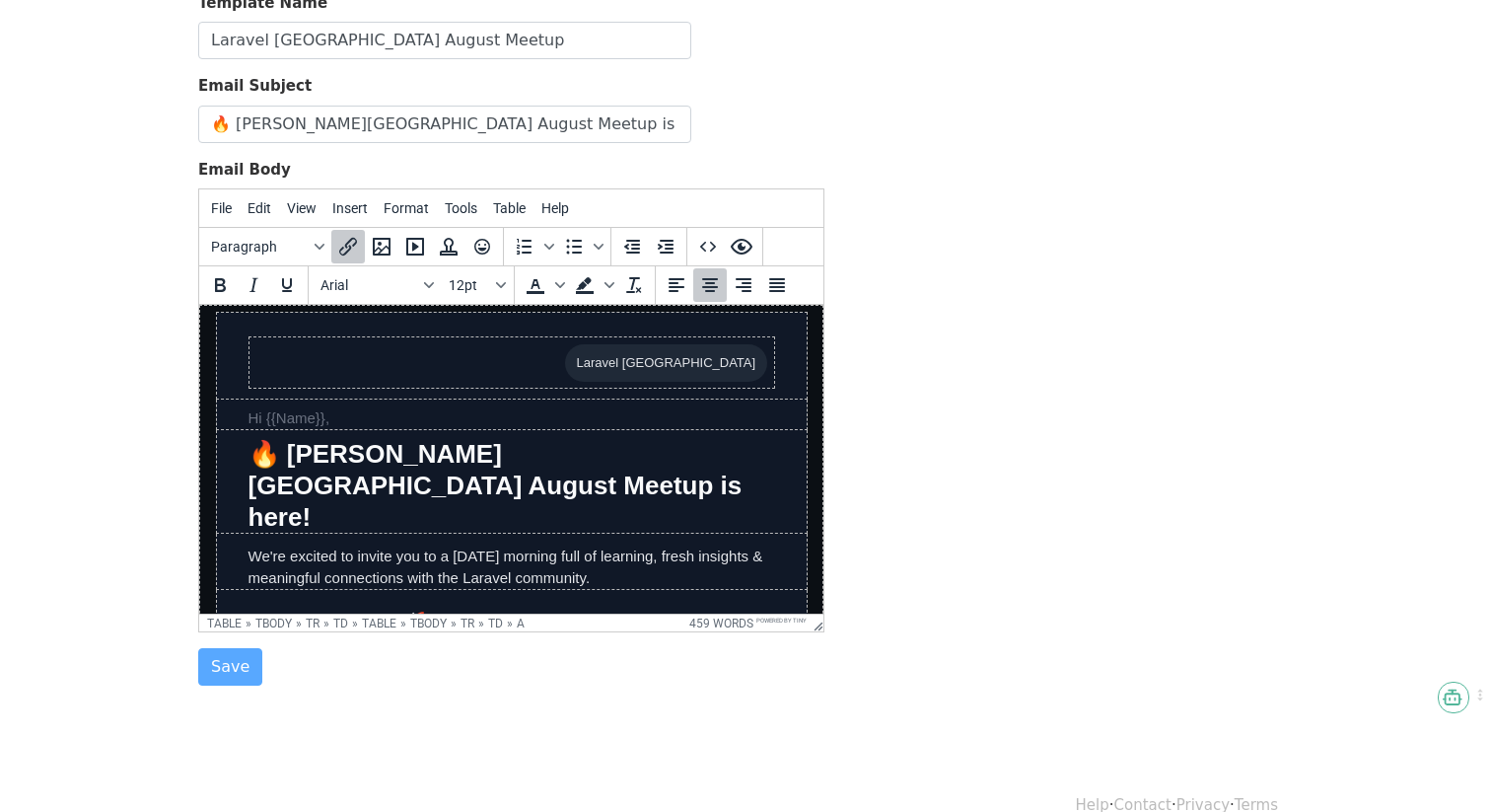
scroll to position [203, 0]
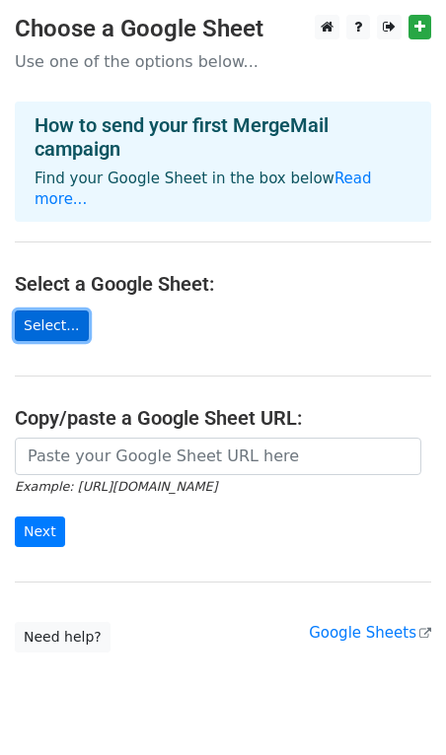
click at [71, 311] on link "Select..." at bounding box center [52, 326] width 74 height 31
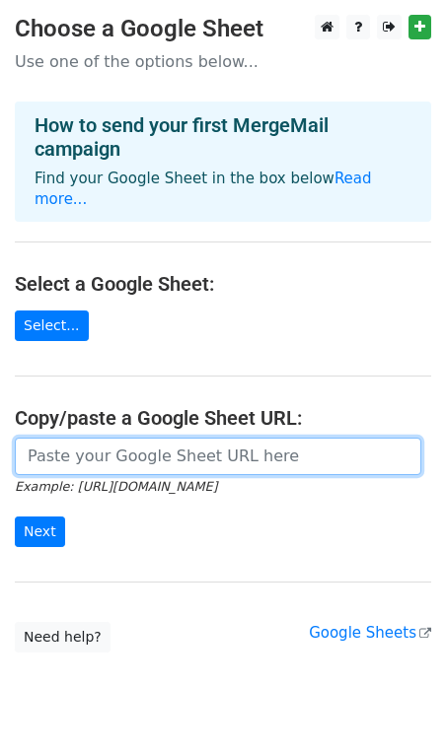
click at [136, 438] on input "url" at bounding box center [218, 456] width 406 height 37
paste input "[URL][DOMAIN_NAME]"
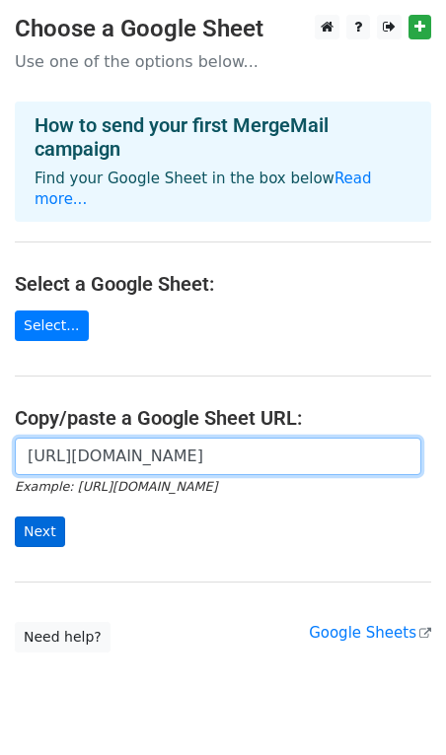
type input "[URL][DOMAIN_NAME]"
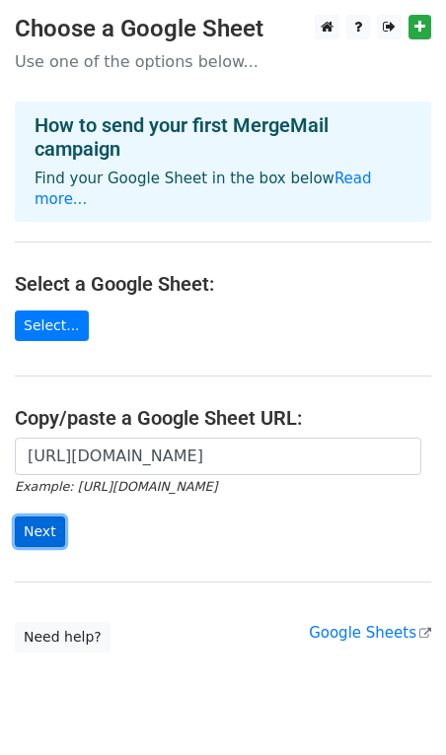
scroll to position [0, 0]
click at [47, 517] on input "Next" at bounding box center [40, 532] width 50 height 31
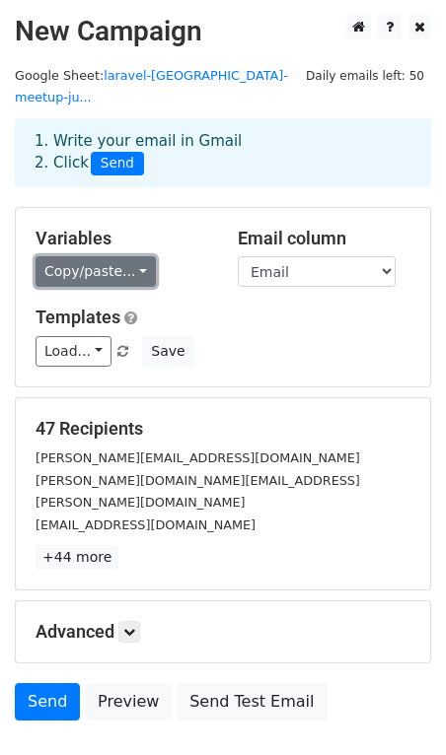
click at [92, 256] on link "Copy/paste..." at bounding box center [96, 271] width 120 height 31
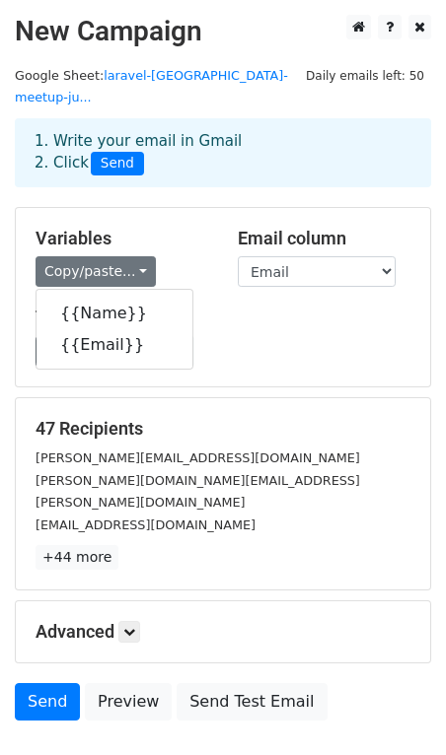
click at [173, 208] on div "Variables Copy/paste... {{Name}} {{Email}} Email column Name Email Templates Lo…" at bounding box center [223, 297] width 414 height 178
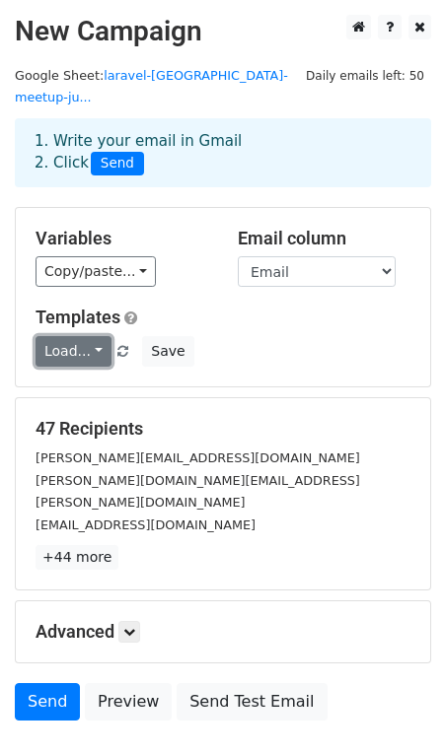
click at [73, 336] on link "Load..." at bounding box center [74, 351] width 76 height 31
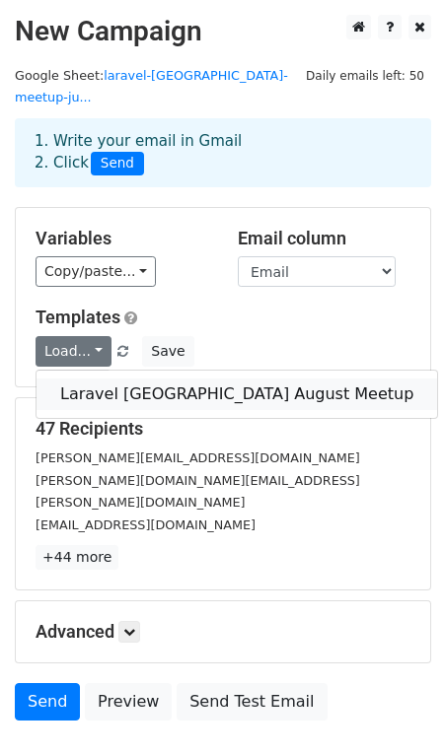
click at [79, 379] on link "Laravel [GEOGRAPHIC_DATA] August Meetup" at bounding box center [236, 395] width 400 height 32
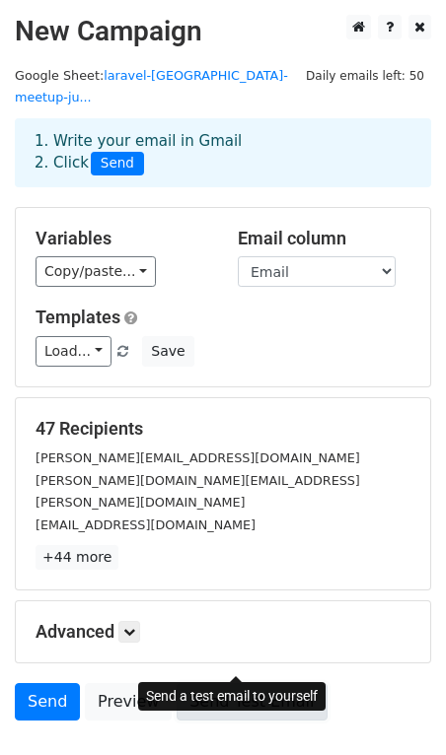
click at [235, 683] on link "Send Test Email" at bounding box center [252, 701] width 150 height 37
click at [194, 683] on link "Send Test Email" at bounding box center [252, 701] width 150 height 37
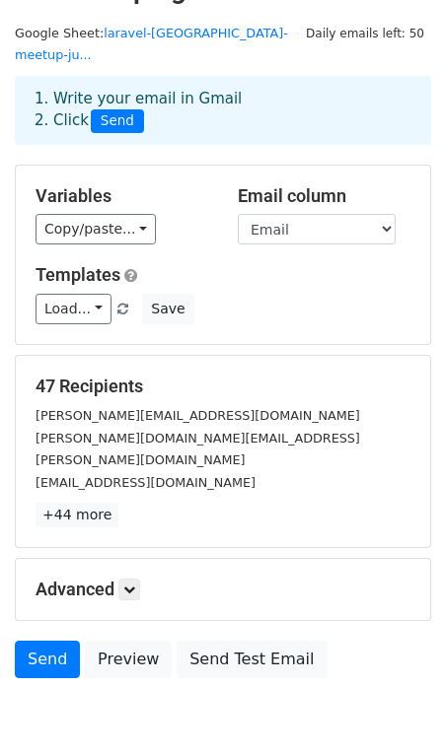
scroll to position [89, 0]
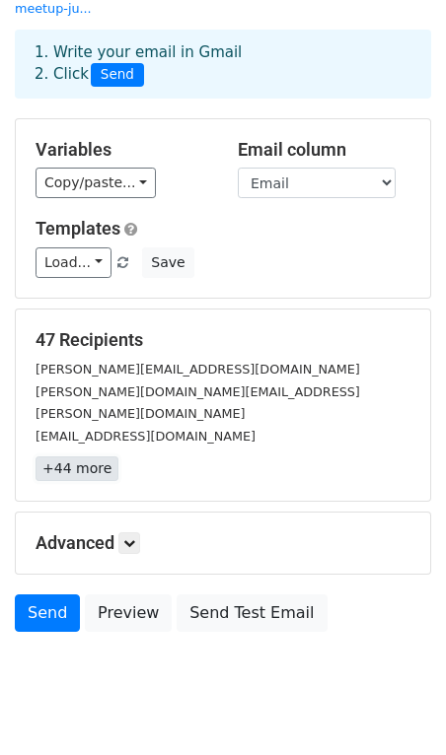
click at [91, 457] on link "+44 more" at bounding box center [77, 469] width 83 height 25
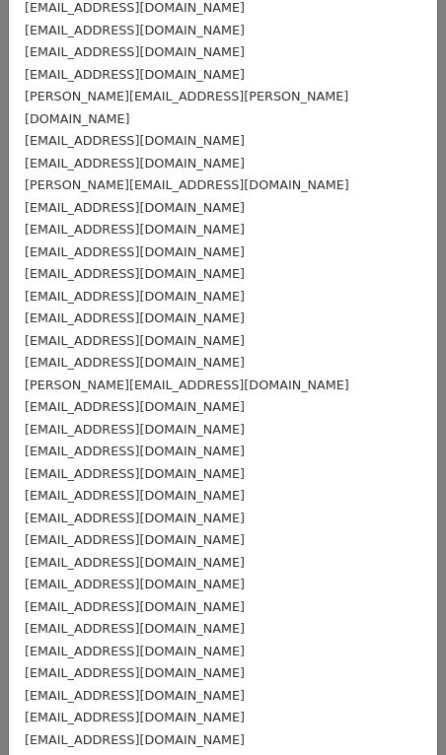
scroll to position [0, 0]
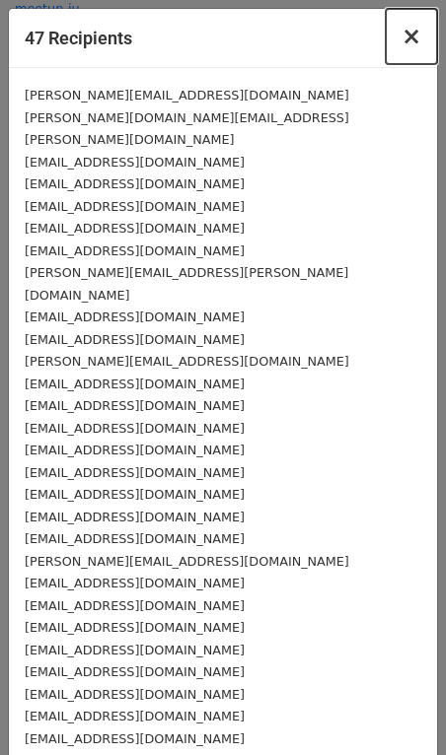
click at [403, 36] on button "×" at bounding box center [411, 36] width 51 height 55
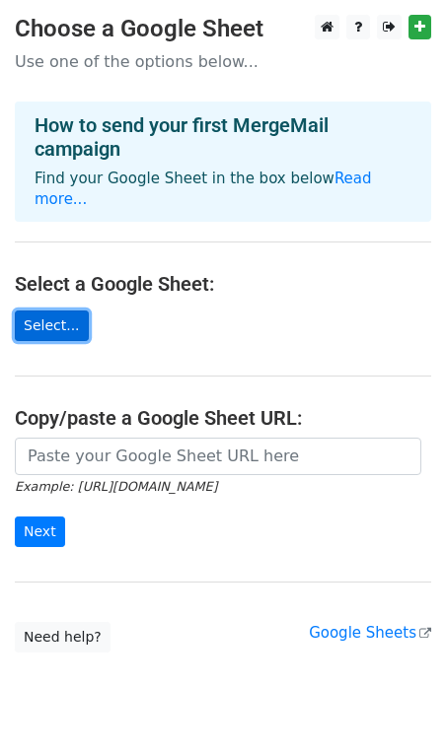
click at [69, 311] on link "Select..." at bounding box center [52, 326] width 74 height 31
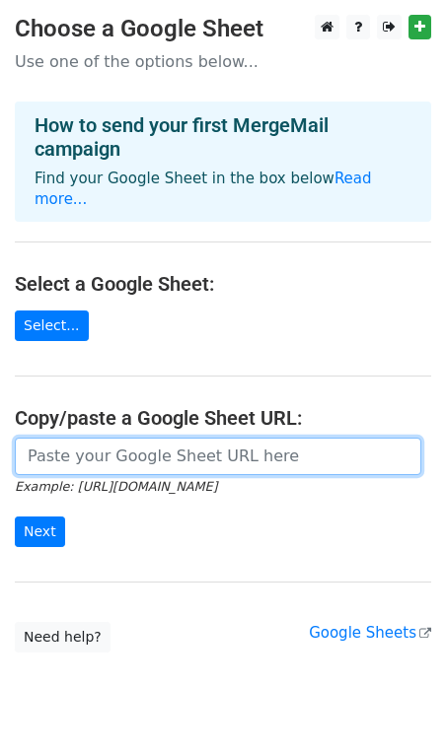
click at [103, 438] on input "url" at bounding box center [218, 456] width 406 height 37
paste input "https://docs.google.com/spreadsheets/d/149CxEIC6ZM9PqLybeawsOMjyVvuVK6fOd7ZcZTy…"
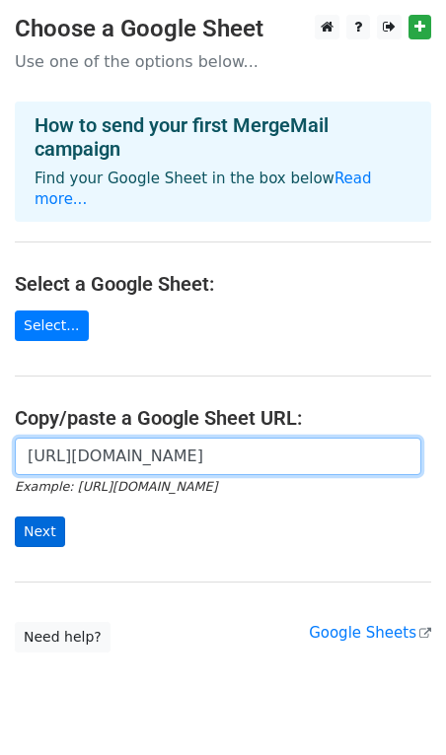
type input "https://docs.google.com/spreadsheets/d/149CxEIC6ZM9PqLybeawsOMjyVvuVK6fOd7ZcZTy…"
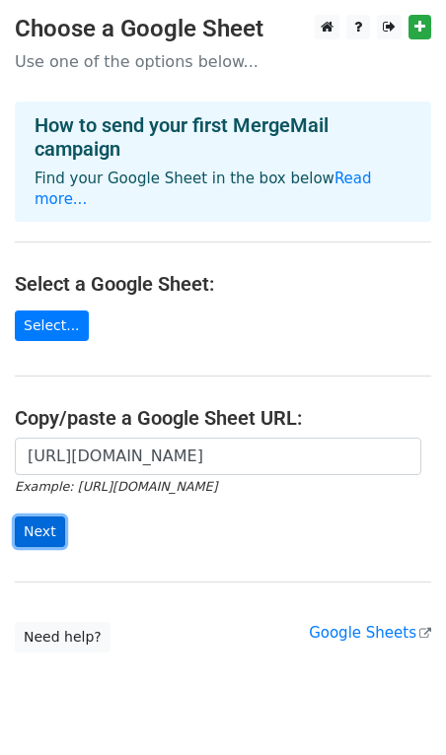
scroll to position [0, 0]
click at [43, 517] on input "Next" at bounding box center [40, 532] width 50 height 31
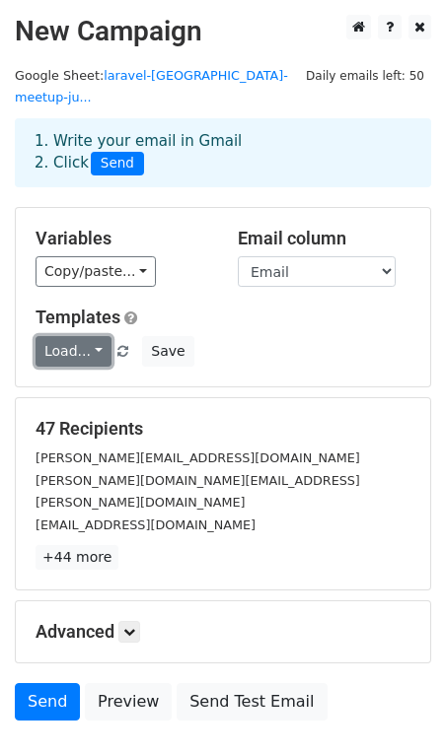
click at [43, 336] on link "Load..." at bounding box center [74, 351] width 76 height 31
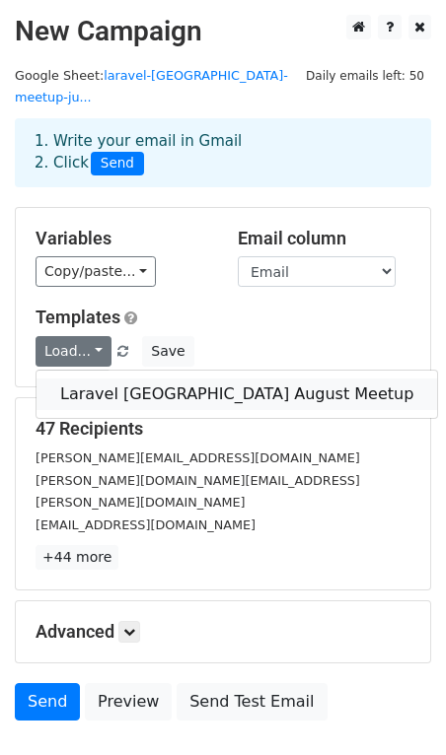
click at [60, 379] on link "Laravel [GEOGRAPHIC_DATA] August Meetup" at bounding box center [236, 395] width 400 height 32
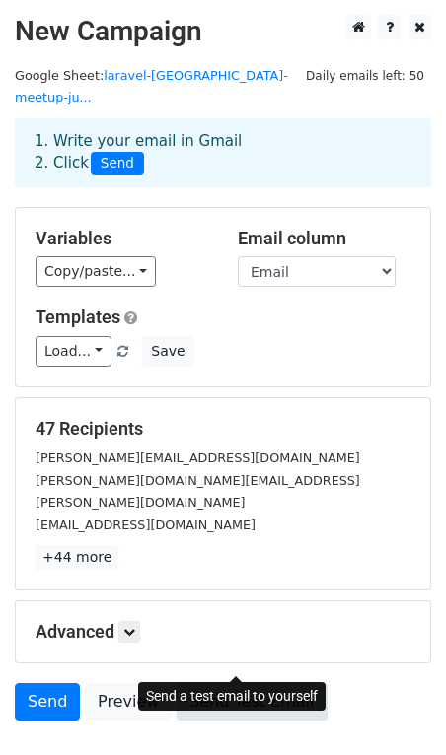
click at [228, 683] on link "Send Test Email" at bounding box center [252, 701] width 150 height 37
click at [235, 683] on link "Send Test Email" at bounding box center [252, 701] width 150 height 37
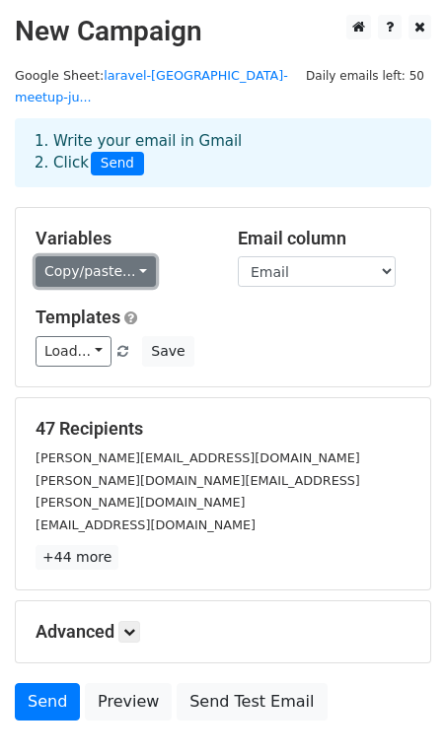
click at [138, 256] on link "Copy/paste..." at bounding box center [96, 271] width 120 height 31
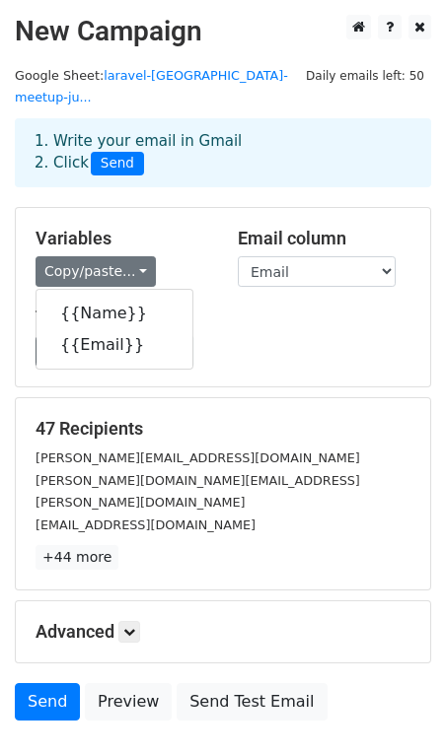
click at [152, 228] on div "Variables Copy/paste... {{Name}} {{Email}}" at bounding box center [122, 258] width 202 height 60
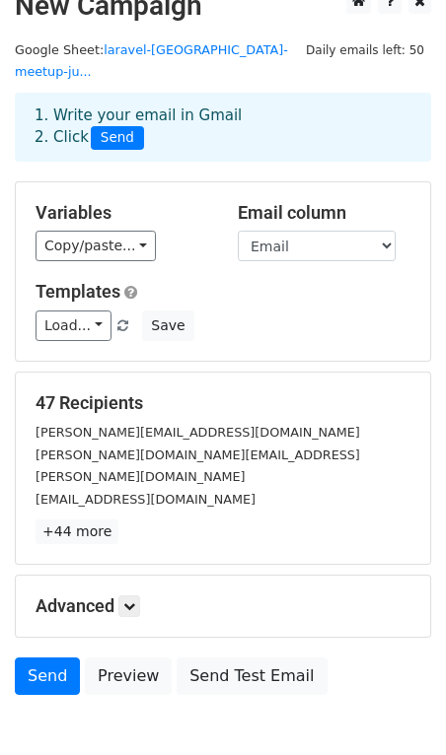
scroll to position [36, 0]
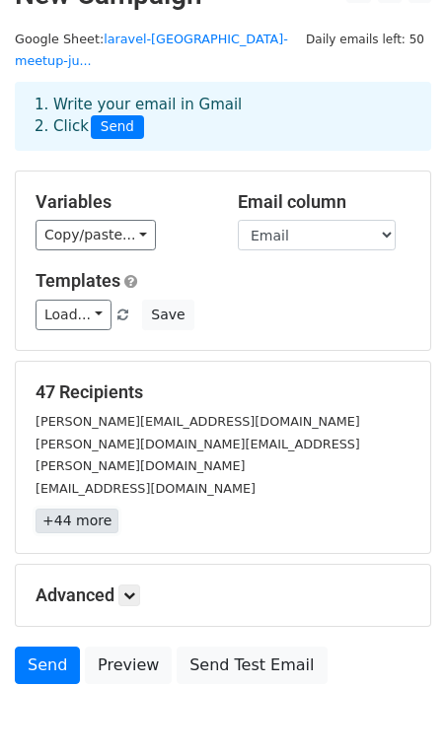
click at [70, 509] on link "+44 more" at bounding box center [77, 521] width 83 height 25
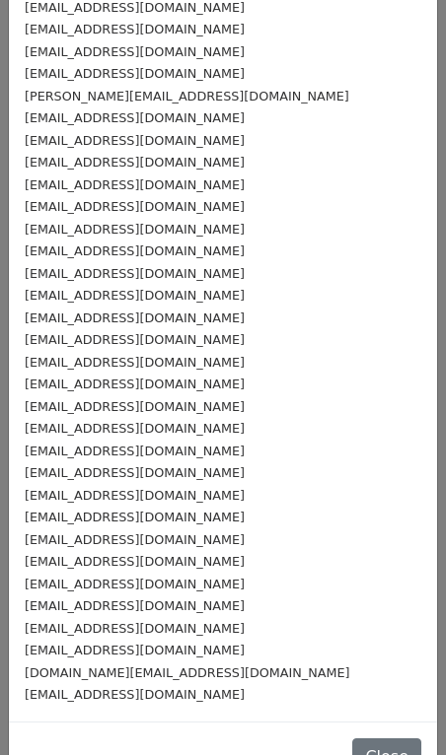
scroll to position [0, 0]
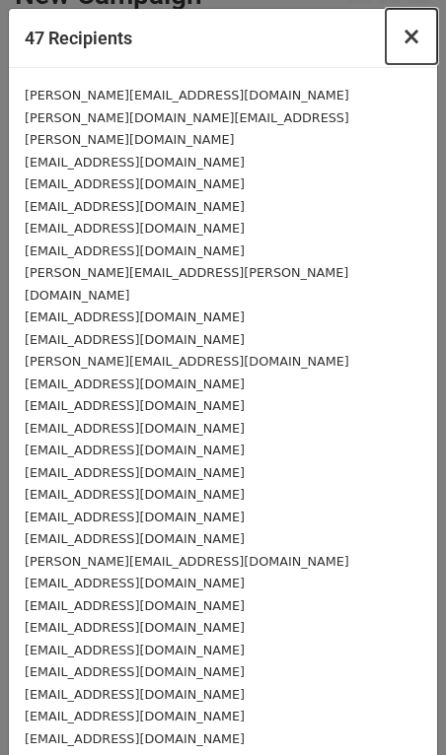
click at [410, 36] on span "×" at bounding box center [411, 37] width 20 height 28
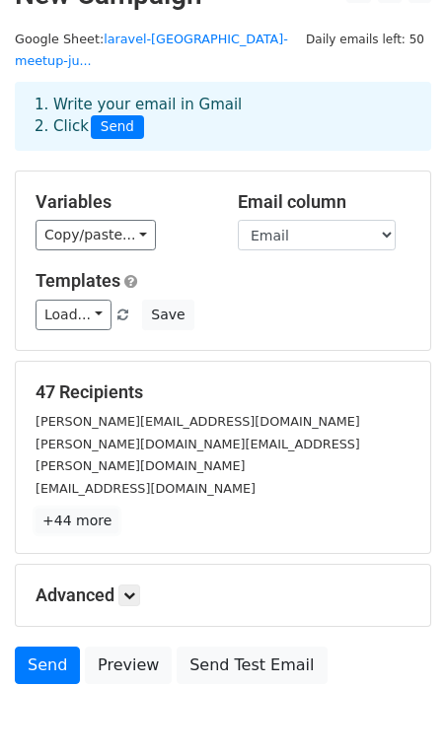
scroll to position [89, 0]
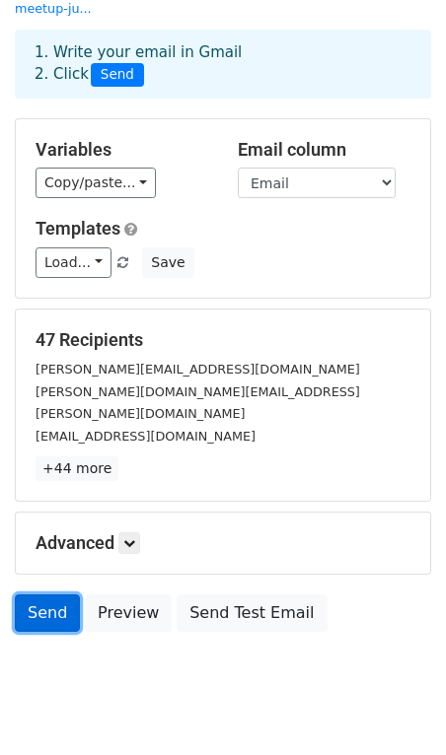
click at [47, 595] on link "Send" at bounding box center [47, 613] width 65 height 37
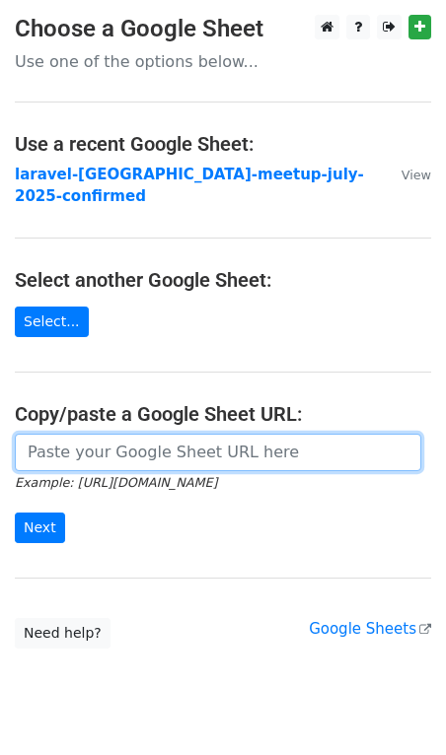
click at [91, 440] on input "url" at bounding box center [218, 452] width 406 height 37
paste input "[URL][DOMAIN_NAME]"
type input "[URL][DOMAIN_NAME]"
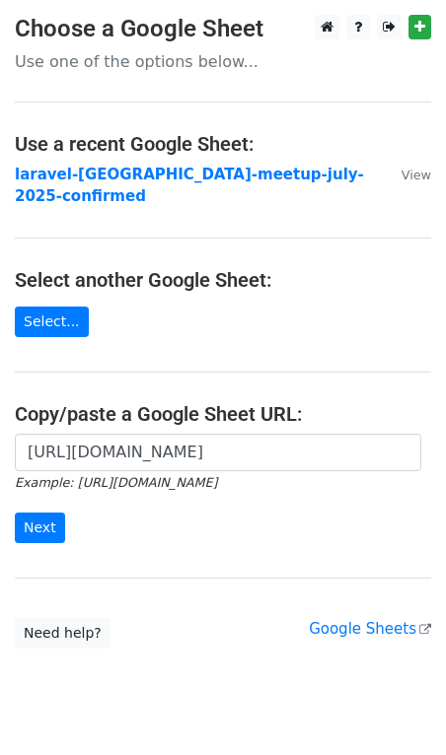
scroll to position [0, 0]
click at [175, 366] on main "Choose a Google Sheet Use one of the options below... Use a recent Google Sheet…" at bounding box center [223, 332] width 446 height 634
click at [45, 513] on input "Next" at bounding box center [40, 528] width 50 height 31
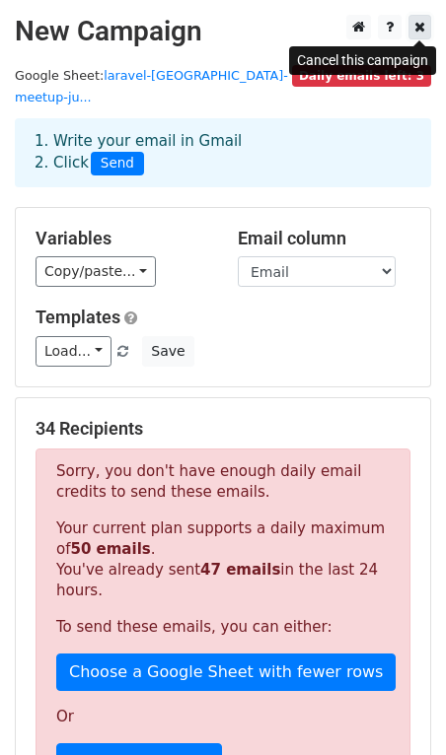
click at [423, 17] on link at bounding box center [419, 27] width 23 height 25
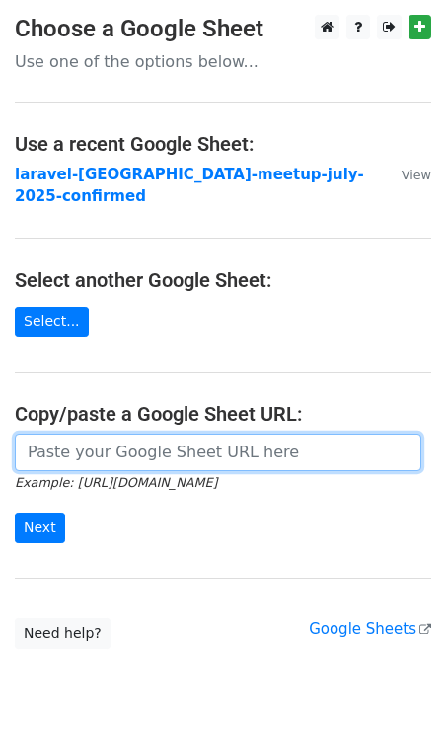
click at [106, 434] on input "url" at bounding box center [218, 452] width 406 height 37
paste input "https://docs.google.com/spreadsheets/d/149CxEIC6ZM9PqLybeawsOMjyVvuVK6fOd7ZcZTy…"
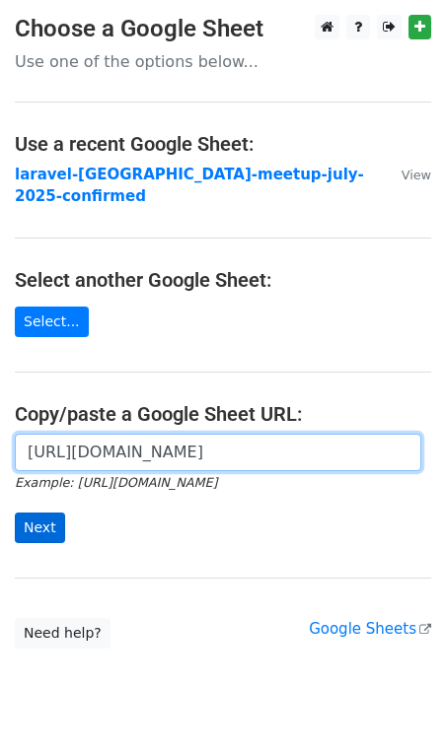
type input "https://docs.google.com/spreadsheets/d/149CxEIC6ZM9PqLybeawsOMjyVvuVK6fOd7ZcZTy…"
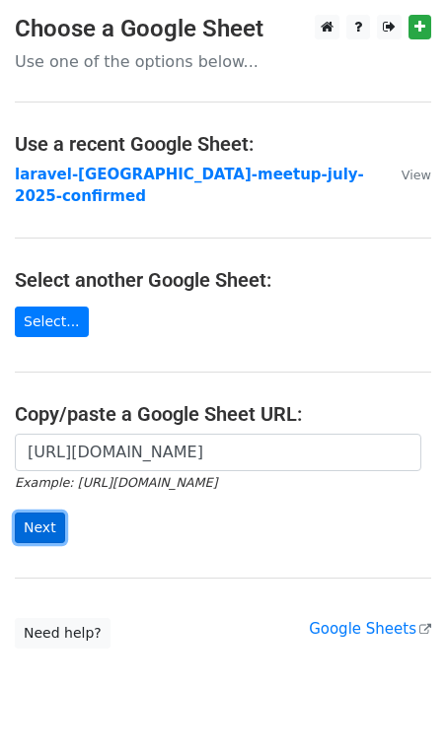
scroll to position [0, 0]
click at [35, 513] on input "Next" at bounding box center [40, 528] width 50 height 31
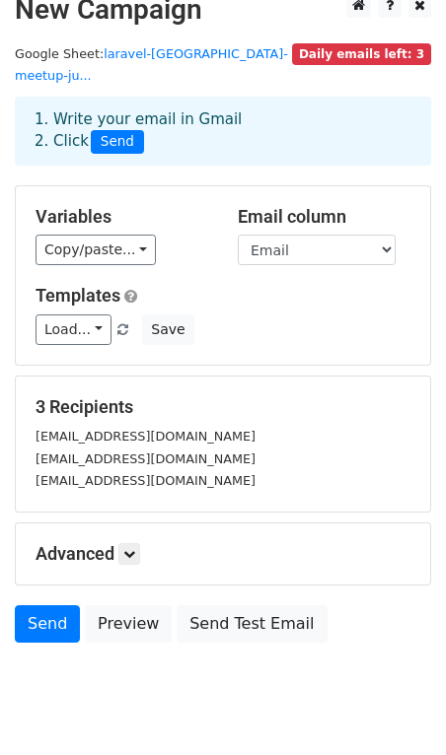
scroll to position [33, 0]
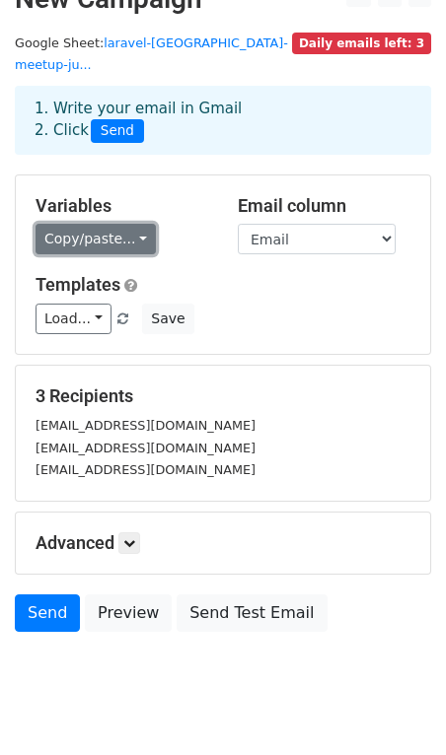
click at [94, 224] on link "Copy/paste..." at bounding box center [96, 239] width 120 height 31
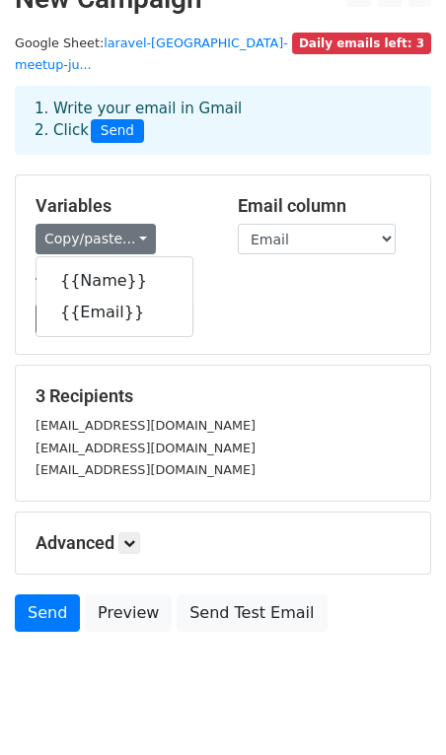
click at [200, 224] on div "Copy/paste... {{Name}} {{Email}}" at bounding box center [122, 239] width 173 height 31
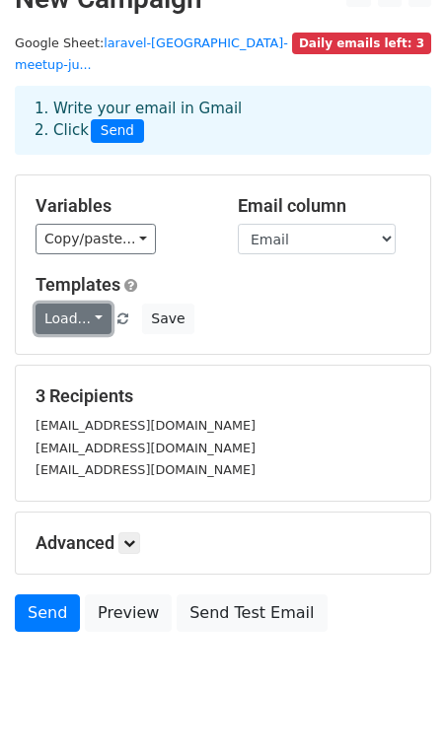
click at [82, 304] on link "Load..." at bounding box center [74, 319] width 76 height 31
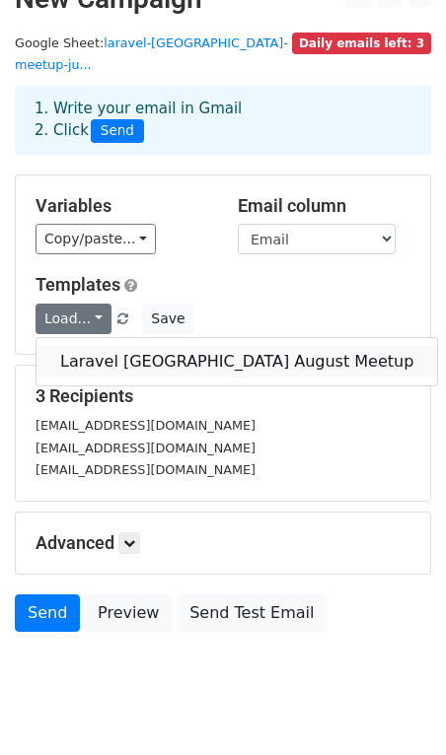
click at [82, 346] on link "Laravel Ahmedabad August Meetup" at bounding box center [236, 362] width 400 height 32
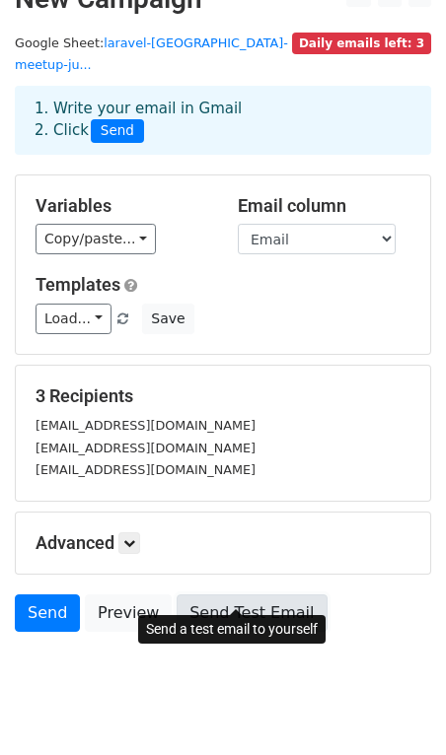
click at [245, 595] on link "Send Test Email" at bounding box center [252, 613] width 150 height 37
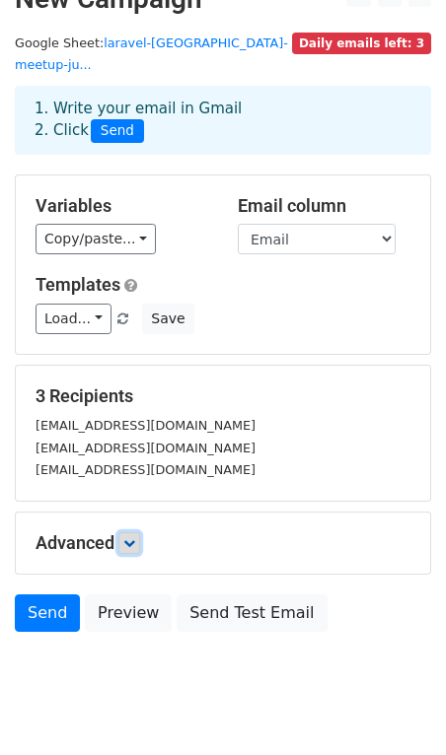
click at [139, 533] on link at bounding box center [129, 544] width 22 height 22
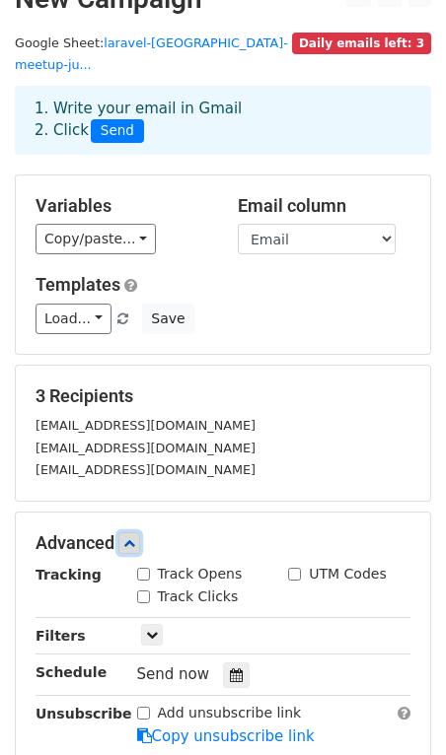
click at [139, 533] on link at bounding box center [129, 544] width 22 height 22
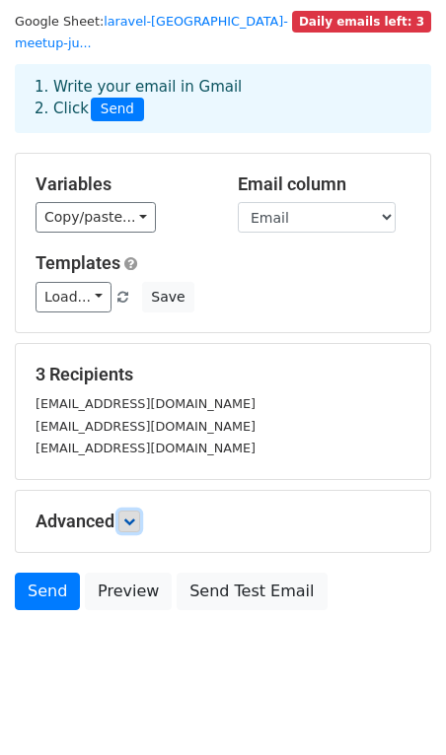
scroll to position [0, 0]
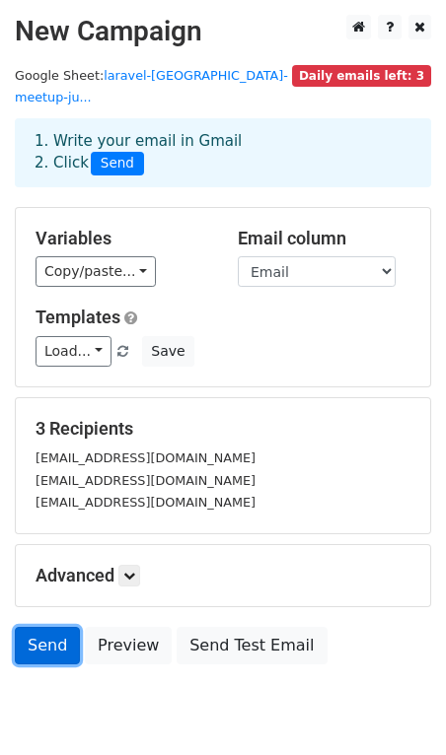
click at [35, 627] on link "Send" at bounding box center [47, 645] width 65 height 37
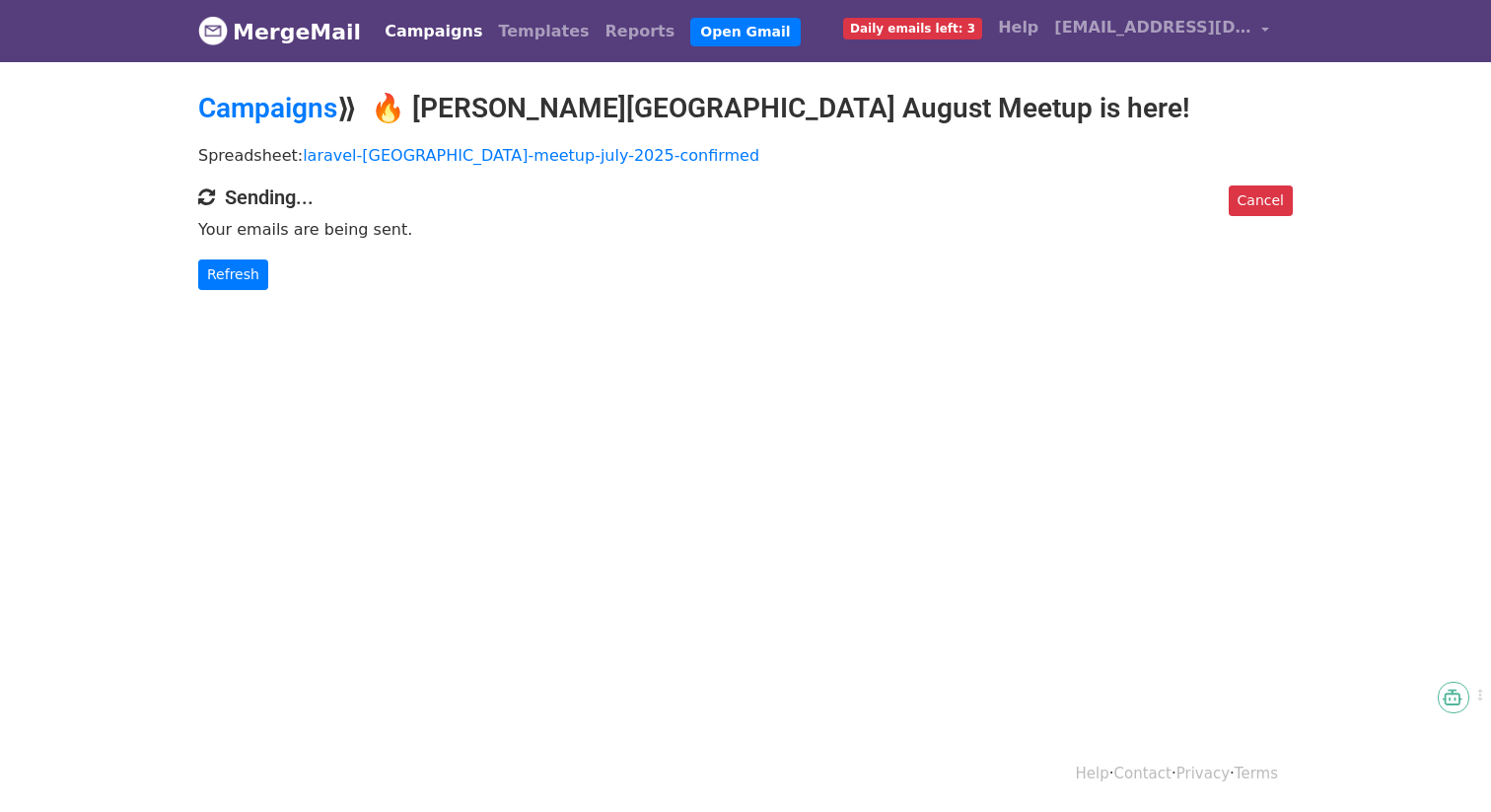
click at [944, 30] on span "Daily emails left: 3" at bounding box center [912, 29] width 139 height 22
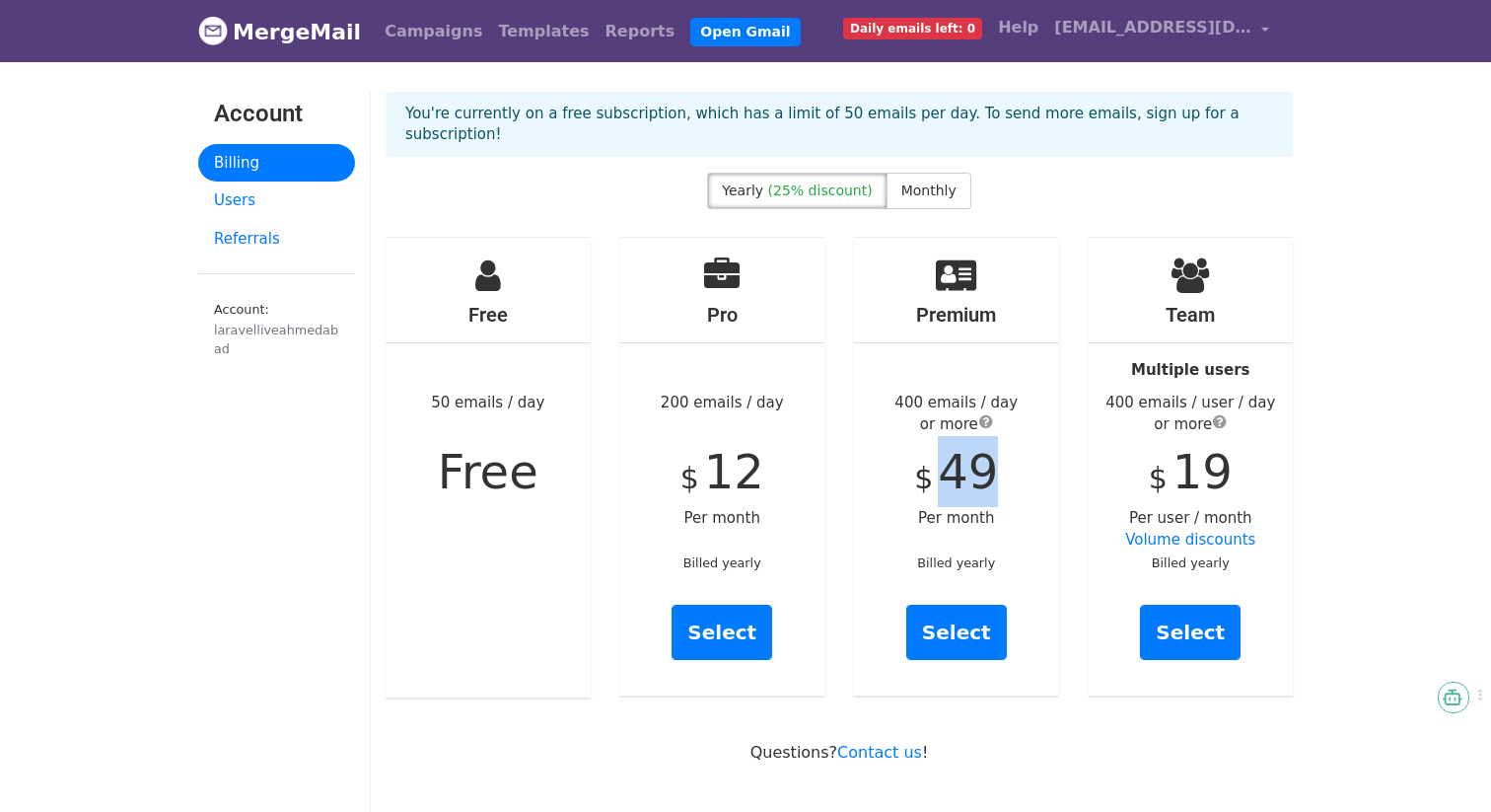
drag, startPoint x: 944, startPoint y: 454, endPoint x: 997, endPoint y: 455, distance: 53.3
click at [997, 455] on div "Premium 400 emails / day or more $ 49 Per month Billed yearly Select" at bounding box center [956, 467] width 205 height 458
copy span "49"
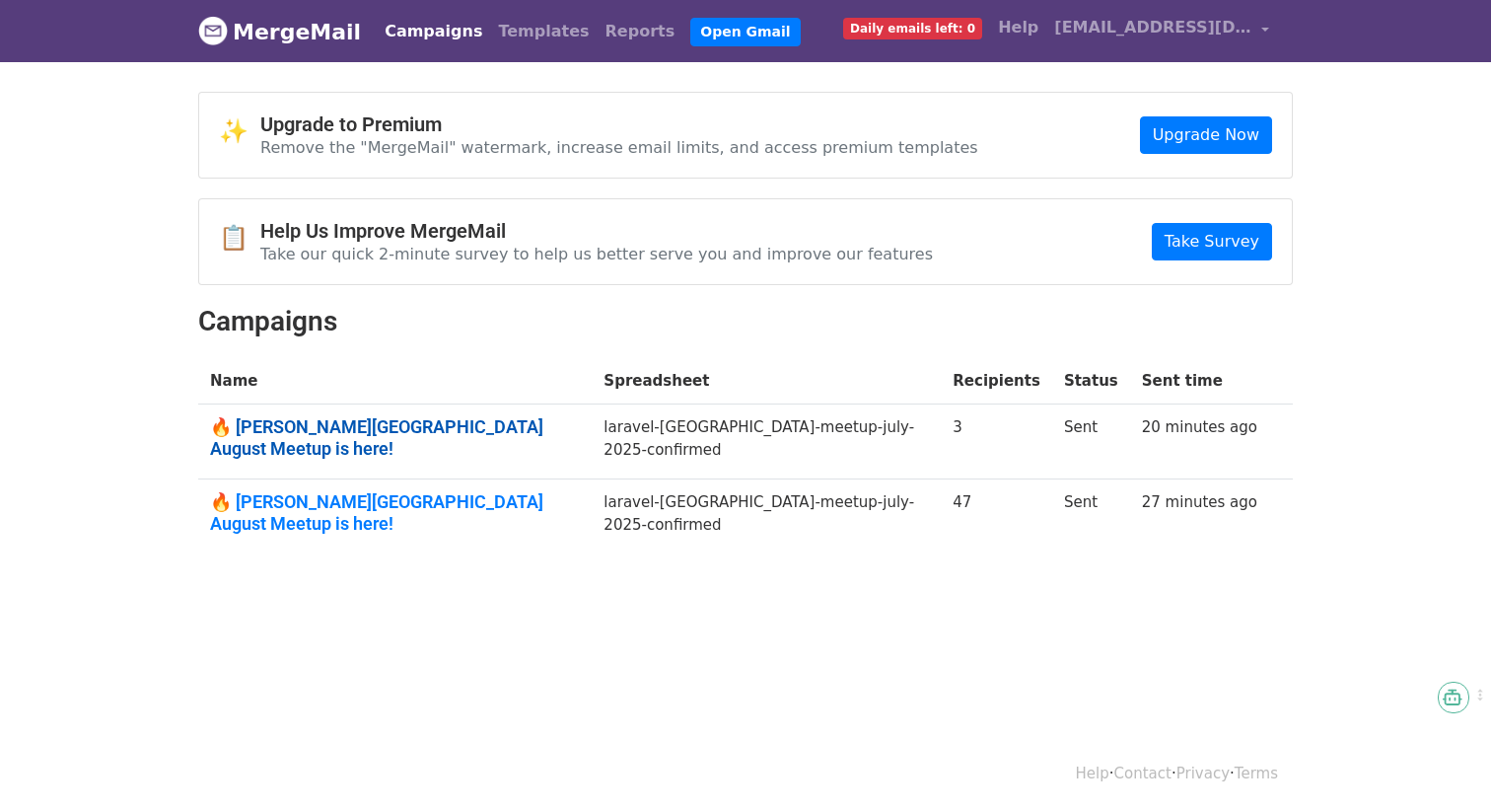
click at [410, 426] on link "🔥 Laravel Ahmedabad August Meetup is here!" at bounding box center [395, 437] width 370 height 42
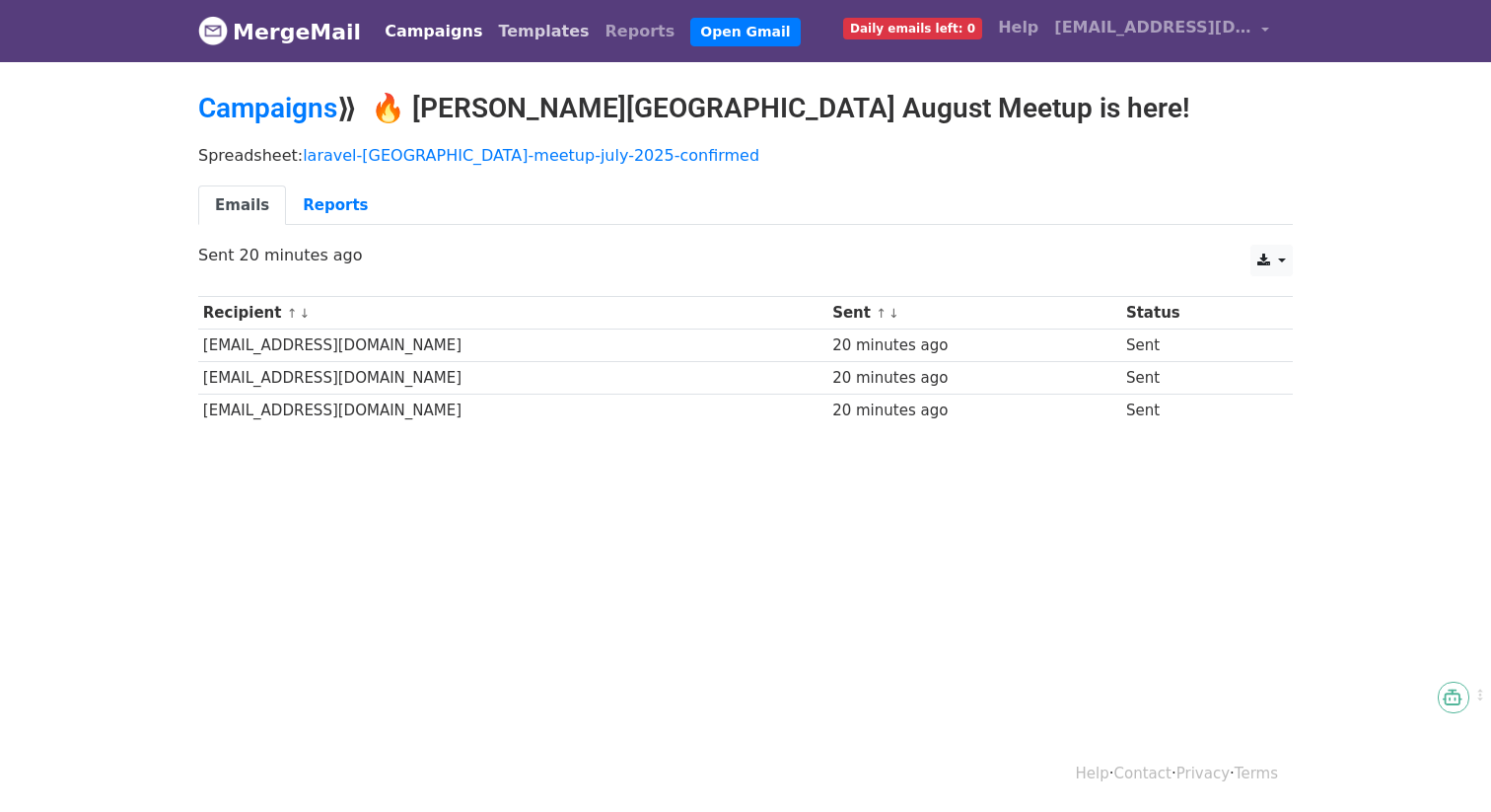
click at [536, 36] on link "Templates" at bounding box center [543, 31] width 107 height 39
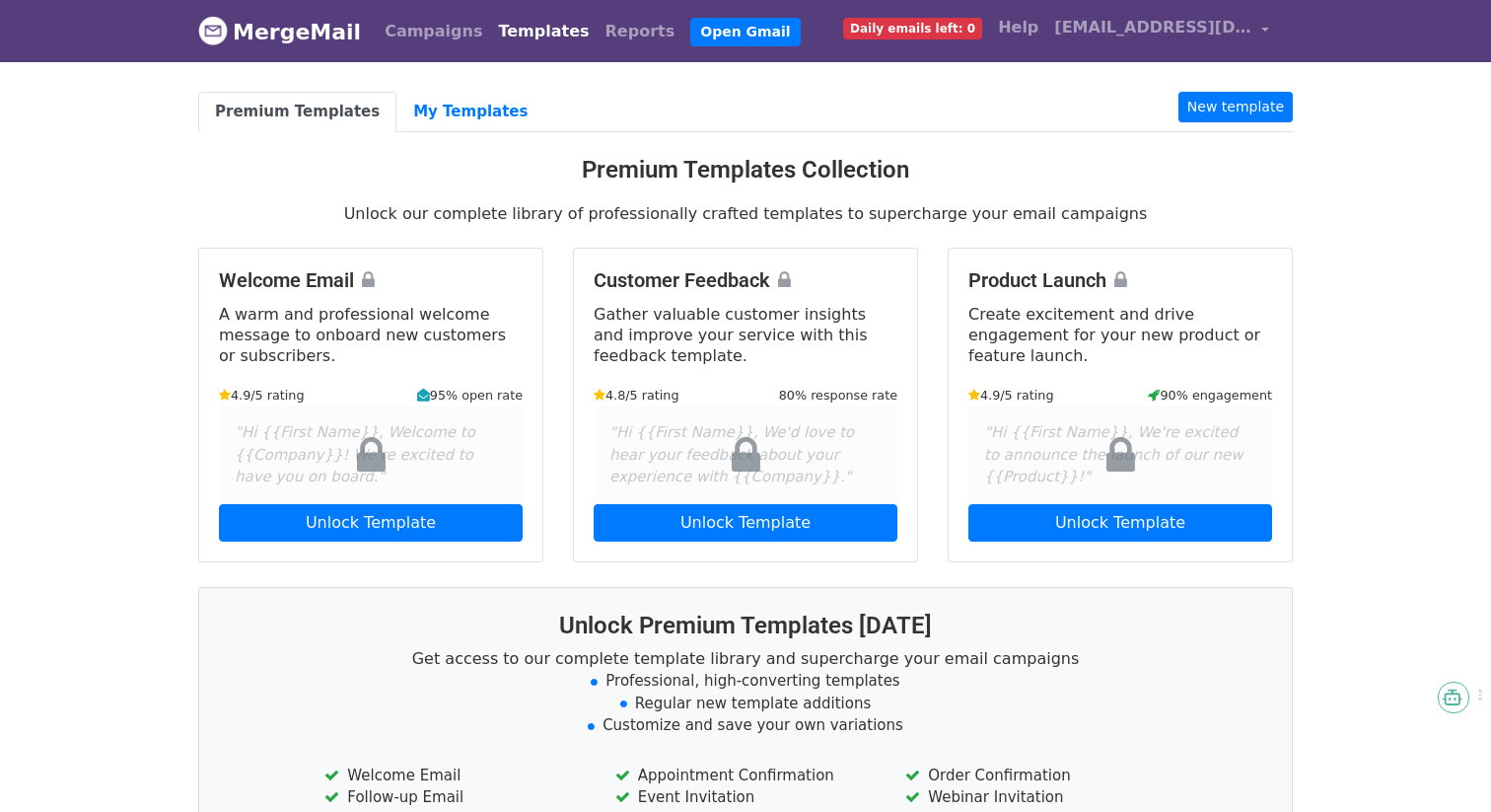
click at [510, 31] on link "Templates" at bounding box center [543, 31] width 107 height 39
click at [463, 95] on link "My Templates" at bounding box center [470, 112] width 148 height 40
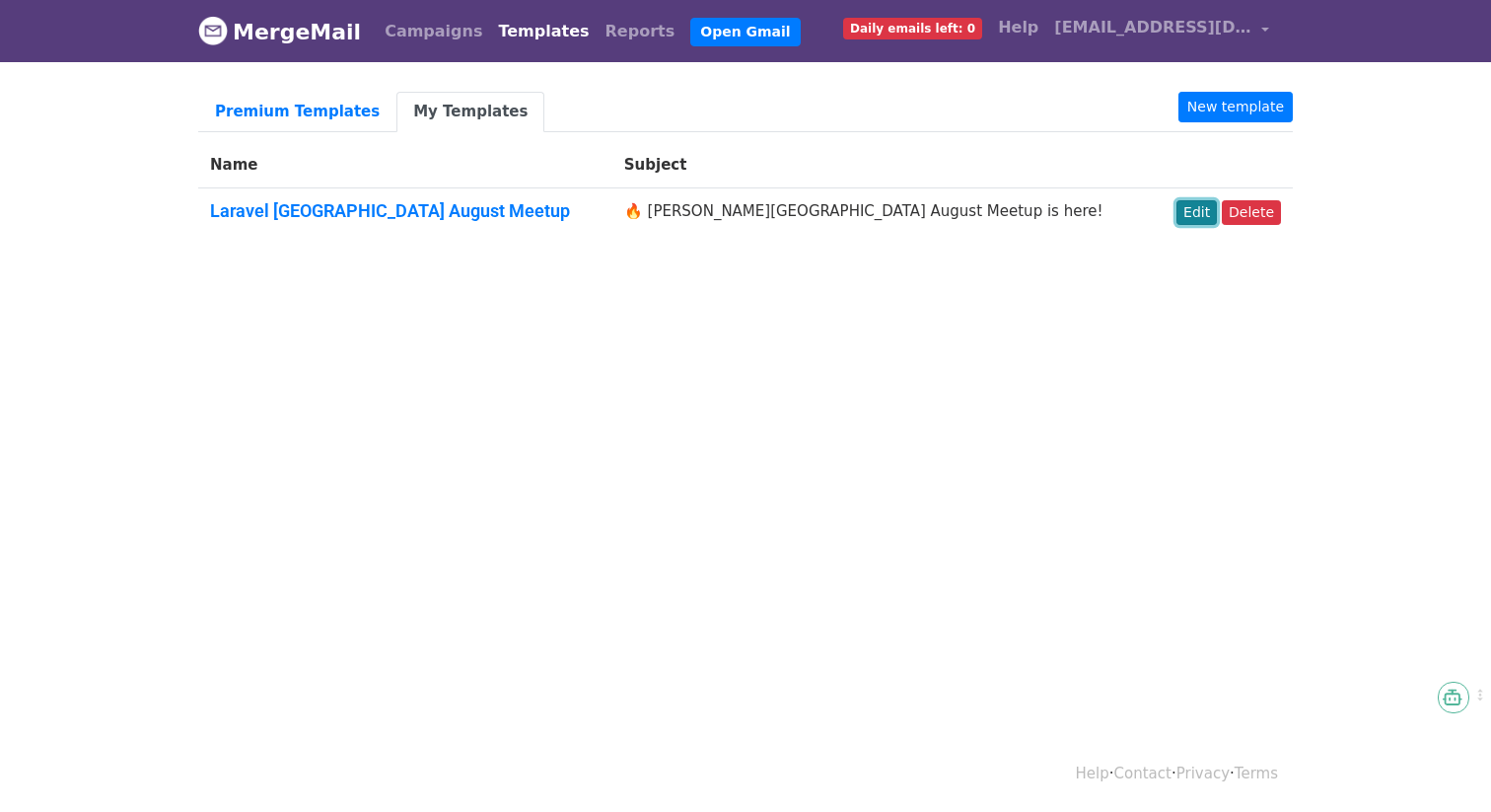
click at [1197, 206] on link "Edit" at bounding box center [1196, 212] width 40 height 25
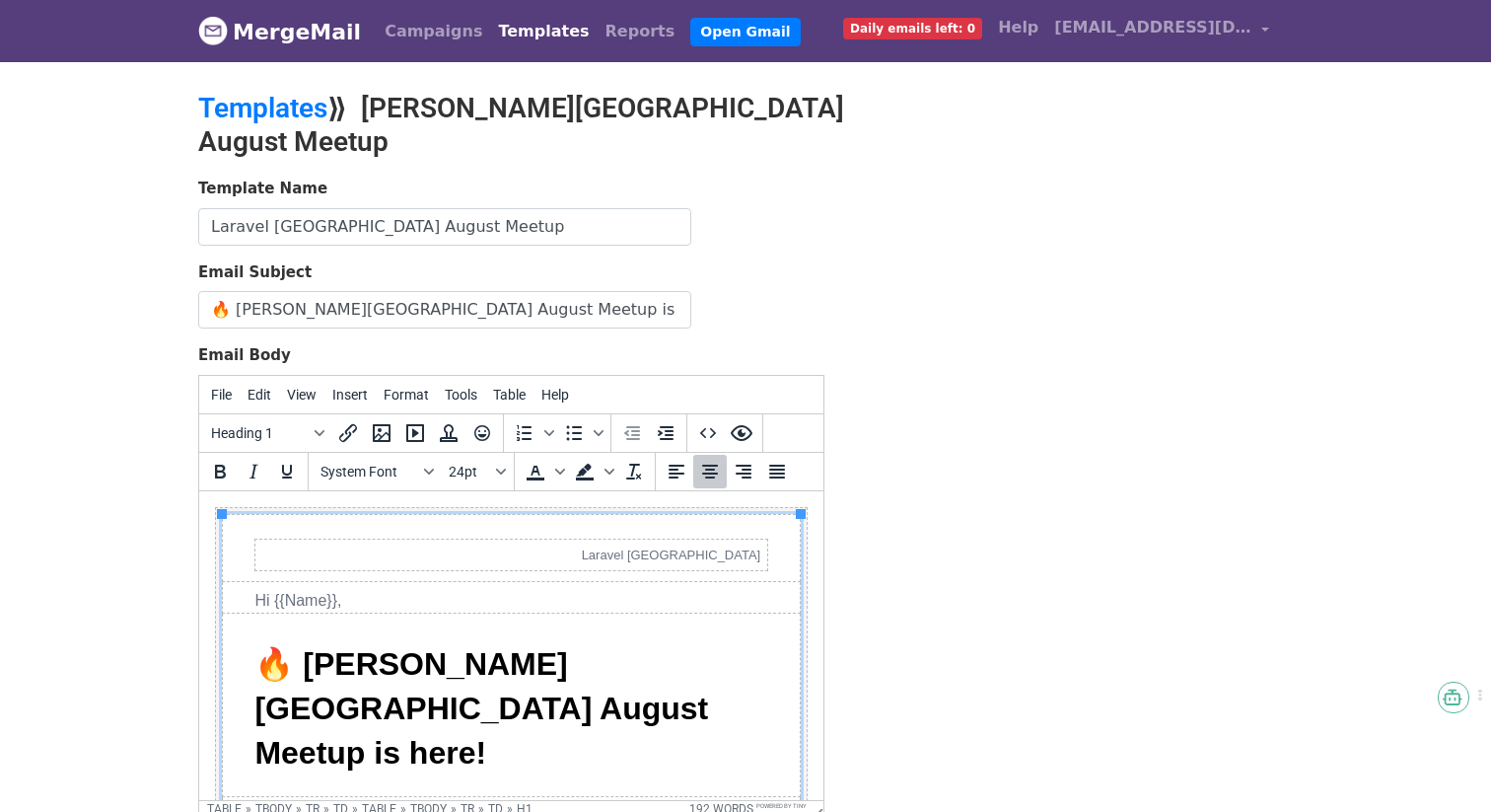
click at [614, 634] on td "🔥 Laravel Ahmedabad August Meetup is here!" at bounding box center [511, 702] width 577 height 183
click at [704, 421] on icon "Source code" at bounding box center [708, 433] width 24 height 24
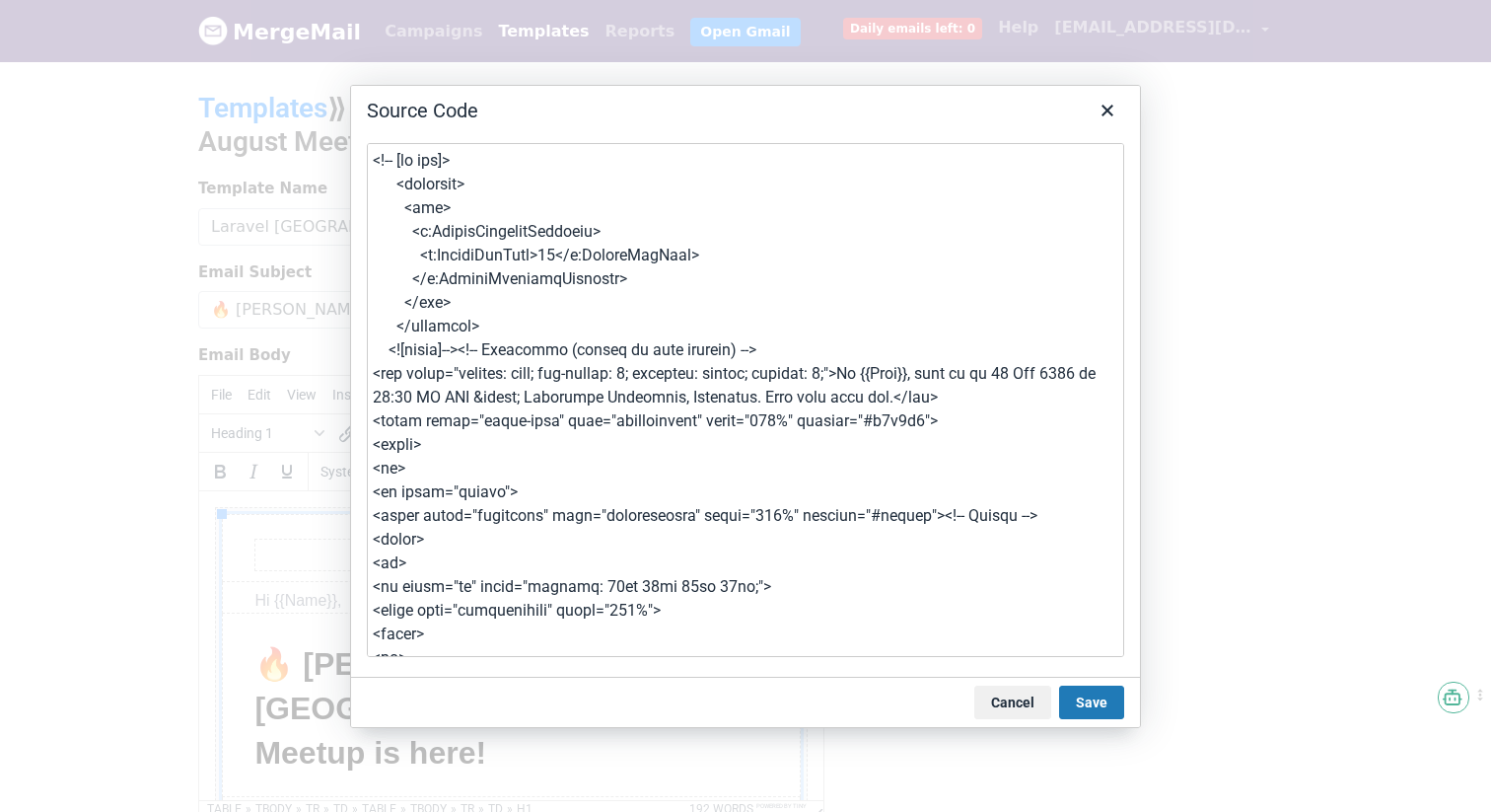
click at [635, 402] on textarea at bounding box center [745, 400] width 757 height 514
click at [1101, 110] on icon "Close" at bounding box center [1108, 111] width 24 height 24
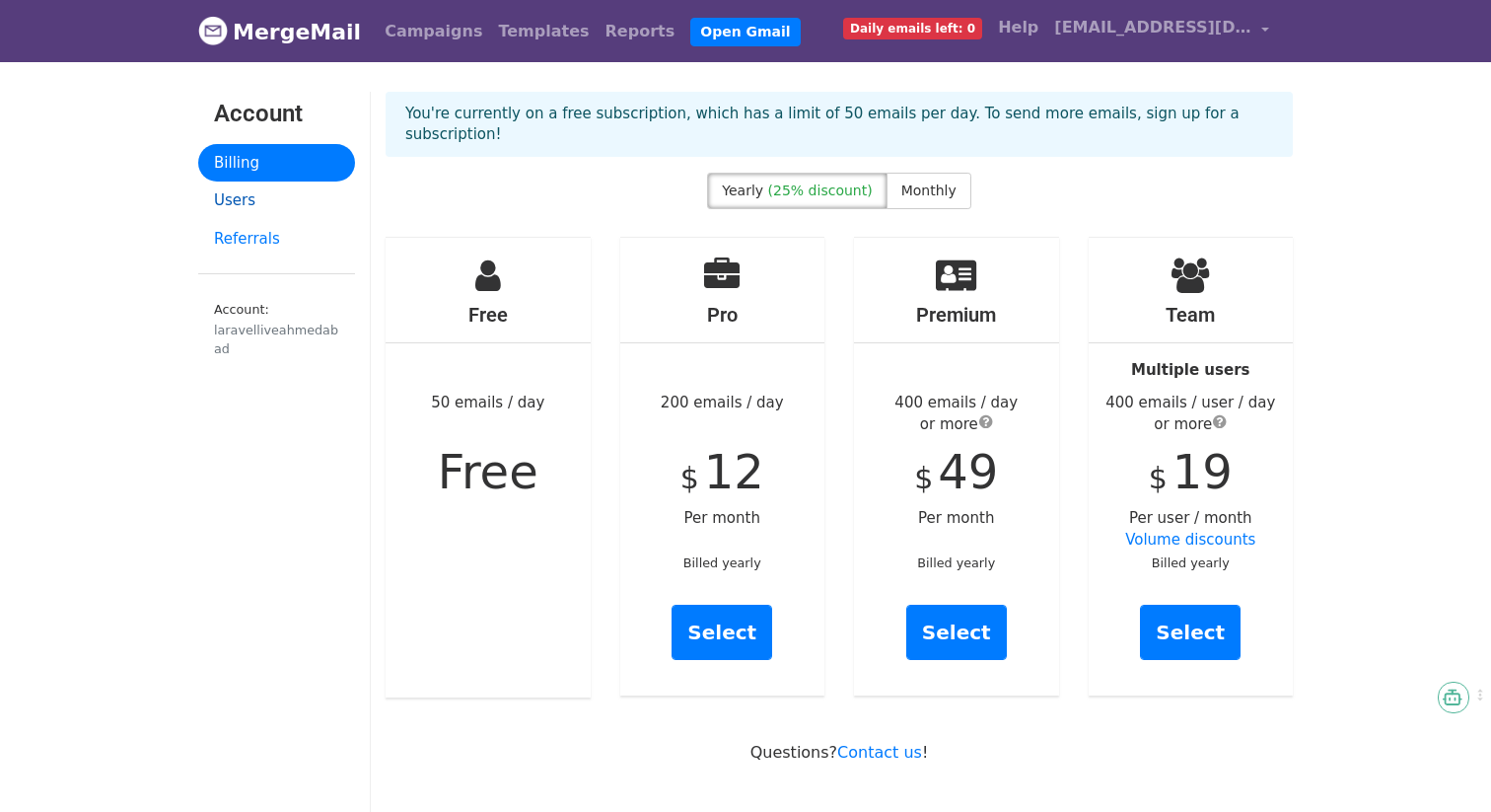
click at [228, 196] on link "Users" at bounding box center [276, 200] width 157 height 38
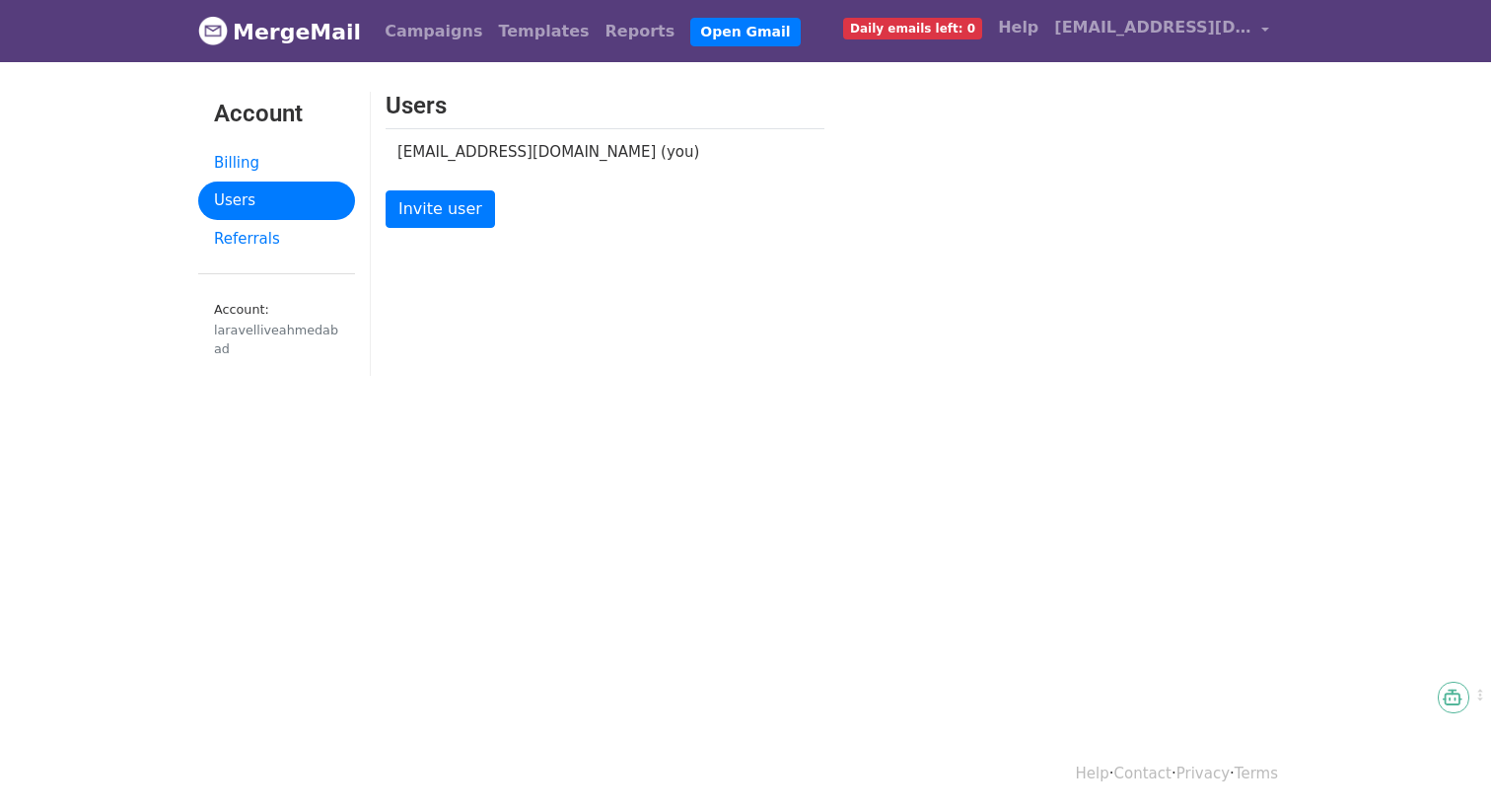
click at [238, 169] on link "Billing" at bounding box center [276, 163] width 157 height 38
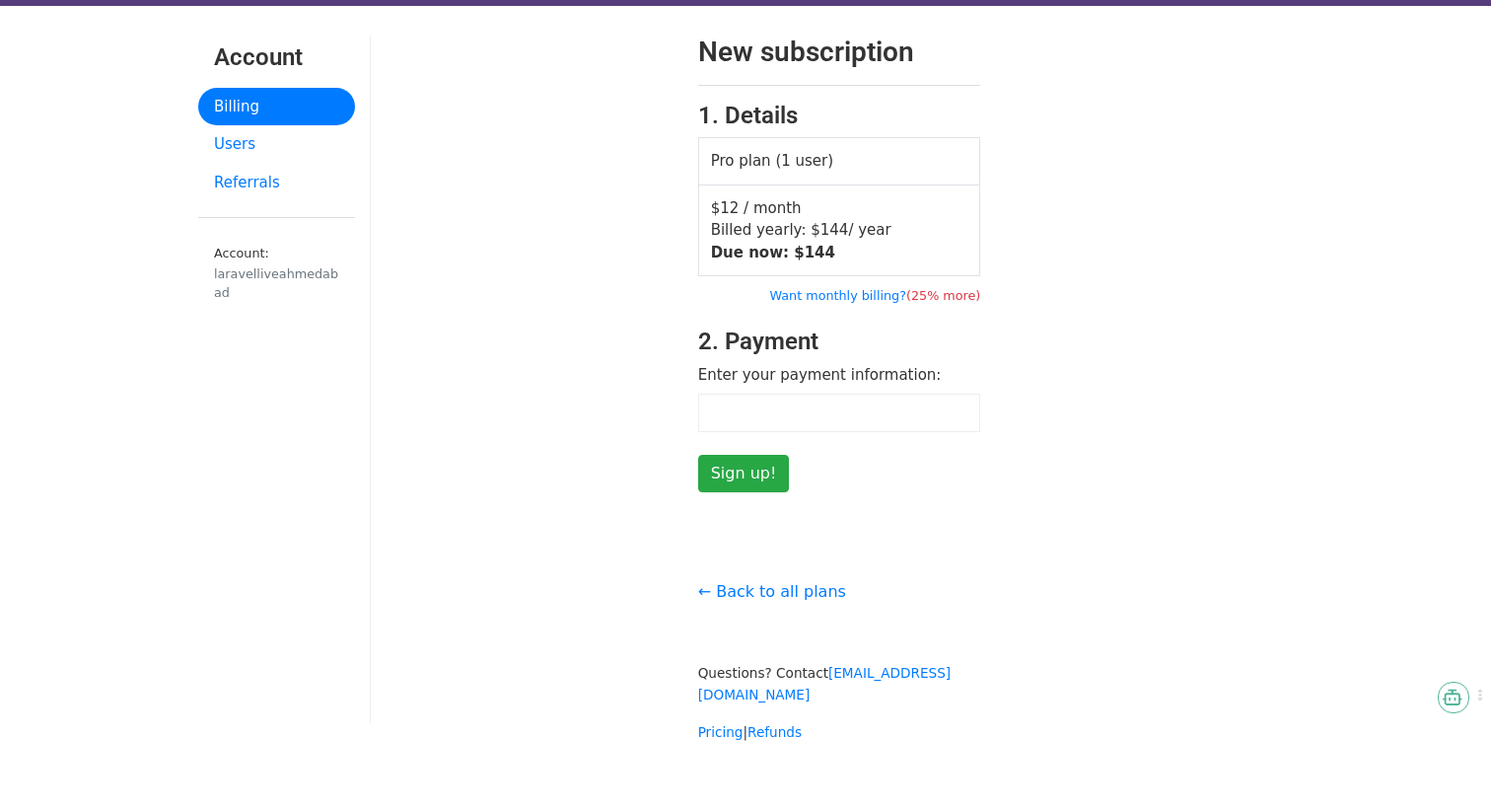
scroll to position [63, 0]
